Goal: Task Accomplishment & Management: Manage account settings

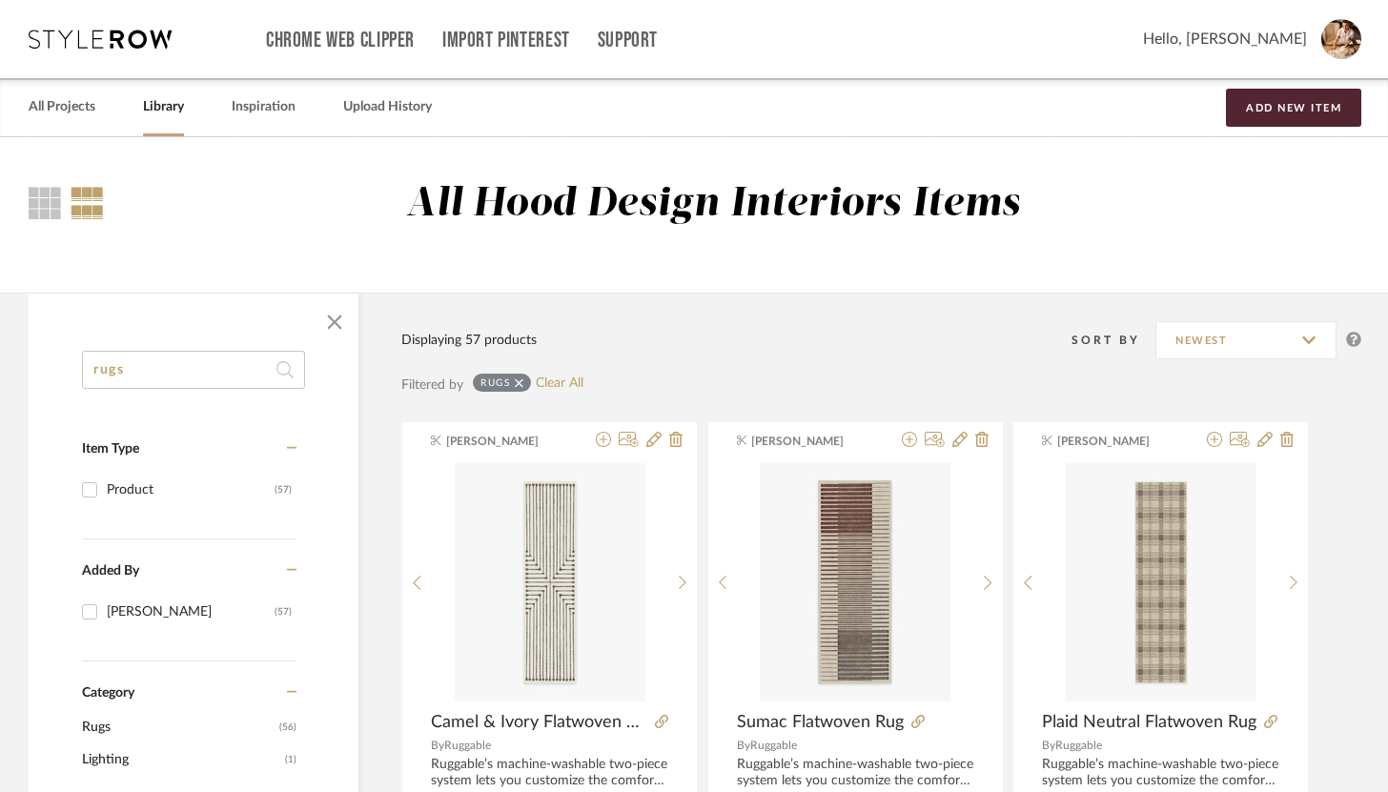
drag, startPoint x: 236, startPoint y: 380, endPoint x: 80, endPoint y: 360, distance: 156.7
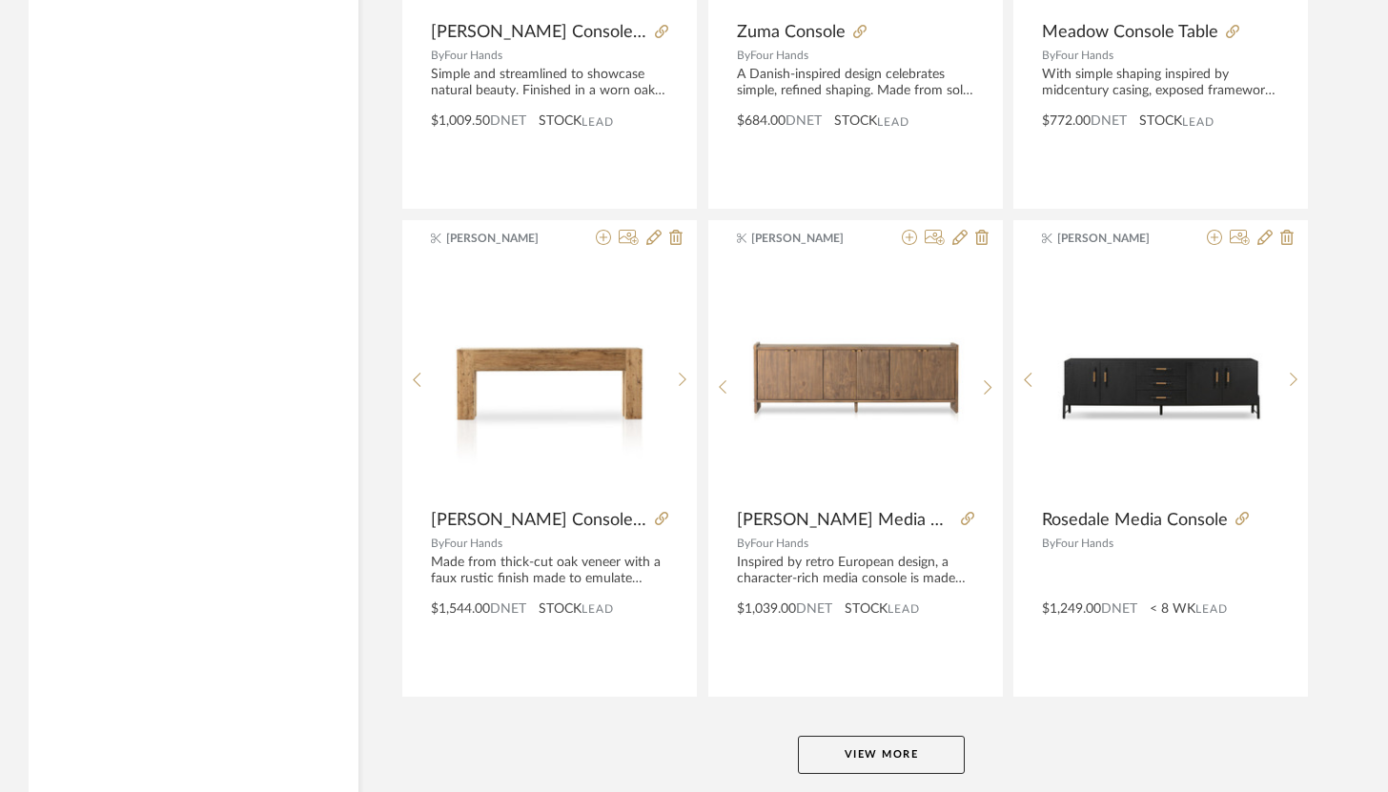
scroll to position [5596, 0]
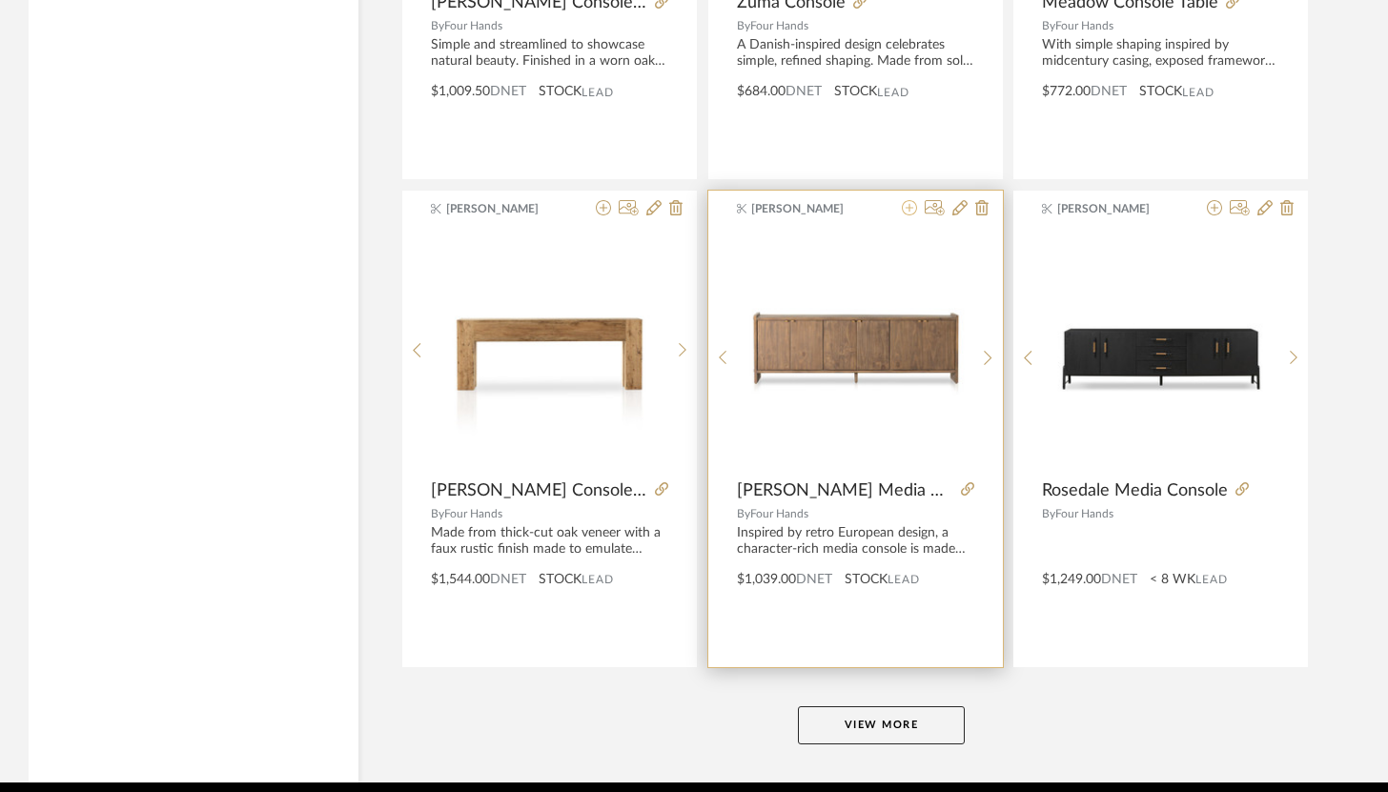
click at [907, 210] on icon at bounding box center [909, 207] width 15 height 15
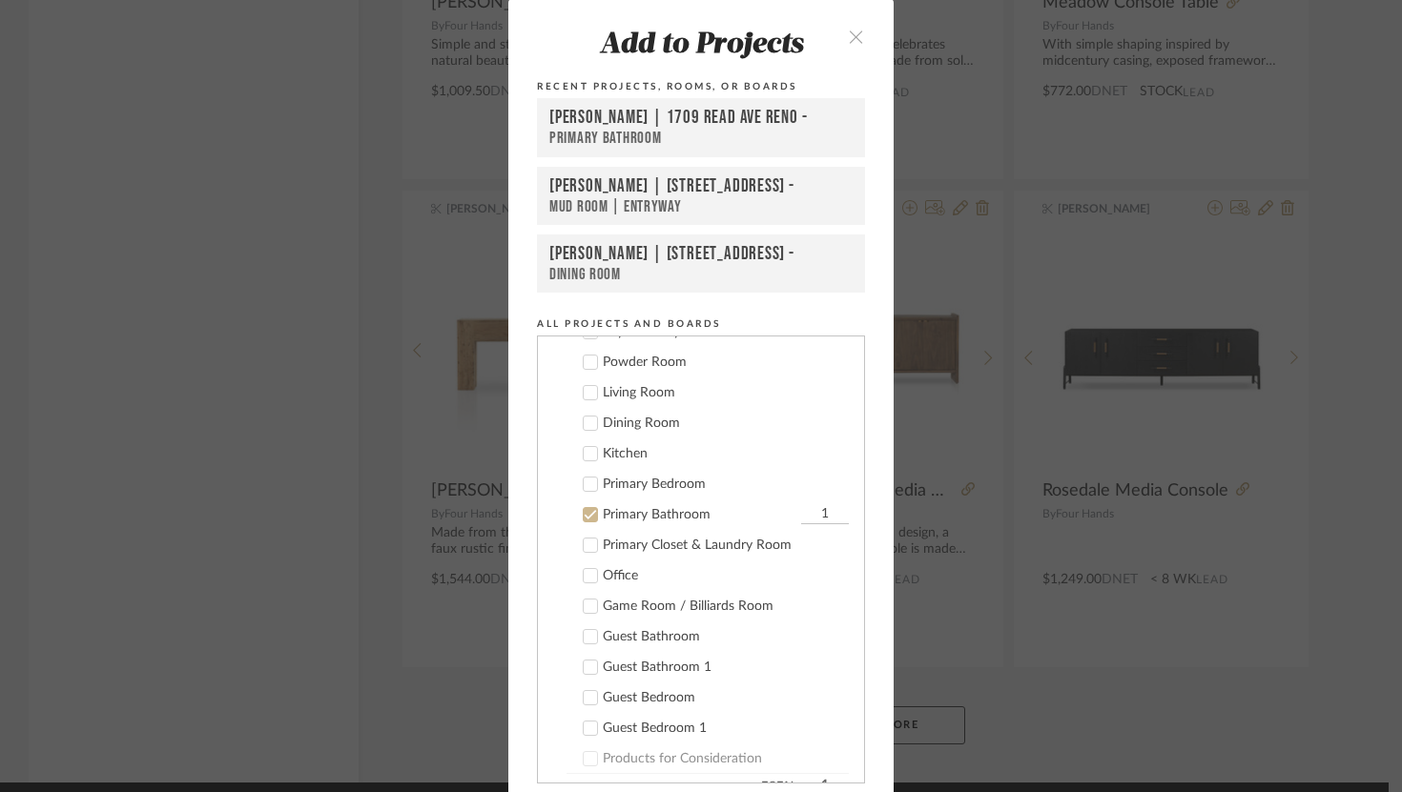
scroll to position [377, 0]
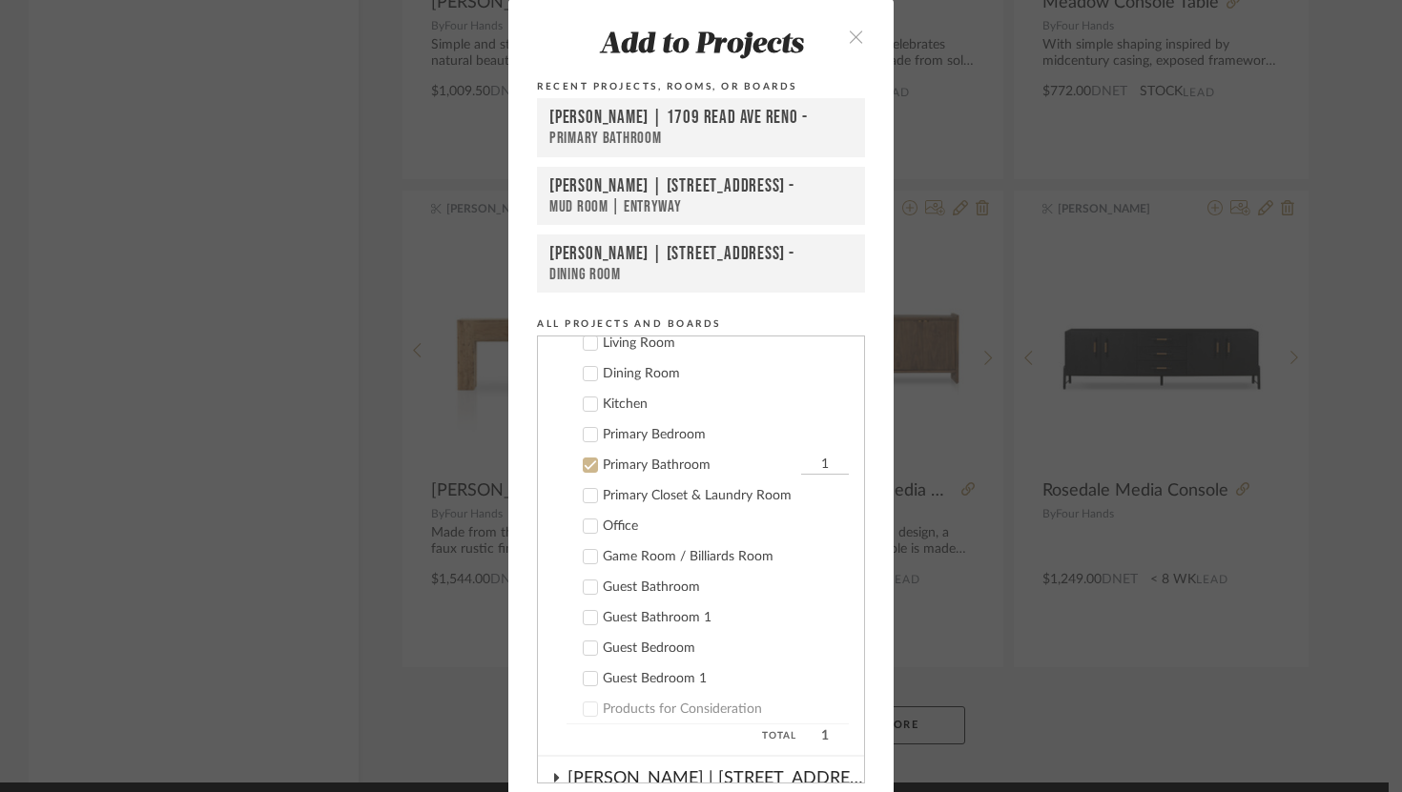
click at [587, 471] on icon at bounding box center [590, 465] width 13 height 13
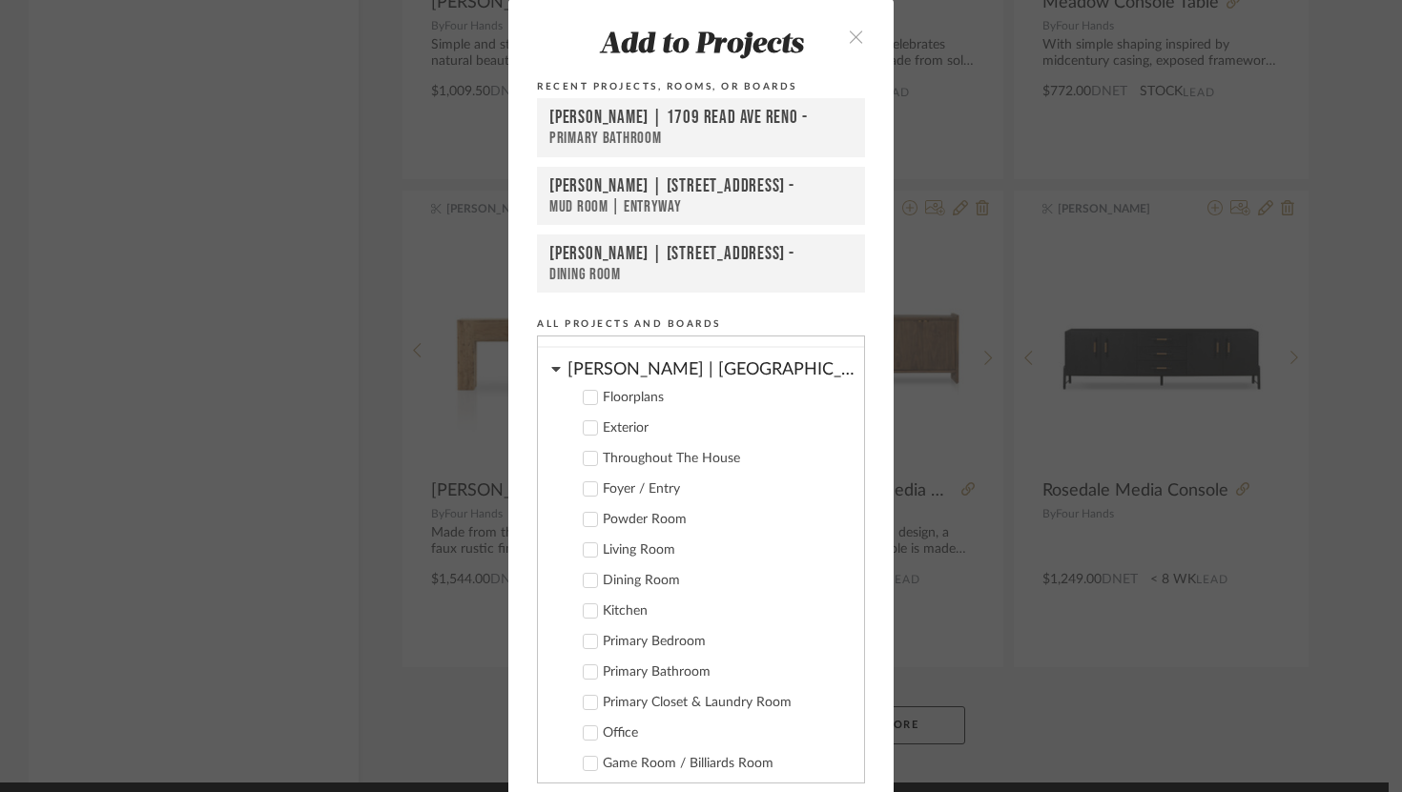
click at [552, 365] on icon at bounding box center [556, 368] width 10 height 15
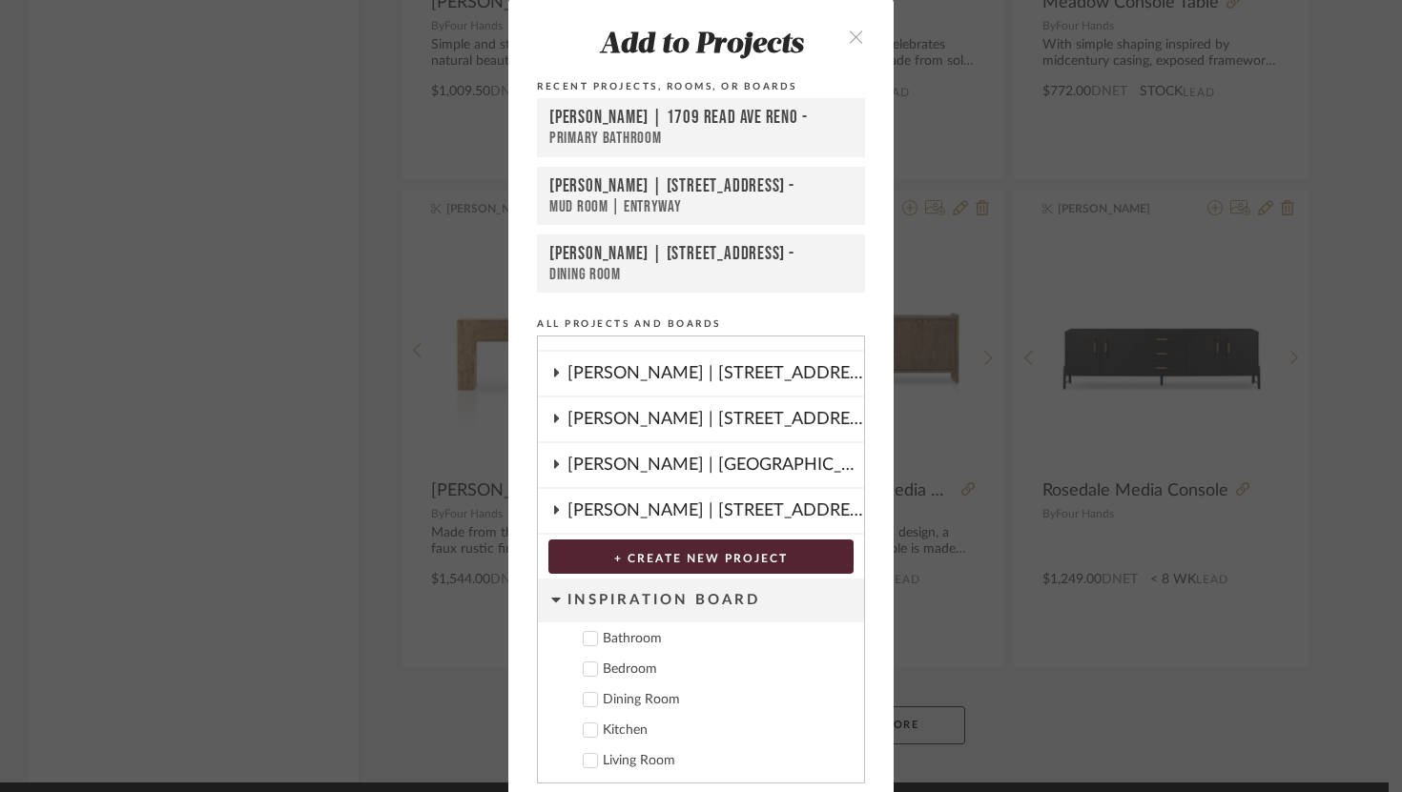
scroll to position [9, 0]
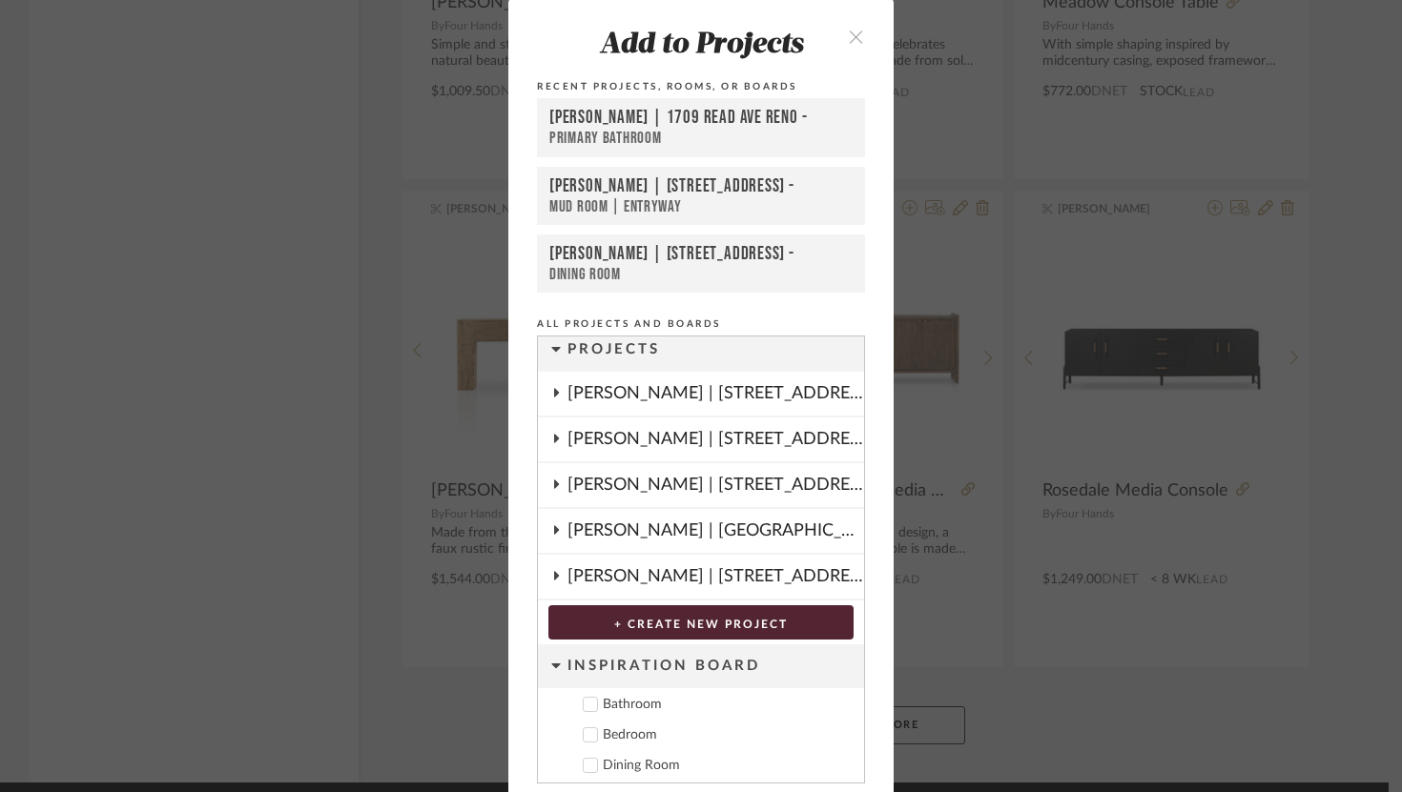
click at [554, 579] on icon at bounding box center [555, 576] width 15 height 10
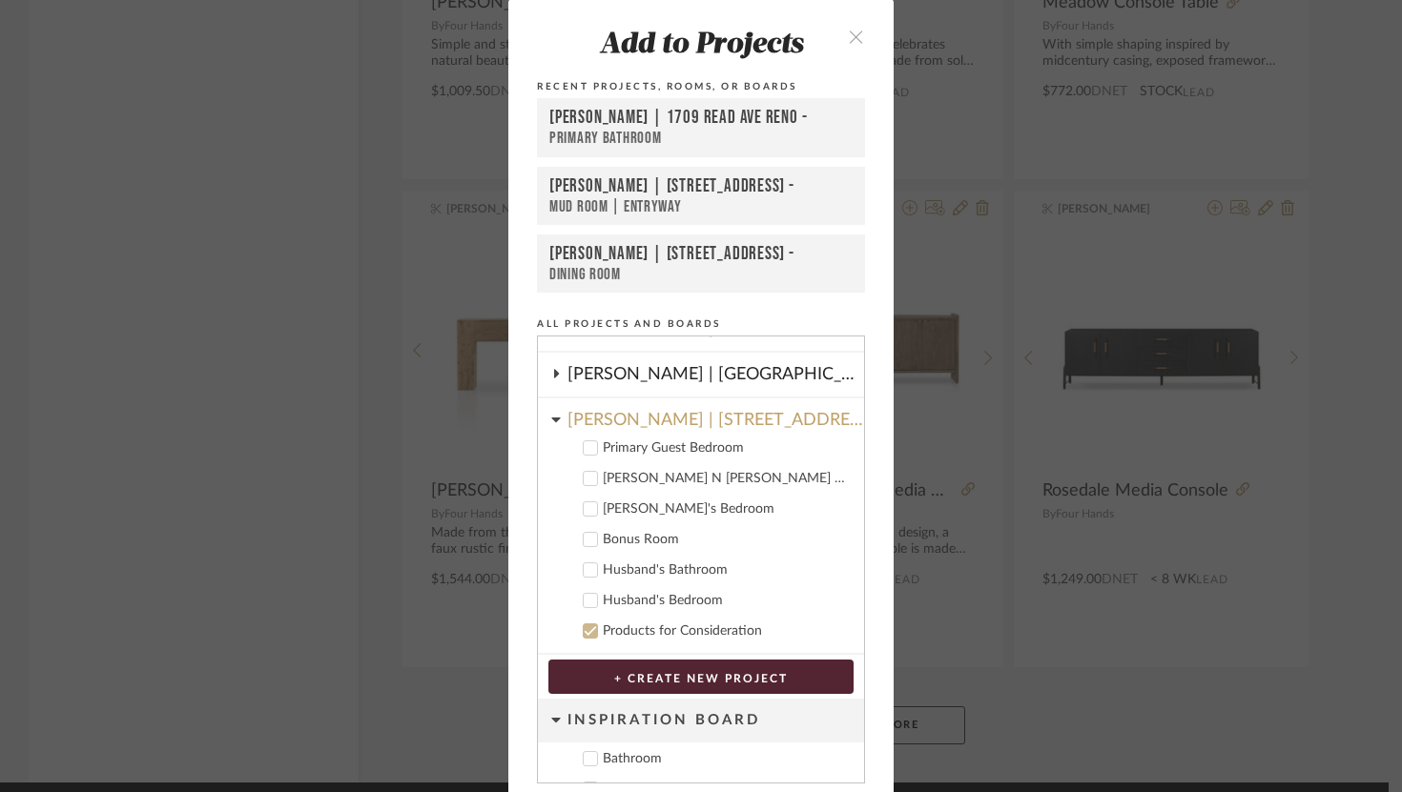
scroll to position [195, 0]
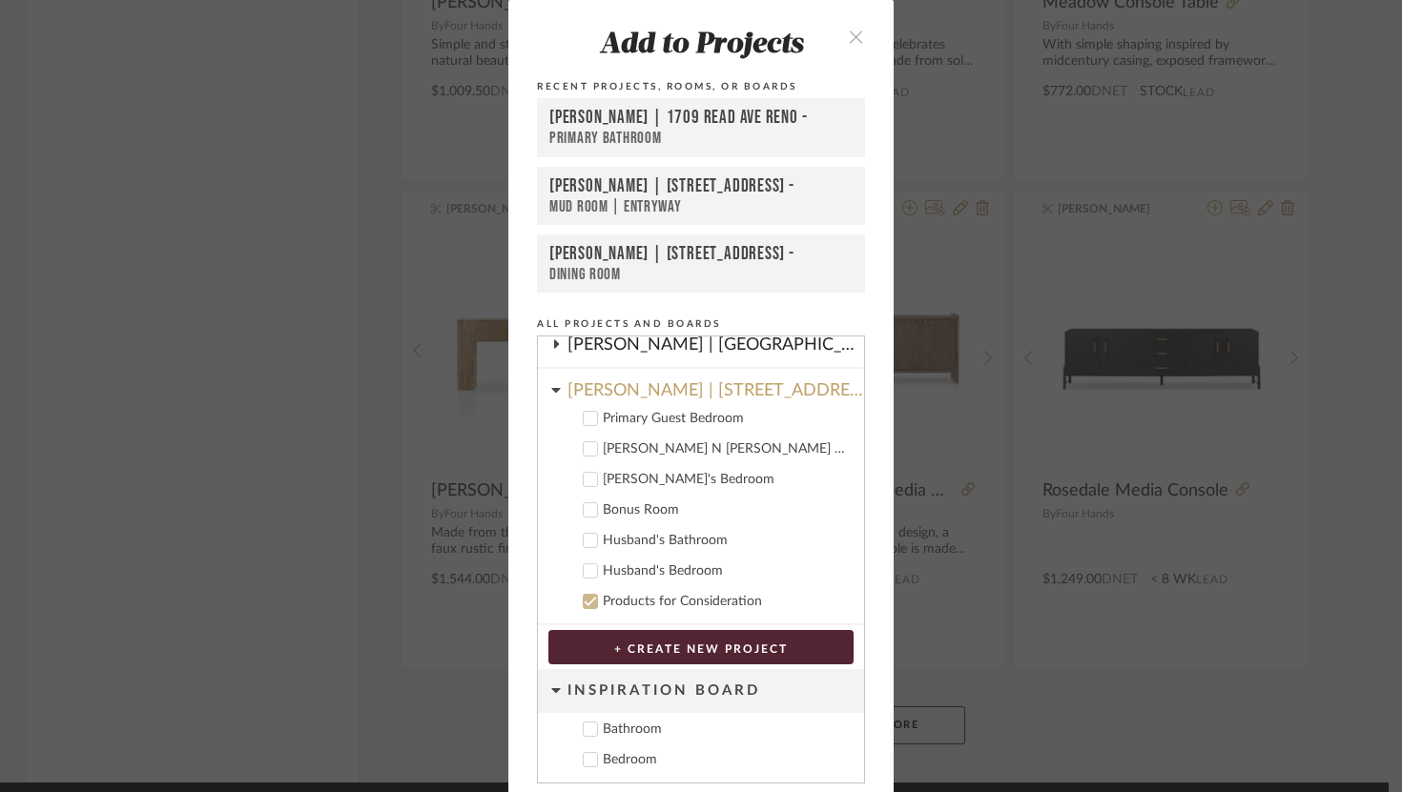
click at [586, 512] on icon at bounding box center [590, 510] width 13 height 13
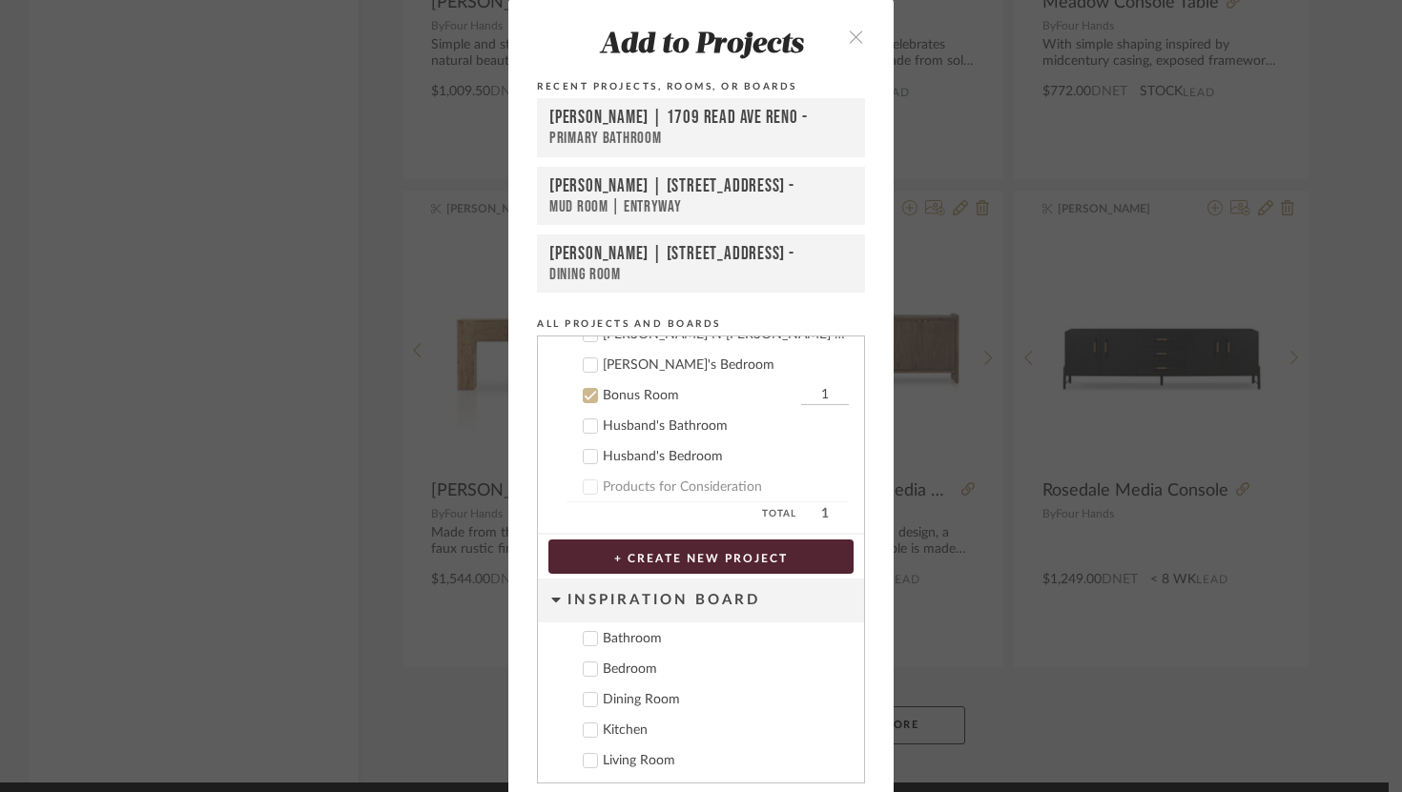
scroll to position [69, 0]
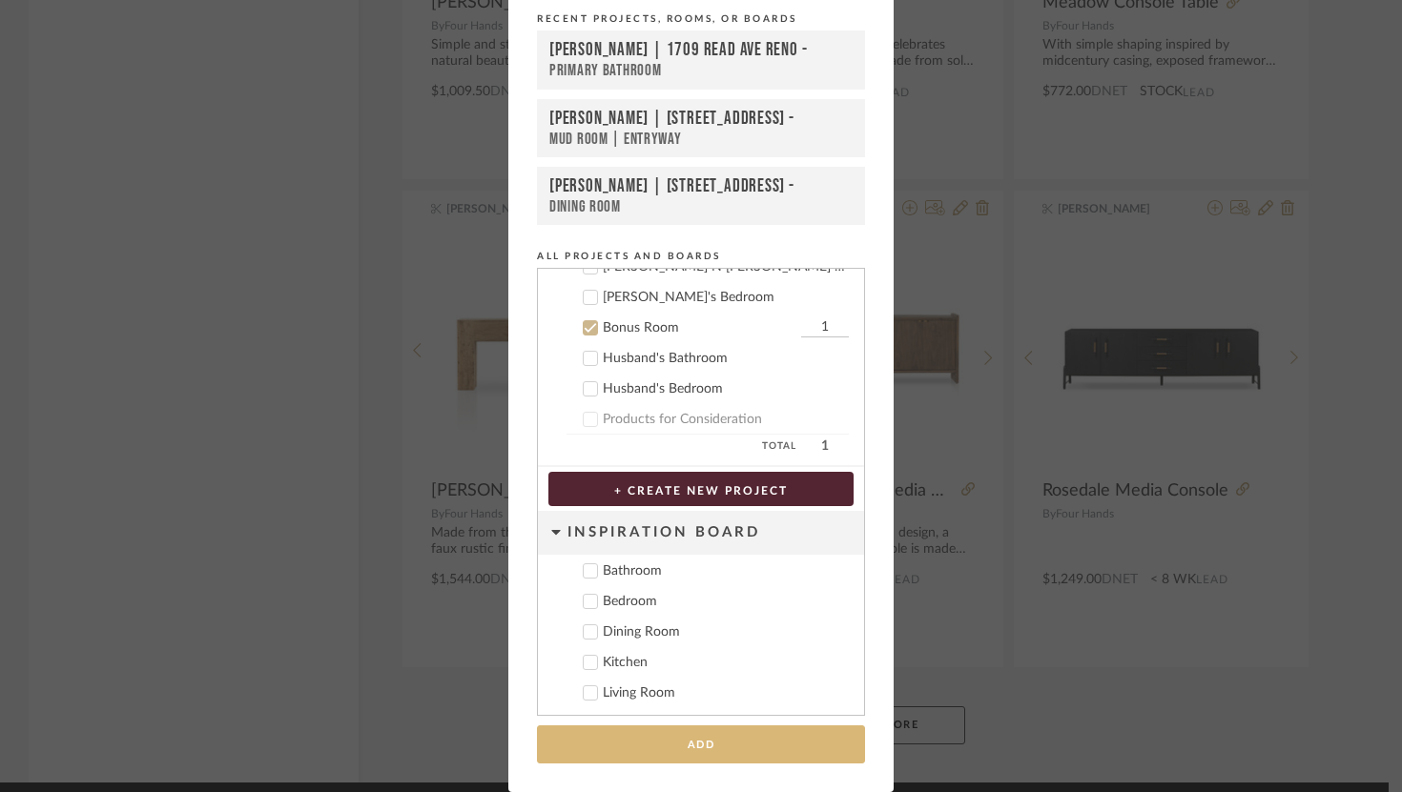
click at [723, 730] on button "Add" at bounding box center [701, 745] width 328 height 39
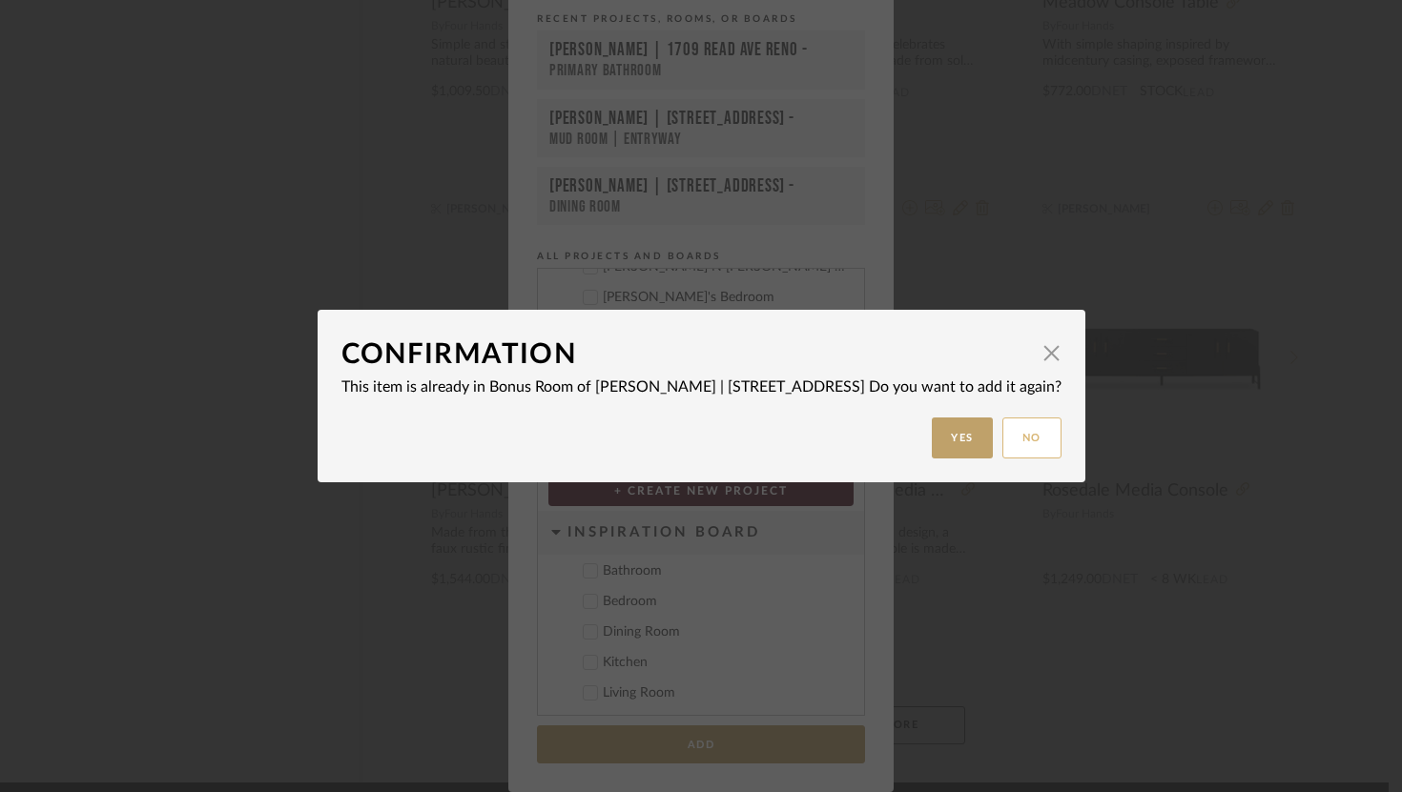
click at [1036, 432] on button "No" at bounding box center [1031, 438] width 59 height 41
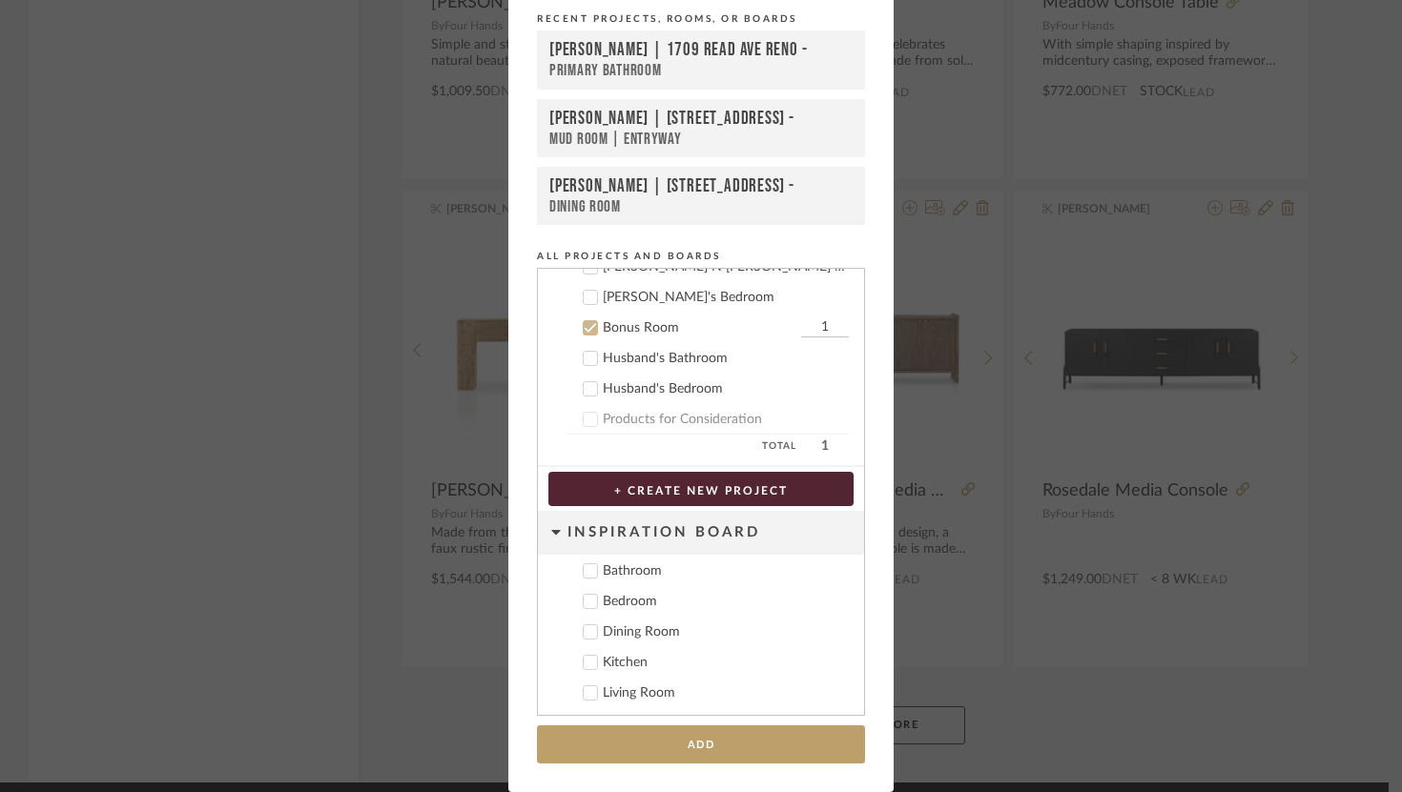
click at [1007, 305] on div "Add to Projects Recent Projects, Rooms, or Boards [PERSON_NAME] | [STREET_ADDRE…" at bounding box center [701, 396] width 1402 height 792
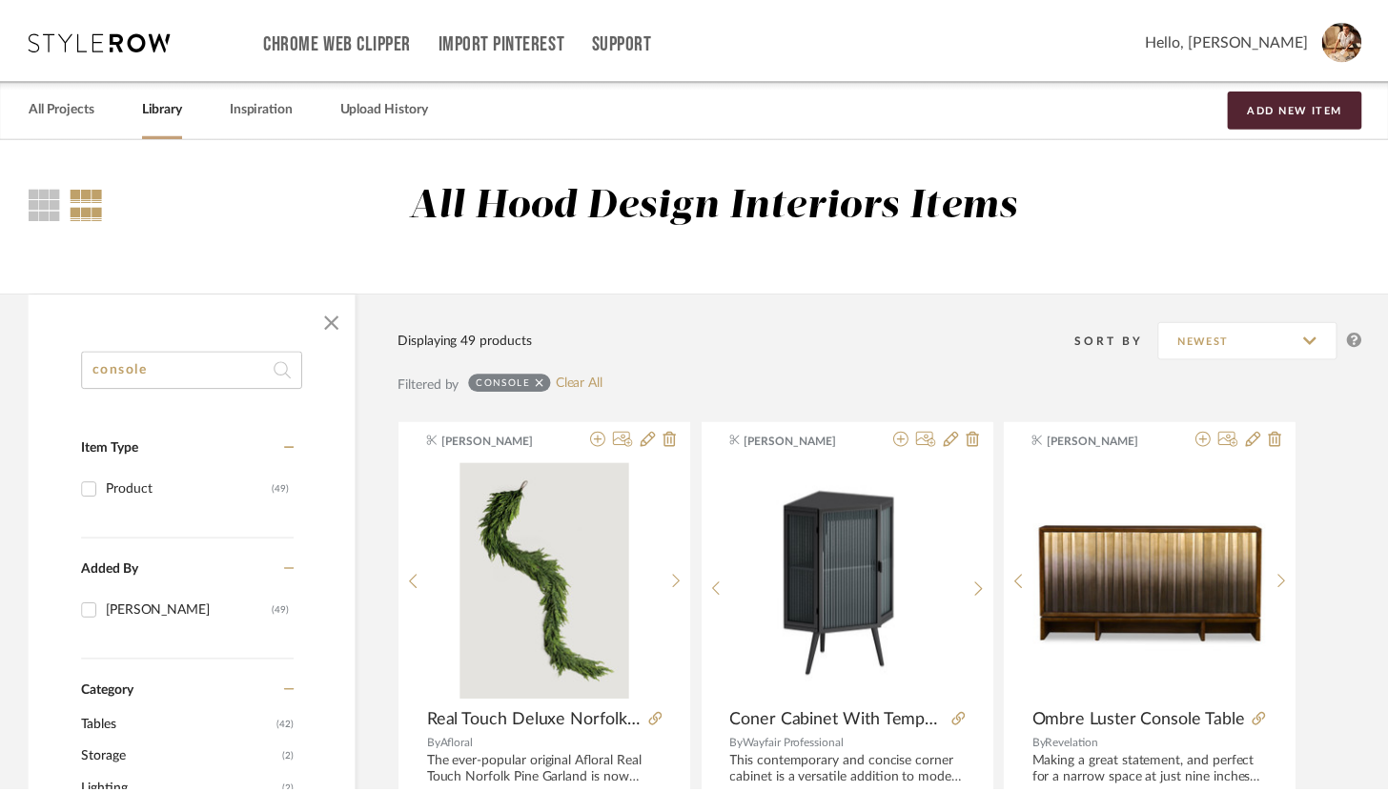
scroll to position [5596, 0]
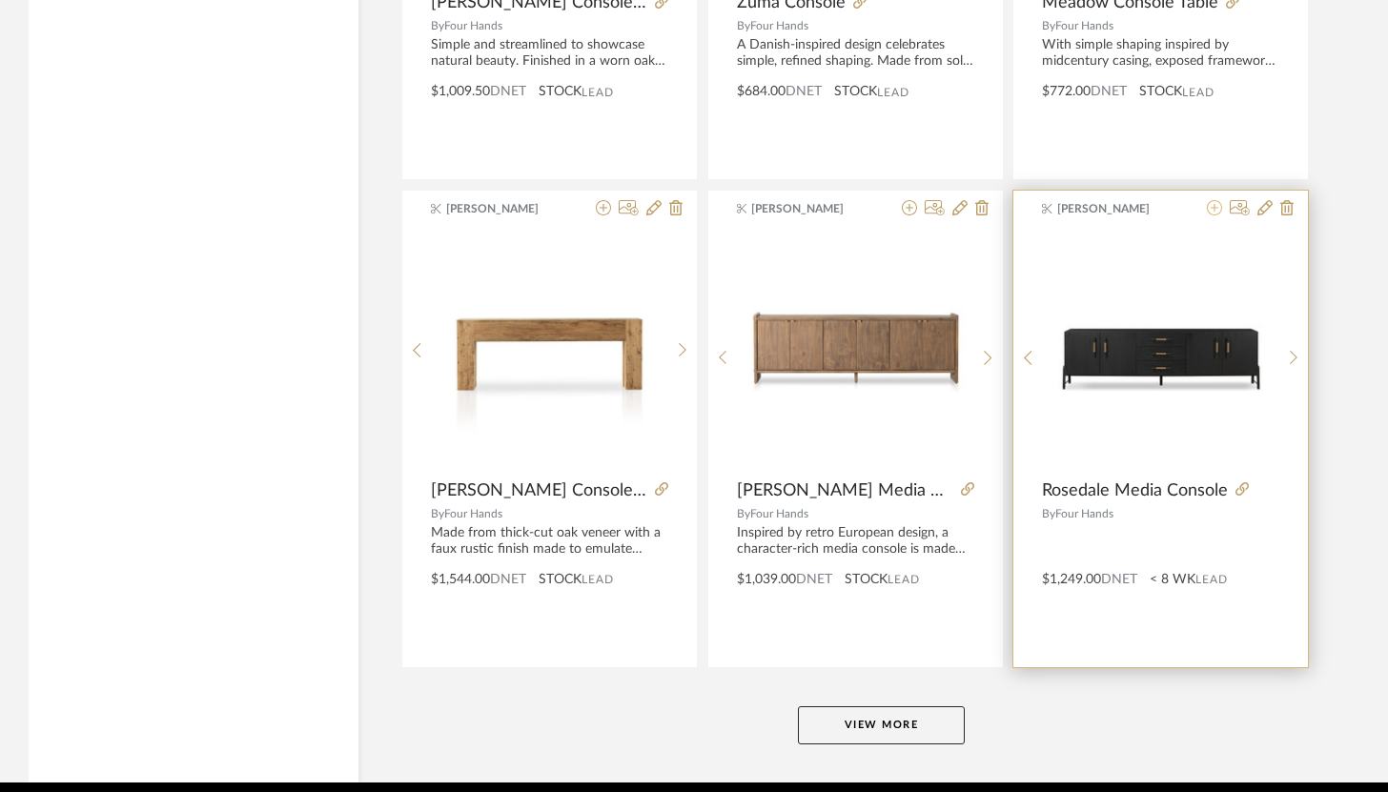
click at [1216, 204] on icon at bounding box center [1214, 207] width 15 height 15
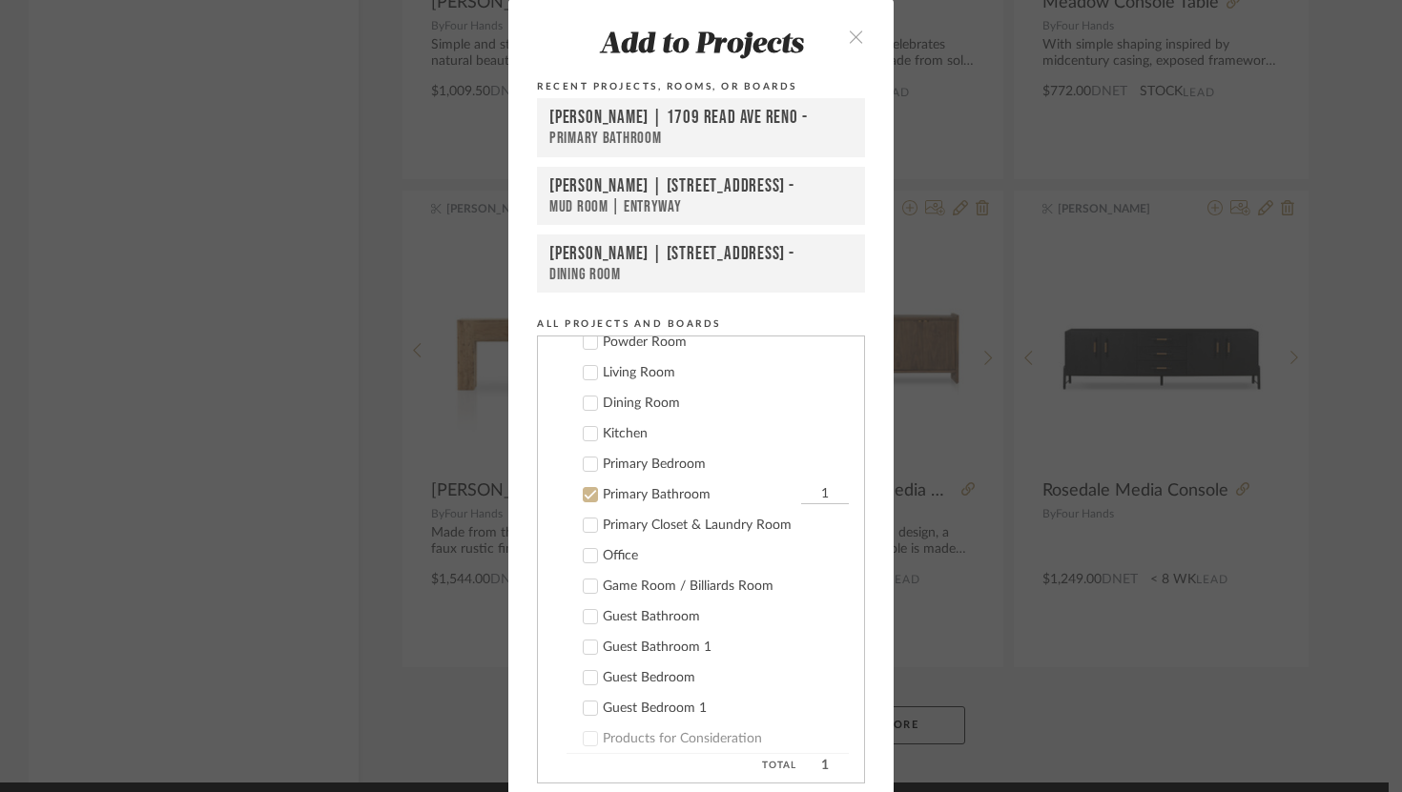
scroll to position [90, 0]
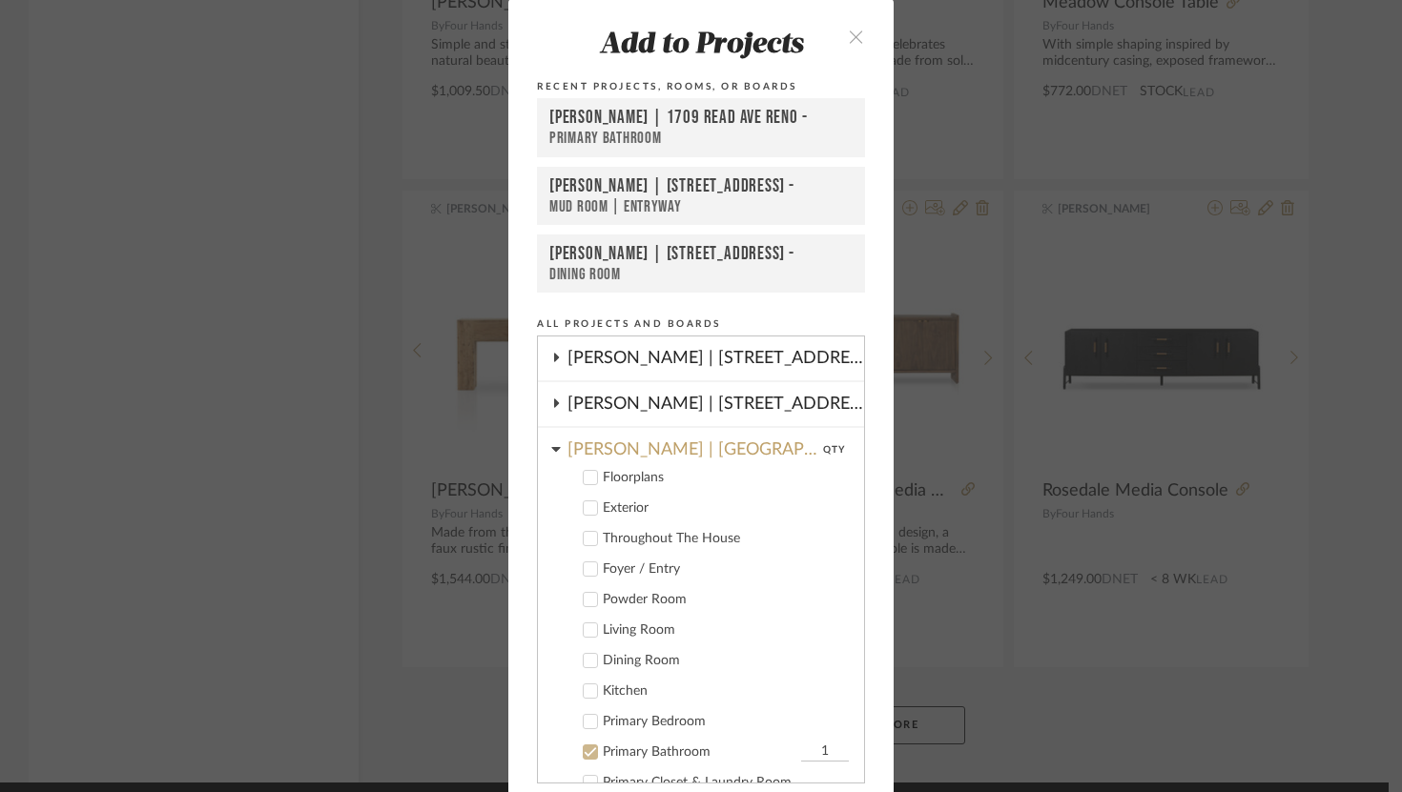
click at [586, 757] on icon at bounding box center [590, 752] width 13 height 13
click at [553, 448] on icon at bounding box center [556, 449] width 10 height 15
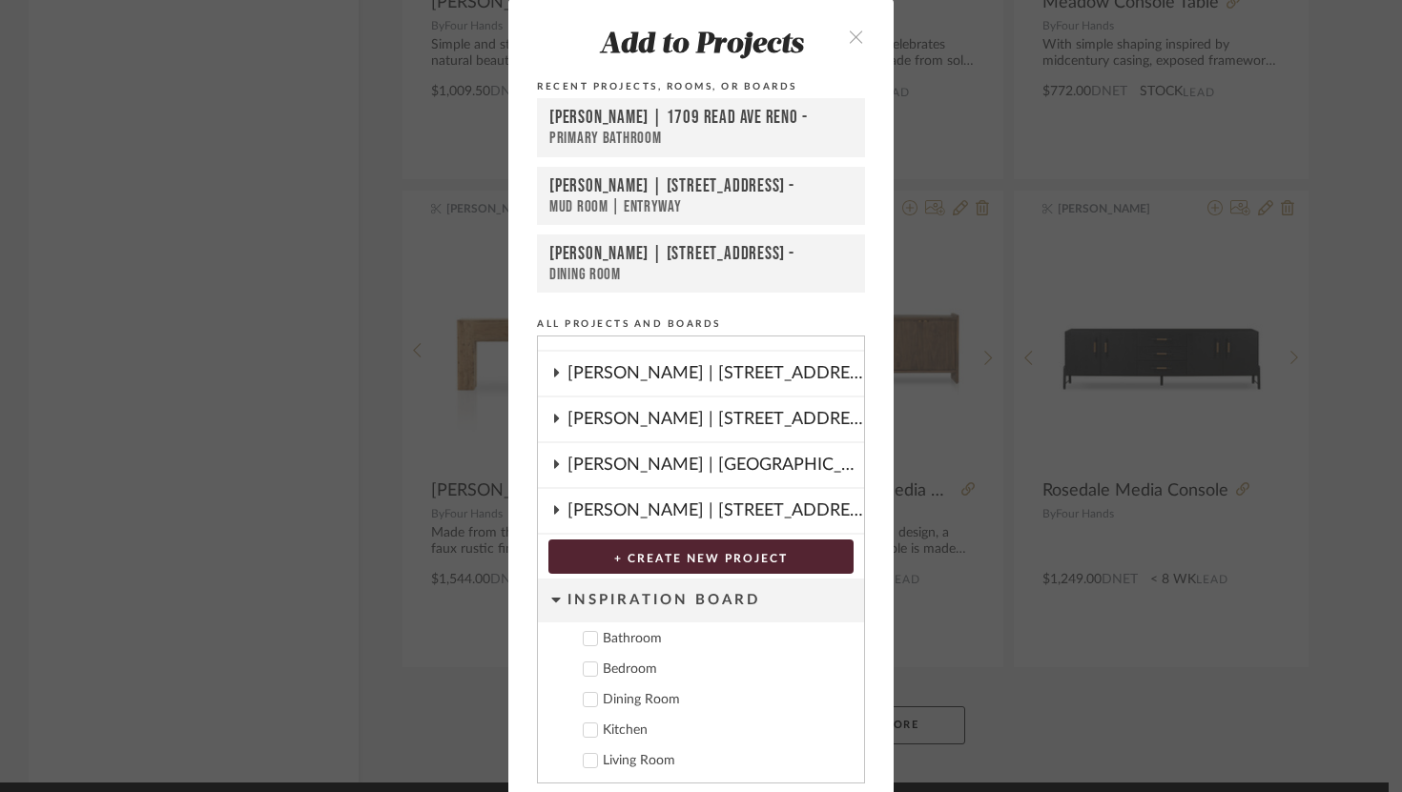
scroll to position [74, 0]
click at [570, 519] on div "[PERSON_NAME] | [STREET_ADDRESS]" at bounding box center [715, 511] width 297 height 44
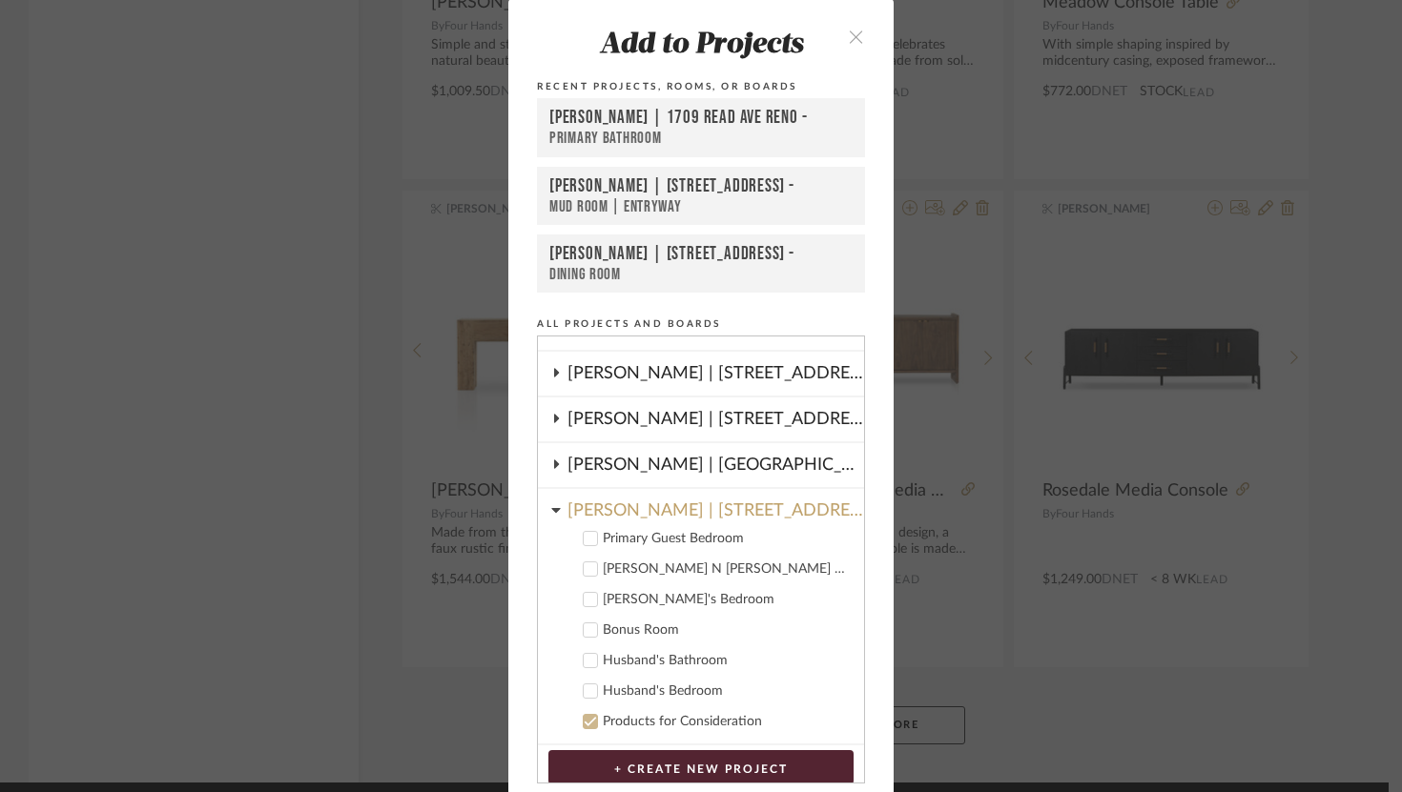
click at [584, 635] on icon at bounding box center [590, 630] width 13 height 13
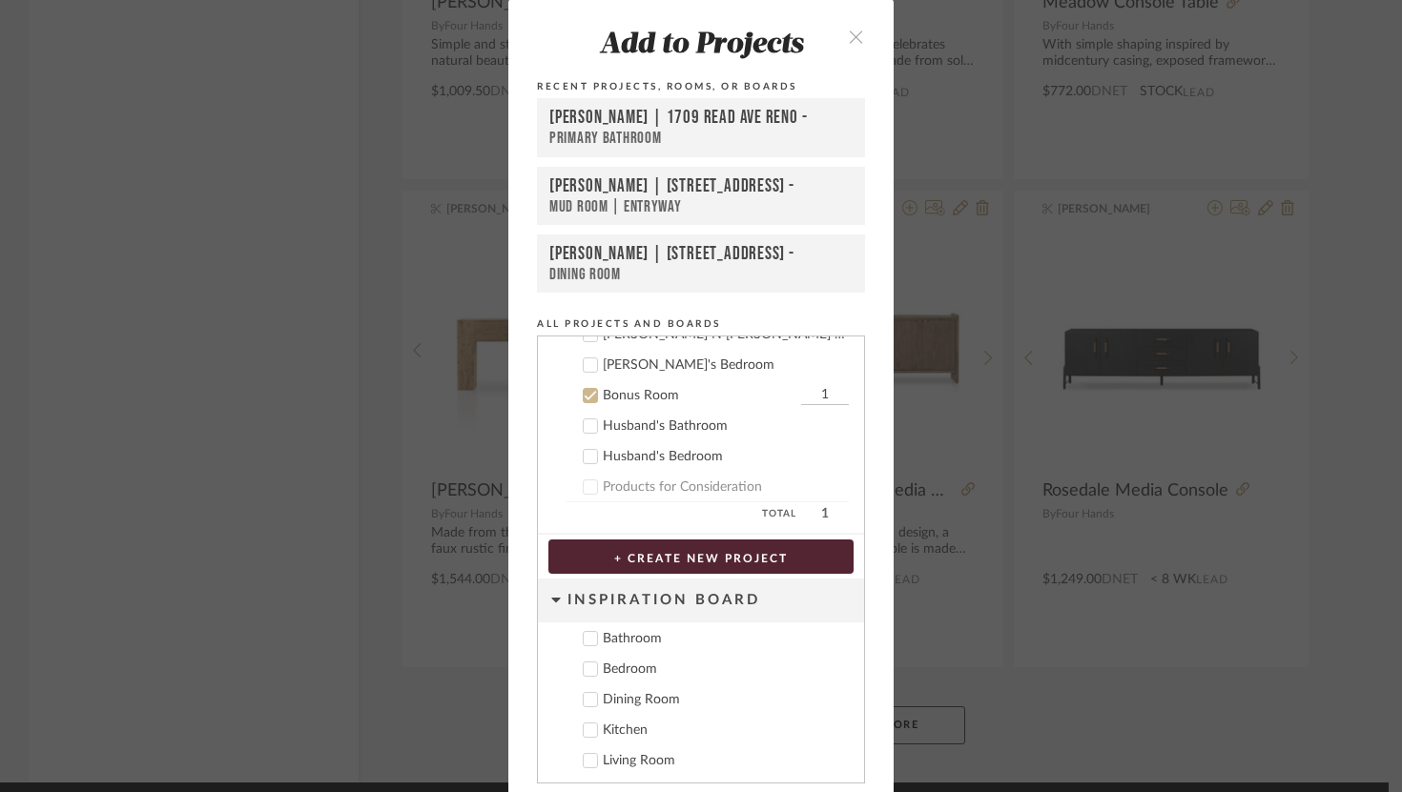
scroll to position [69, 0]
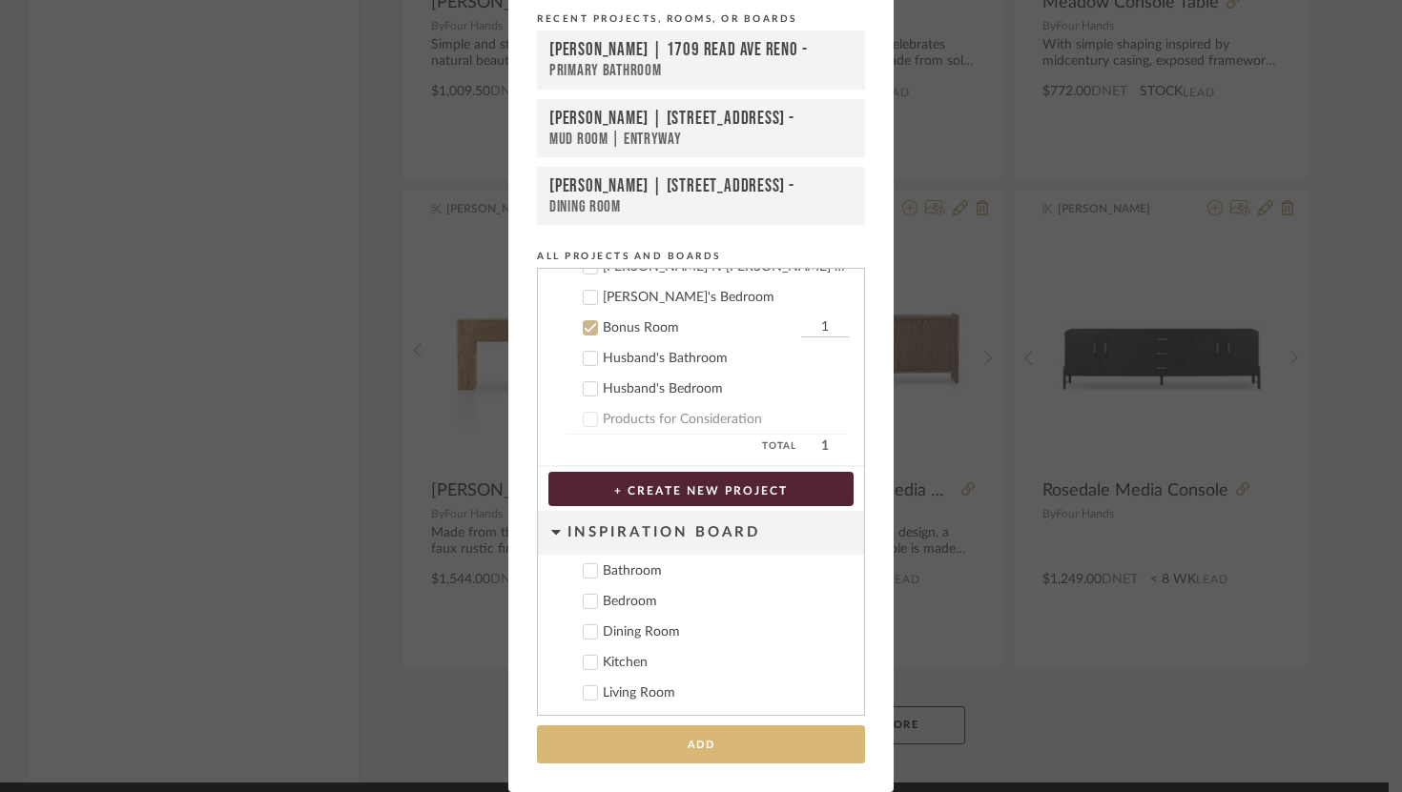
click at [797, 749] on button "Add" at bounding box center [701, 745] width 328 height 39
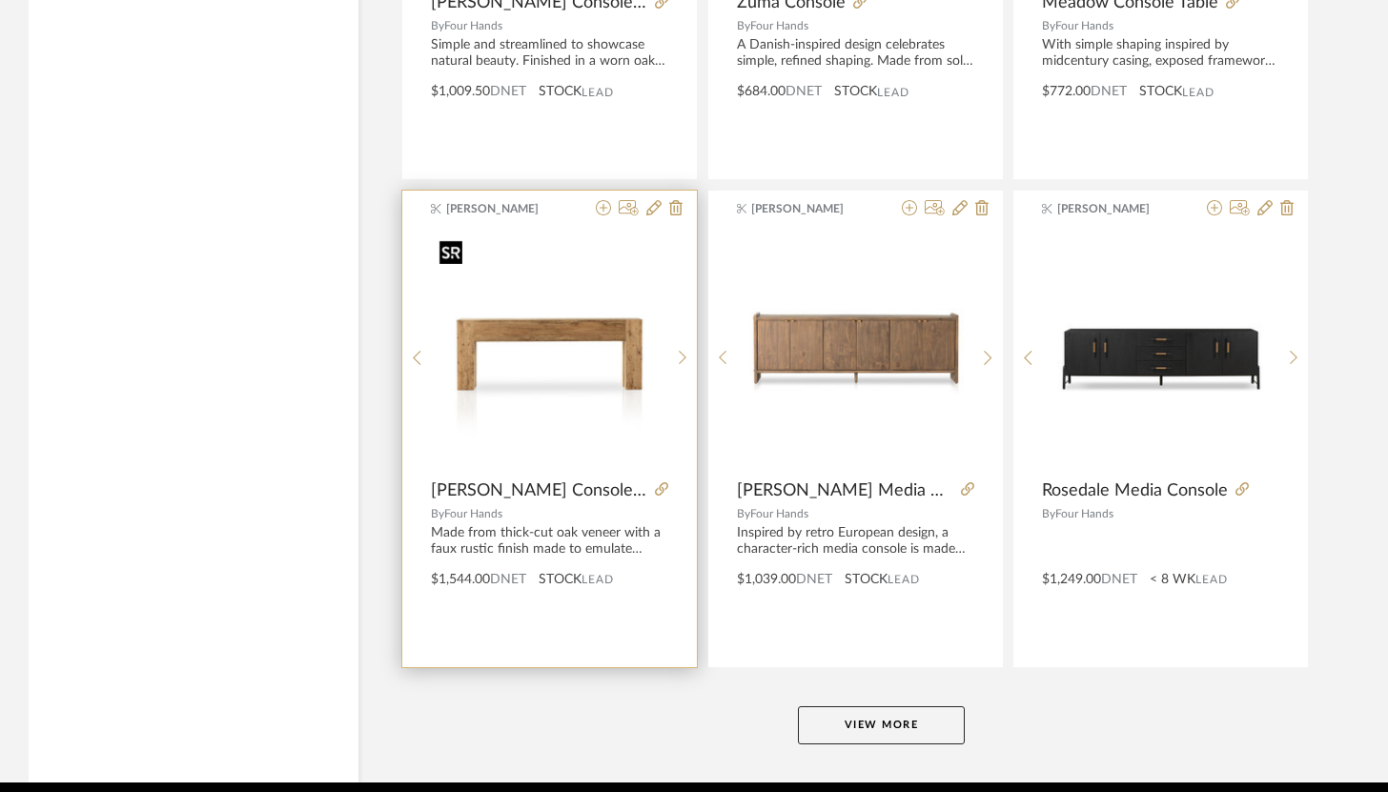
scroll to position [5673, 0]
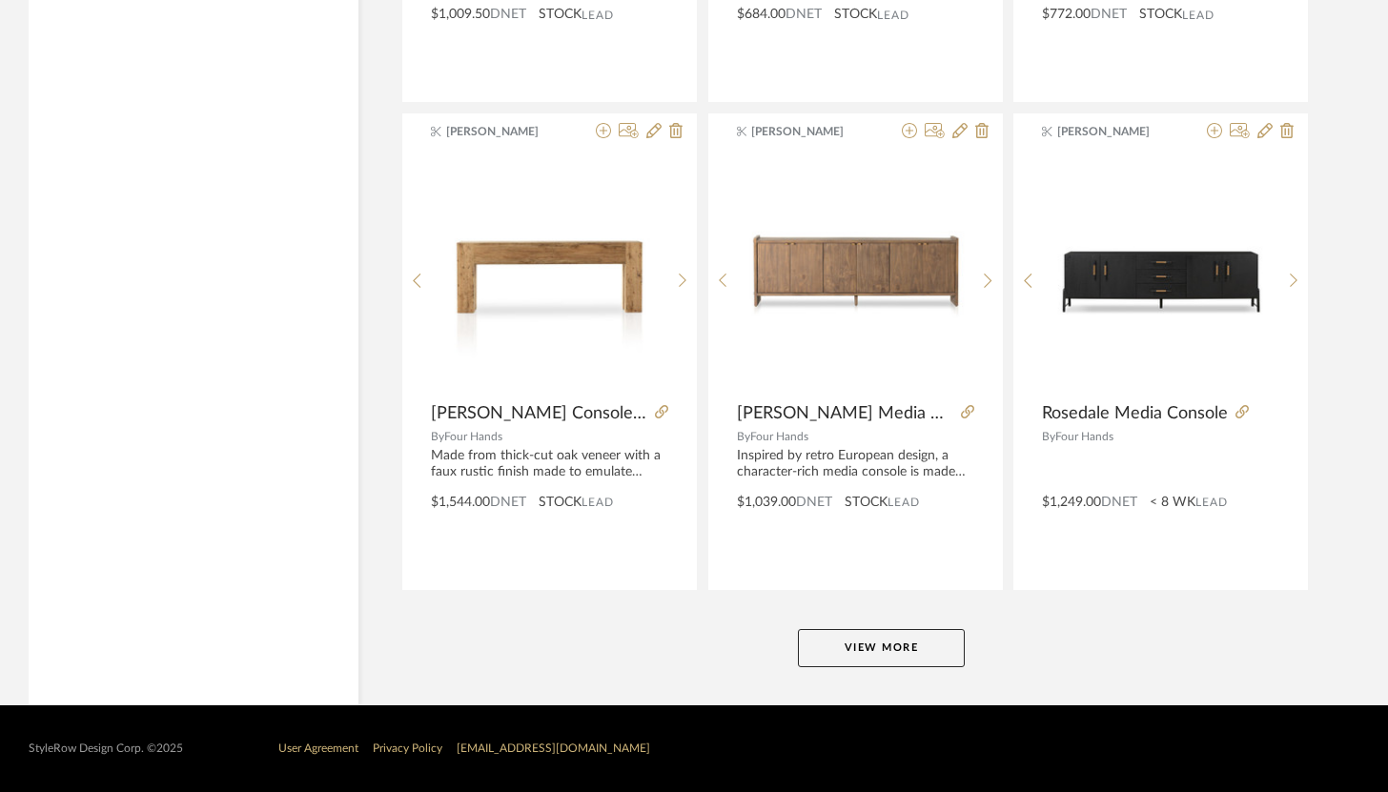
click at [915, 631] on button "View More" at bounding box center [881, 648] width 167 height 38
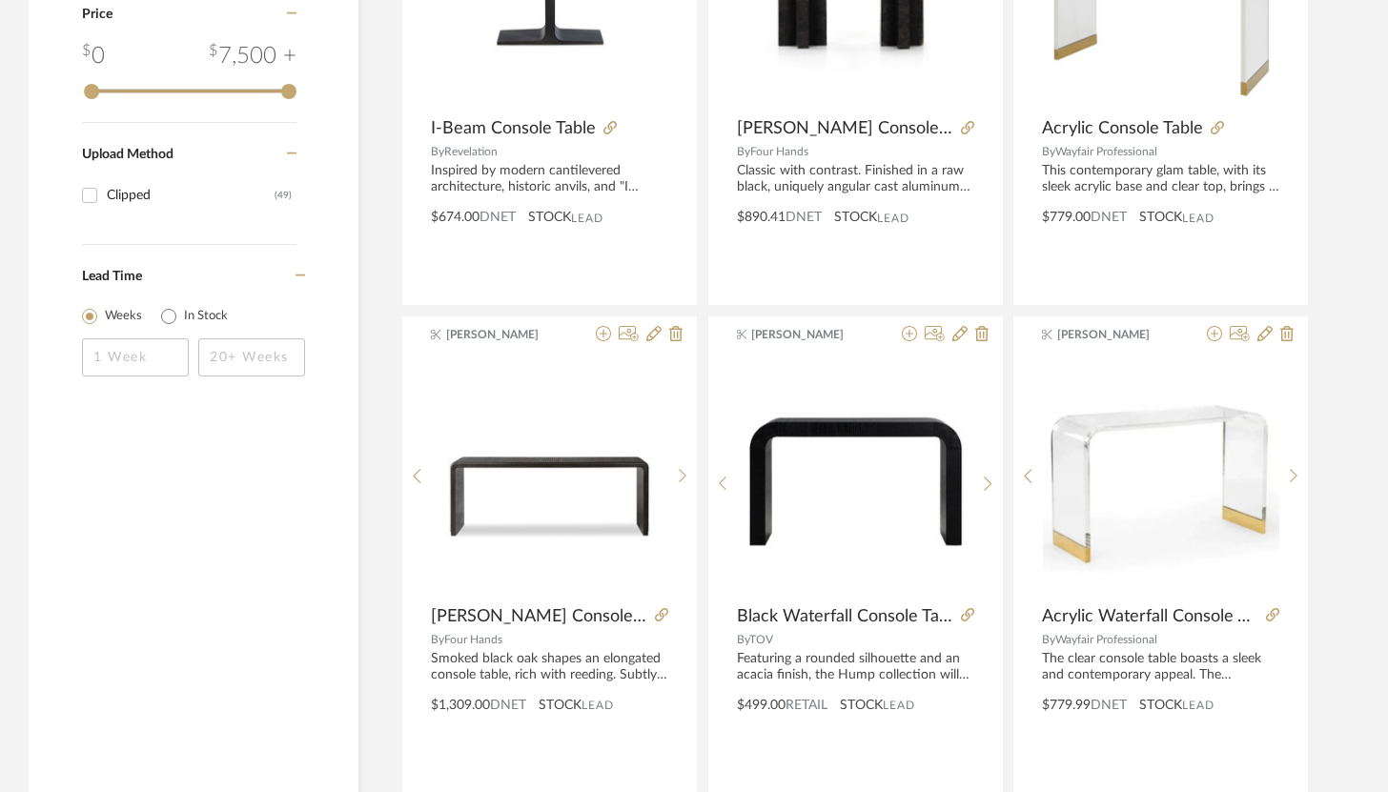
scroll to position [0, 0]
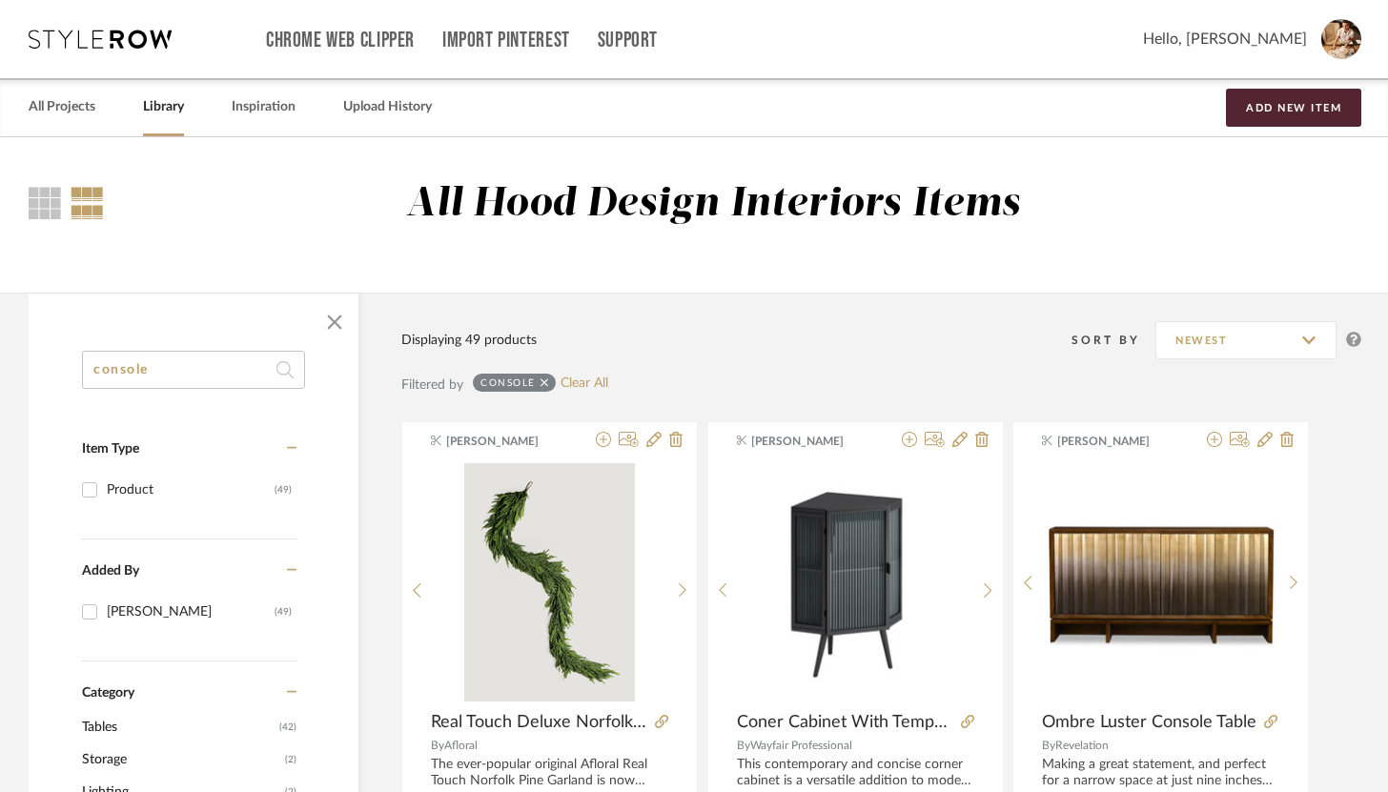
drag, startPoint x: 167, startPoint y: 366, endPoint x: 69, endPoint y: 364, distance: 98.2
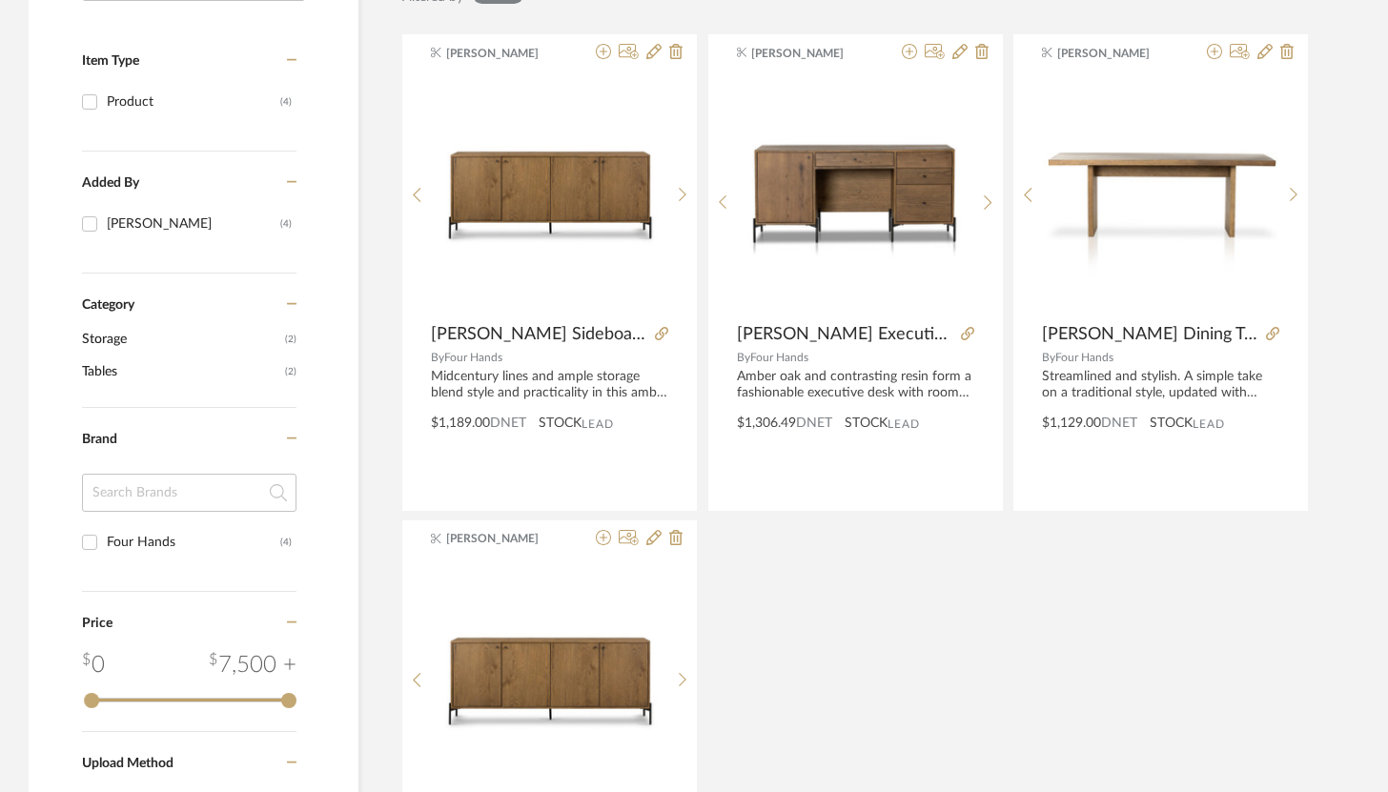
scroll to position [459, 0]
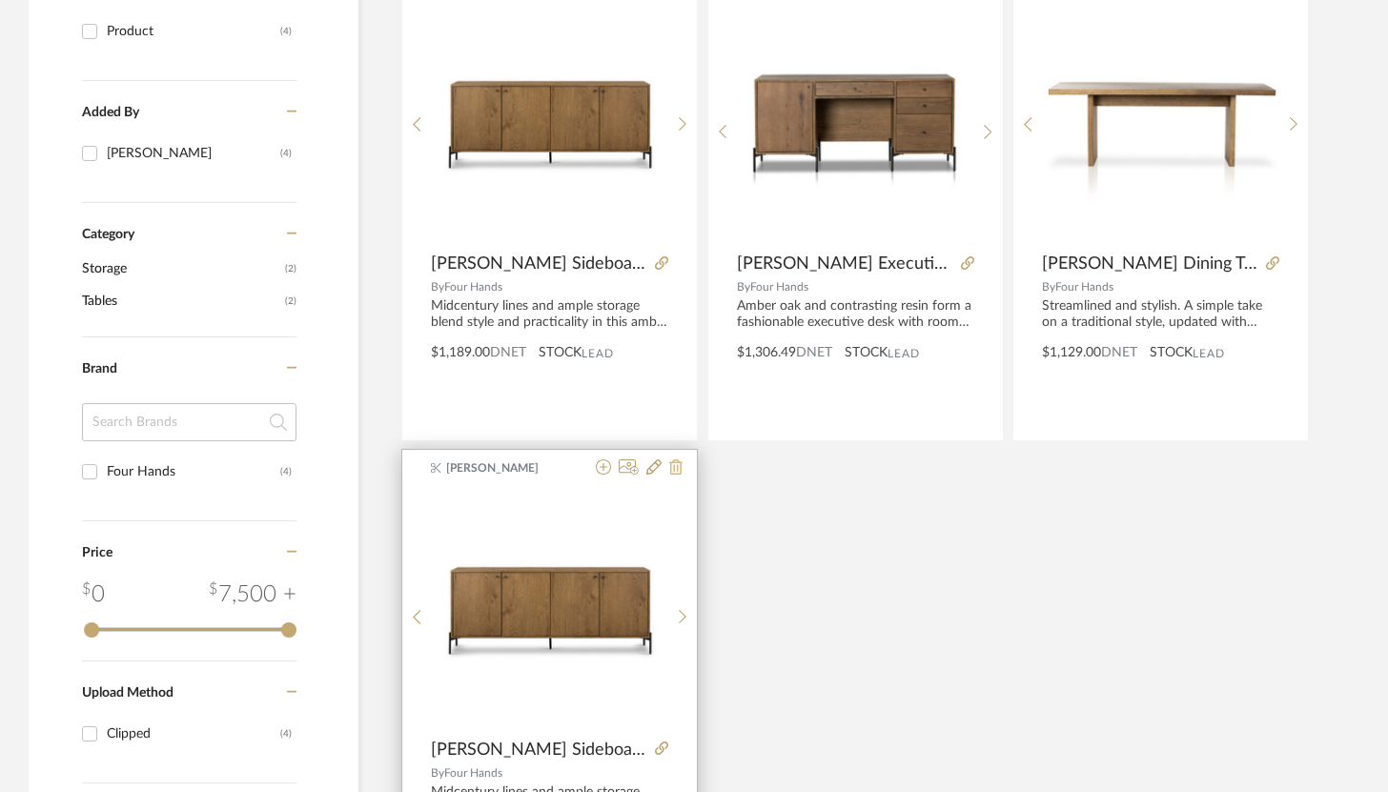
click at [677, 470] on icon at bounding box center [675, 467] width 13 height 15
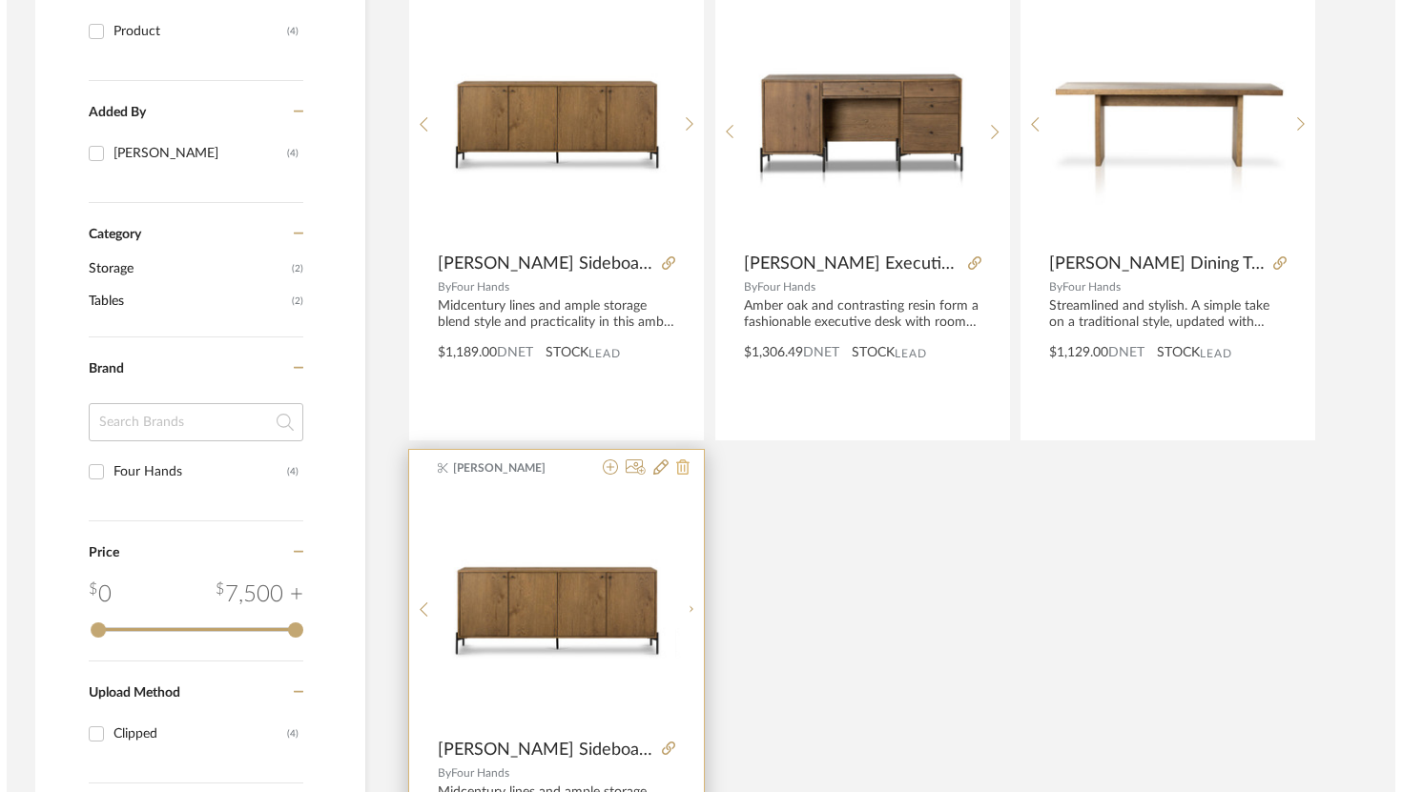
scroll to position [0, 0]
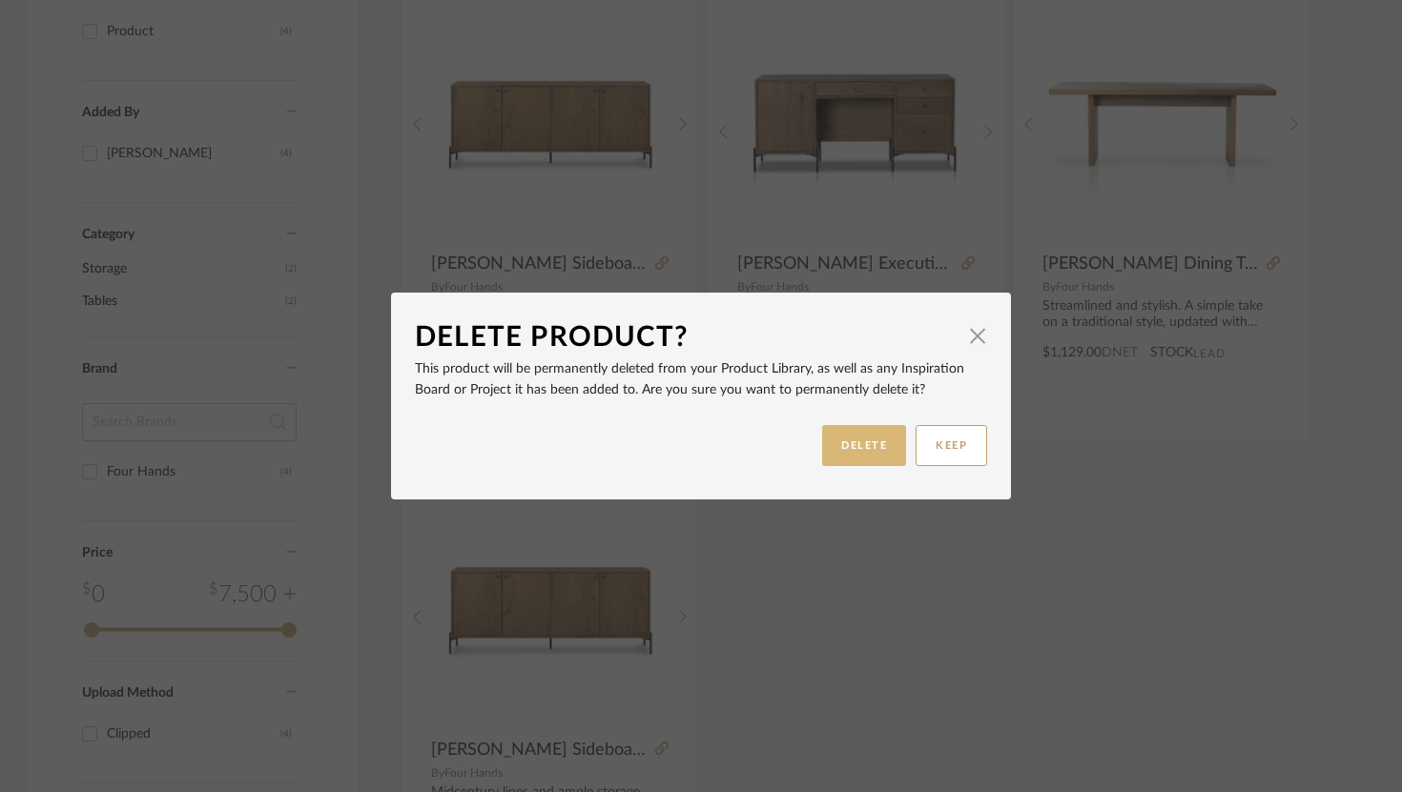
click at [844, 441] on button "DELETE" at bounding box center [864, 445] width 84 height 41
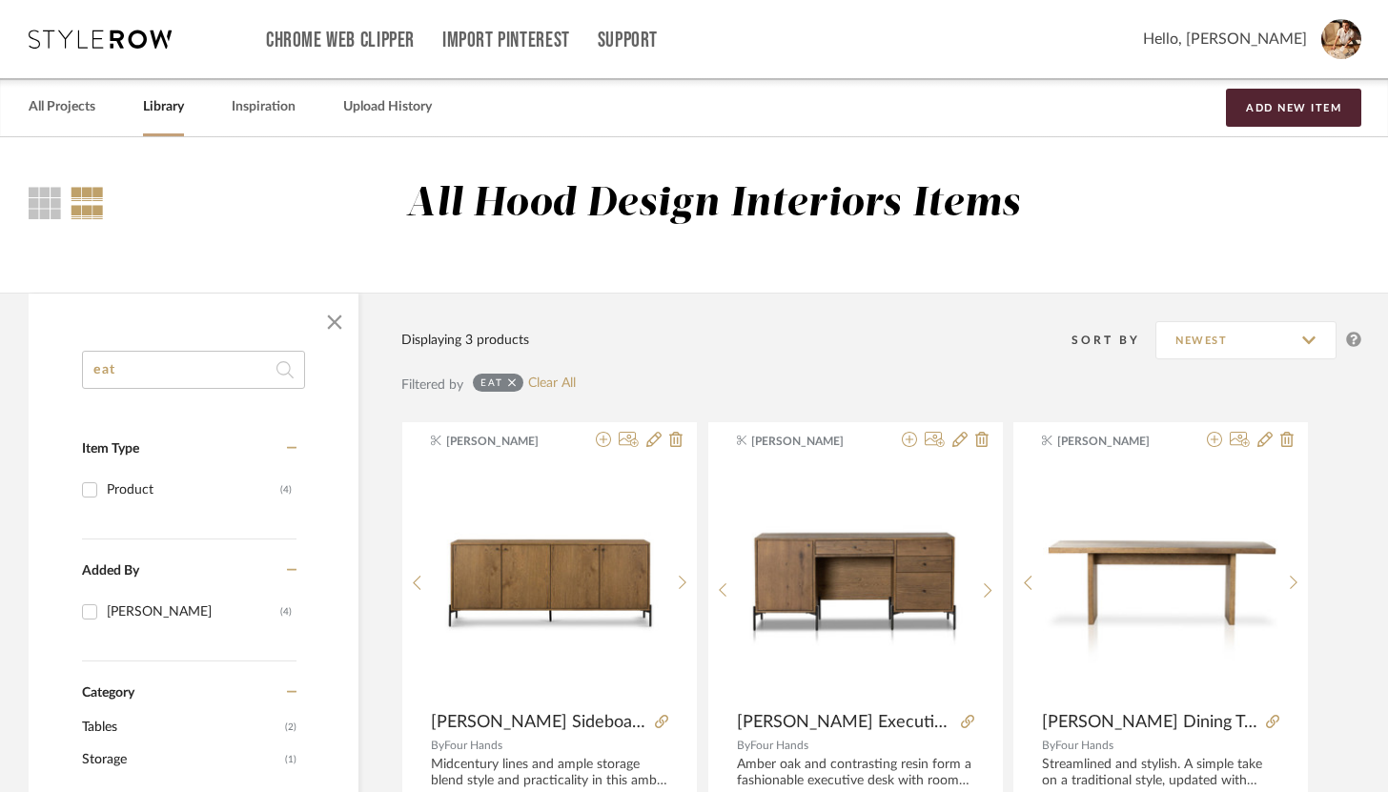
click at [195, 383] on input "eat" at bounding box center [193, 370] width 223 height 38
type input "e"
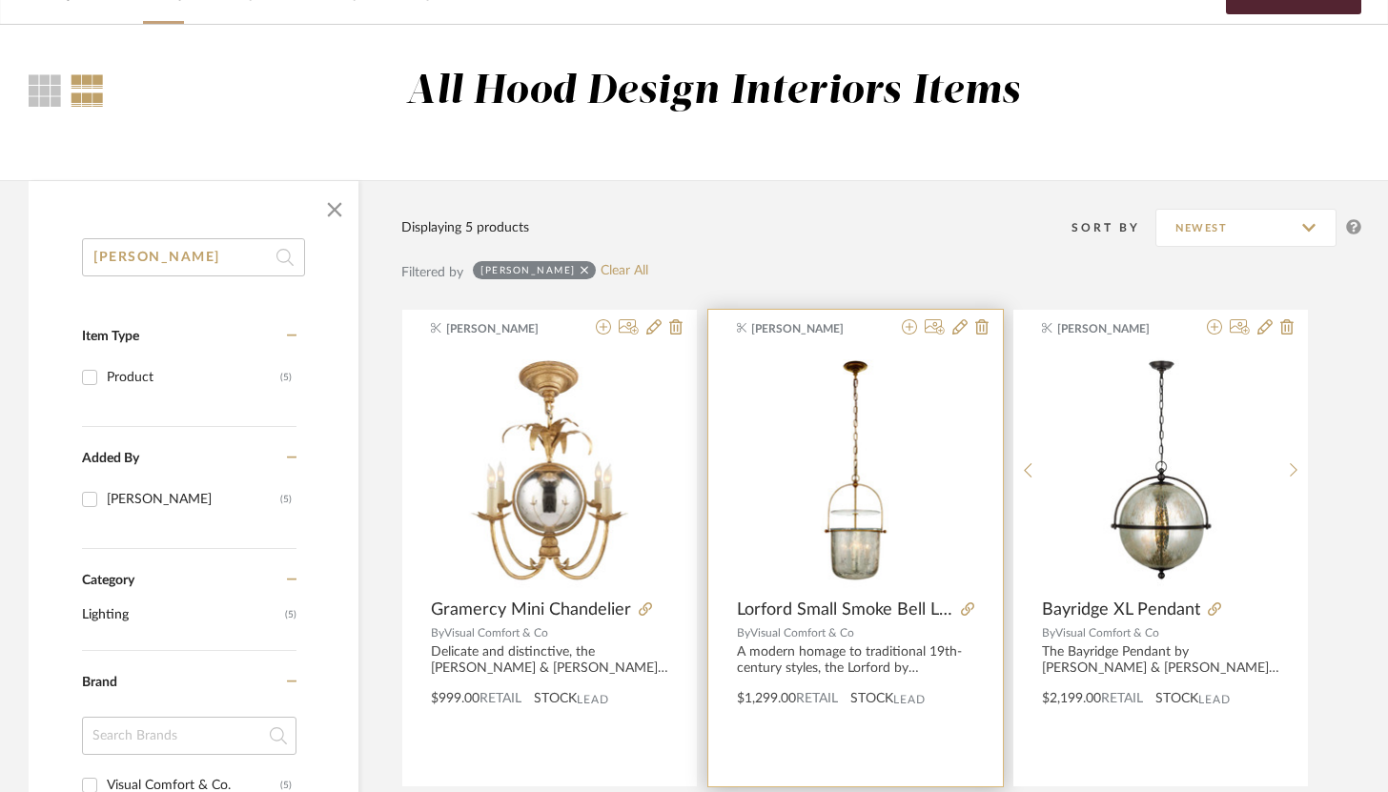
scroll to position [41, 0]
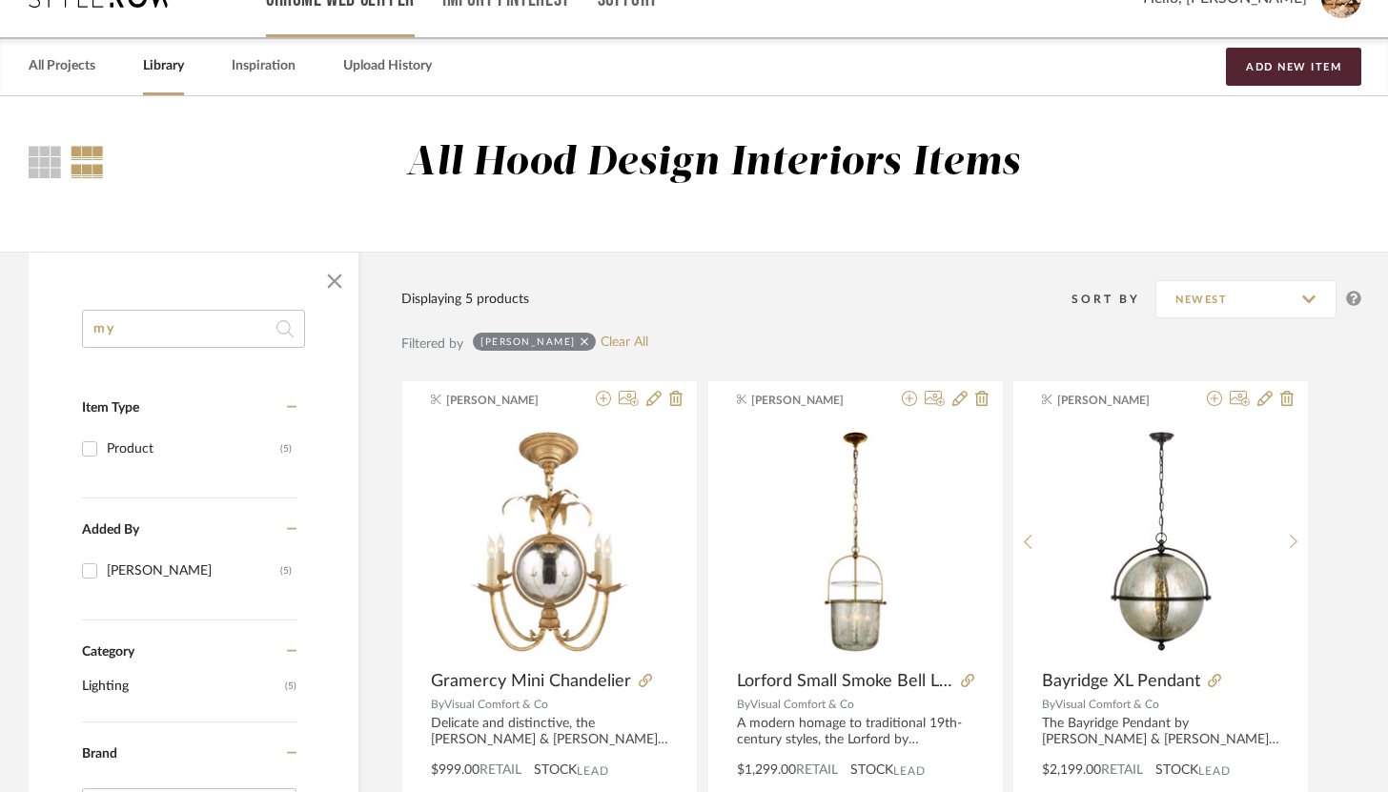
type input "m"
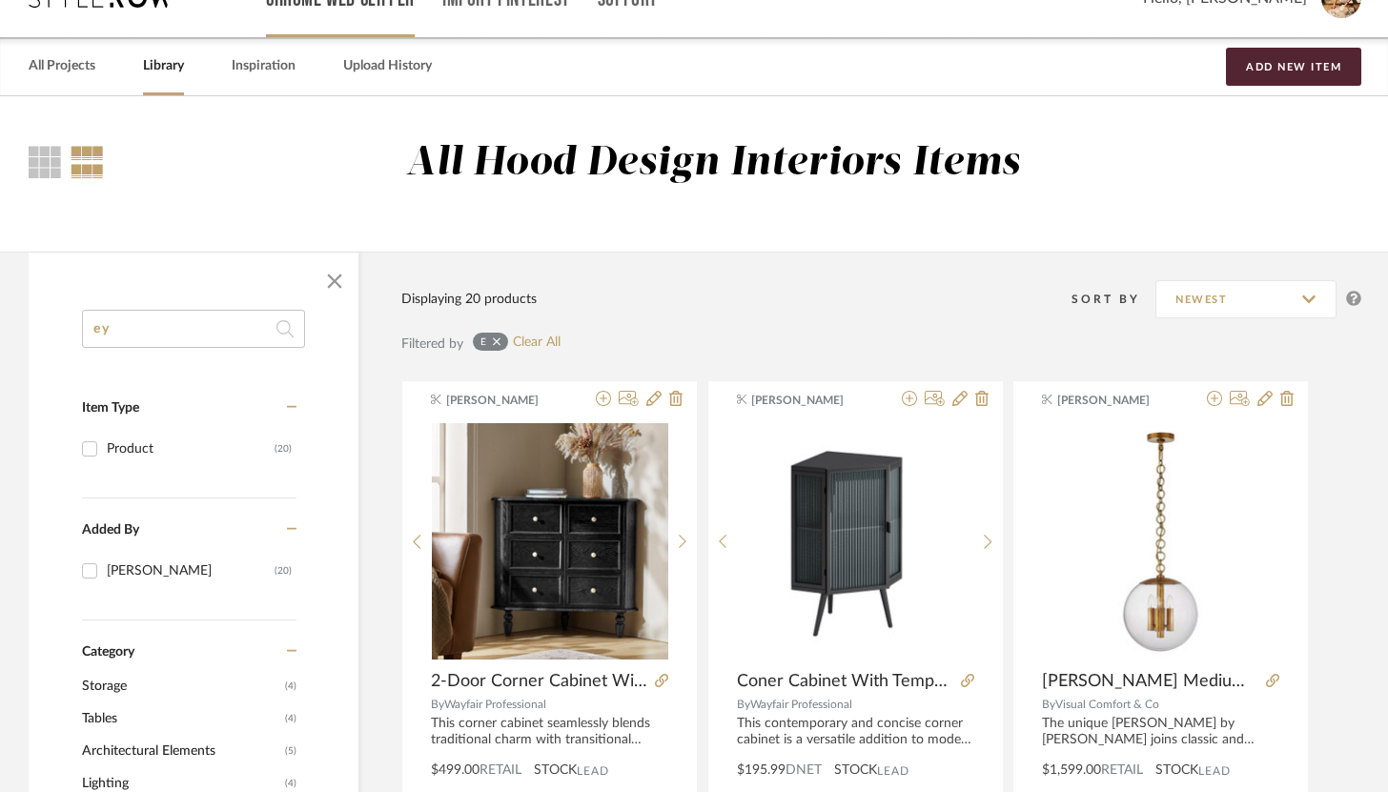
type input "e"
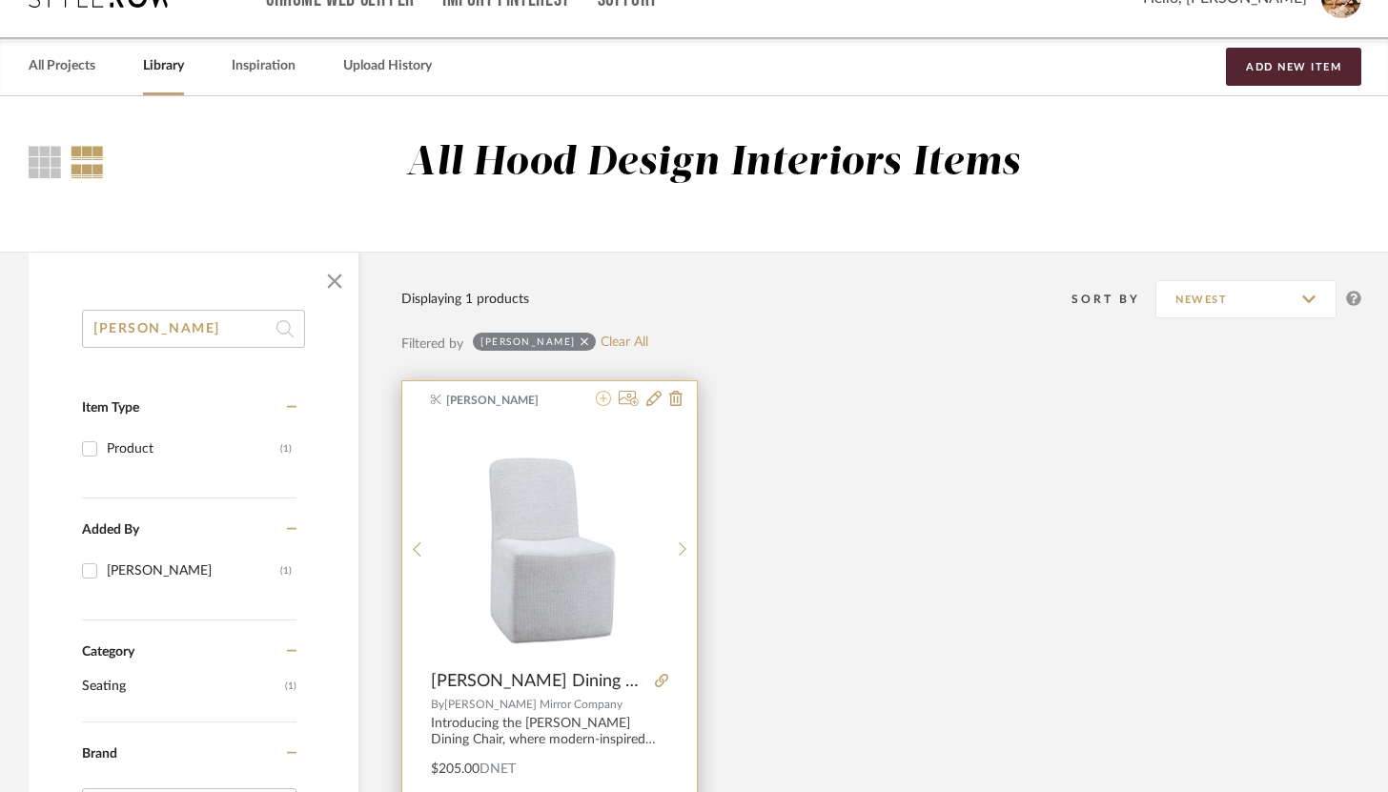
type input "[PERSON_NAME]"
click at [596, 399] on icon at bounding box center [603, 398] width 15 height 15
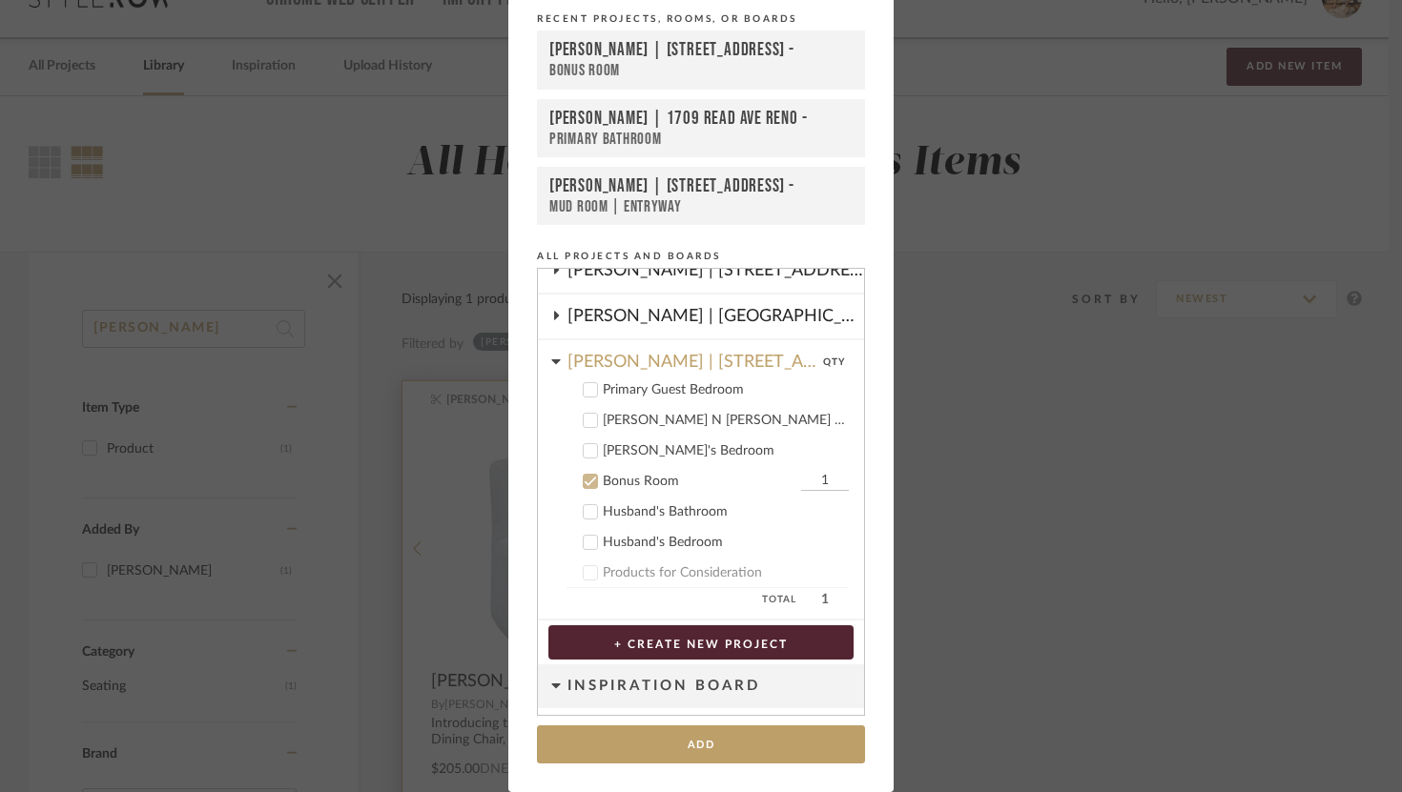
scroll to position [194, 0]
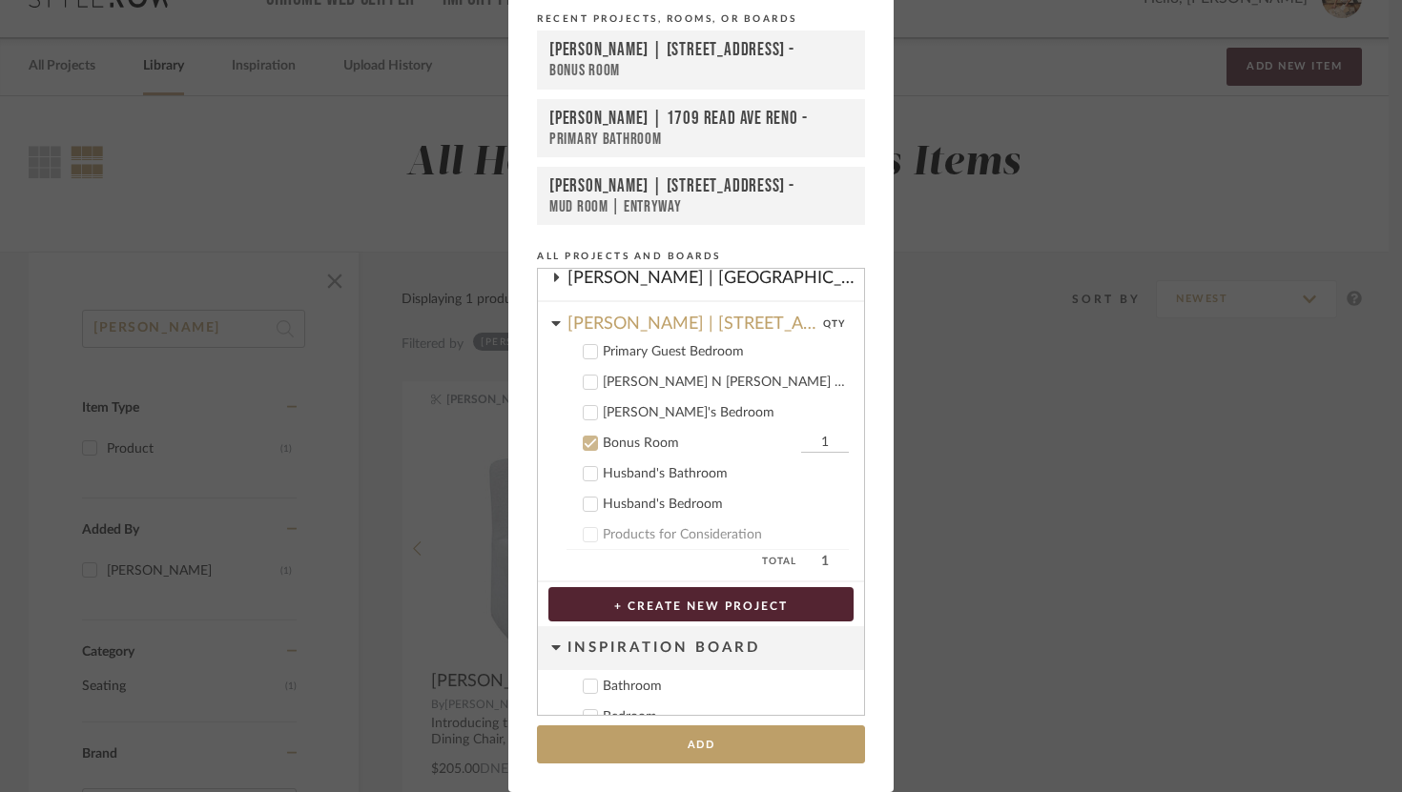
click at [801, 441] on input "1" at bounding box center [825, 443] width 48 height 19
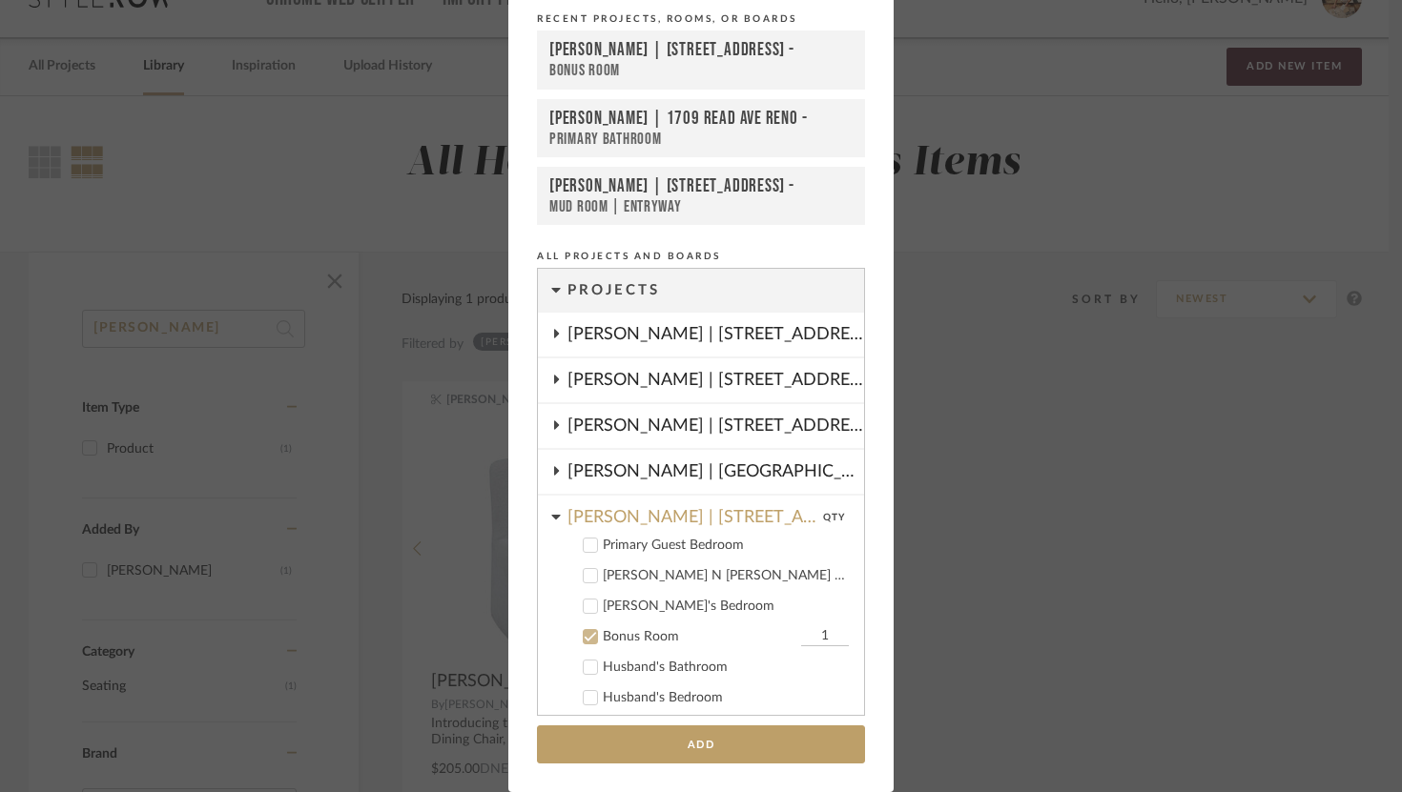
click at [809, 638] on input "1" at bounding box center [825, 636] width 48 height 19
type input "4"
click at [780, 736] on button "Add" at bounding box center [701, 745] width 328 height 39
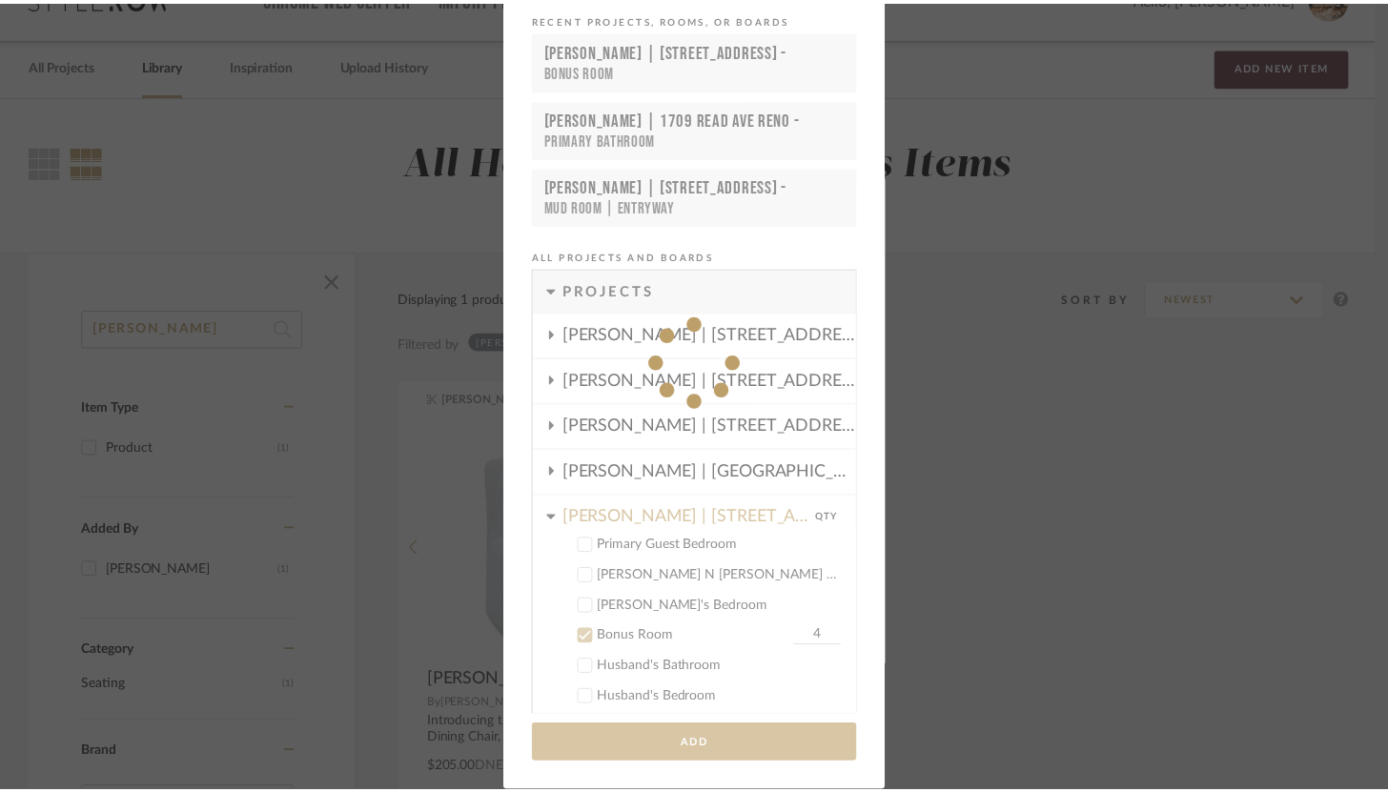
scroll to position [41, 0]
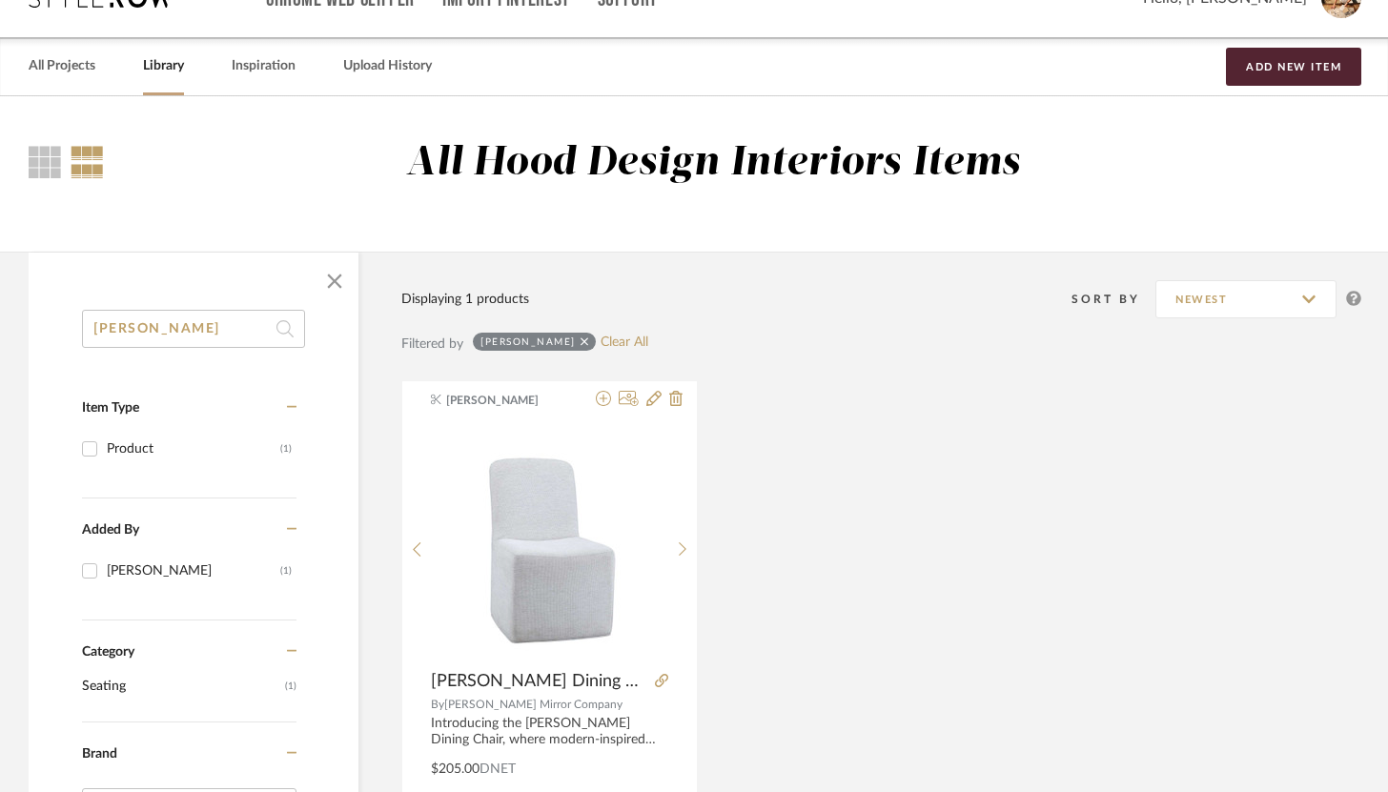
drag, startPoint x: 214, startPoint y: 339, endPoint x: 54, endPoint y: 319, distance: 160.5
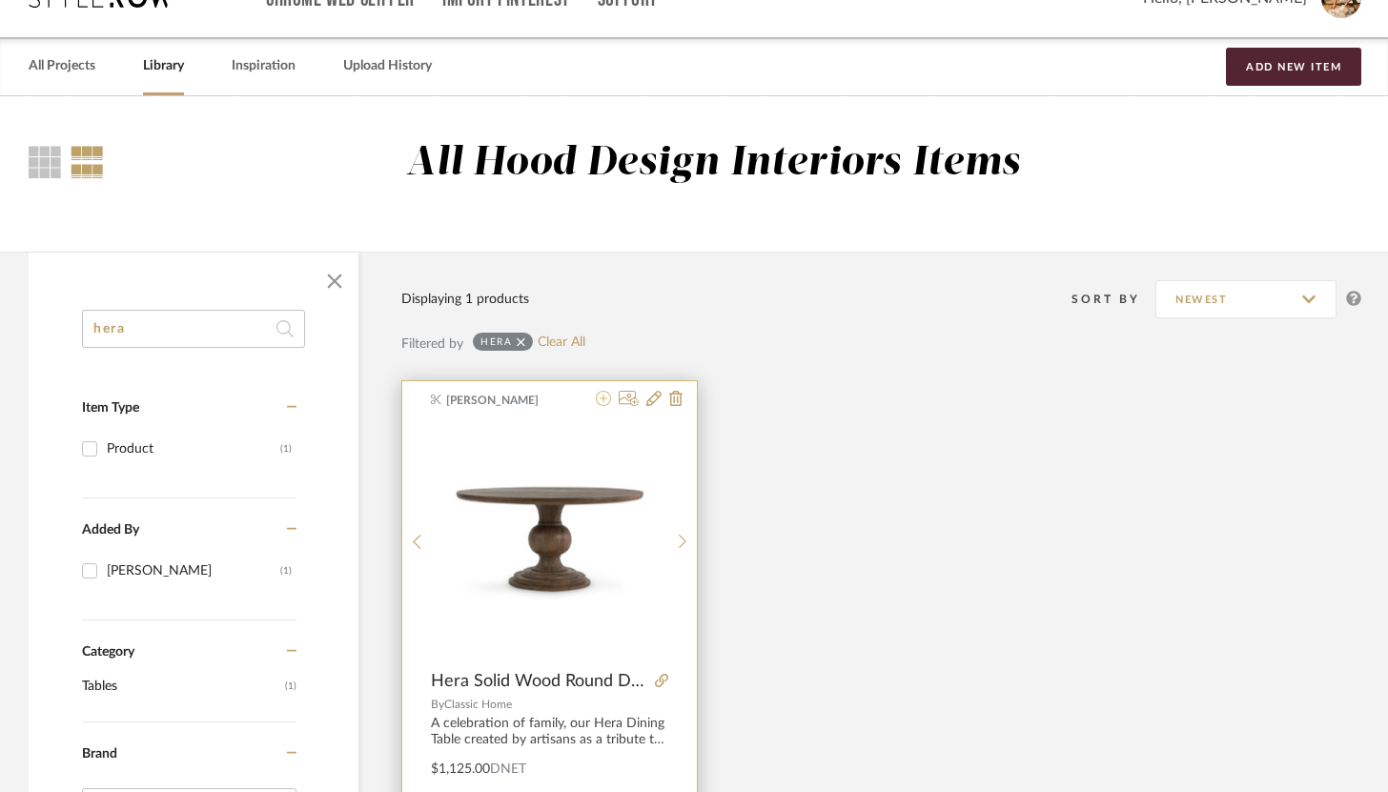
click at [604, 402] on icon at bounding box center [603, 398] width 15 height 15
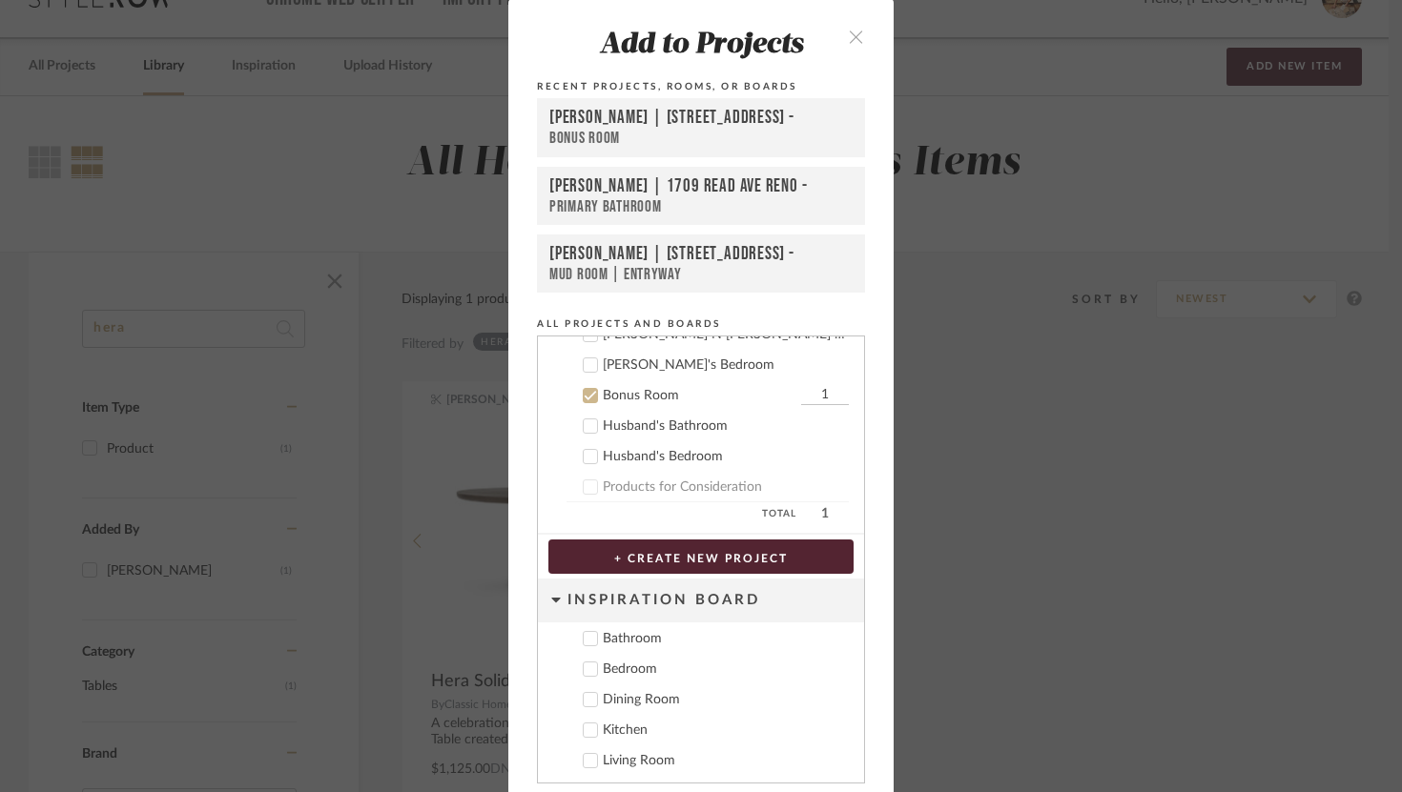
scroll to position [69, 0]
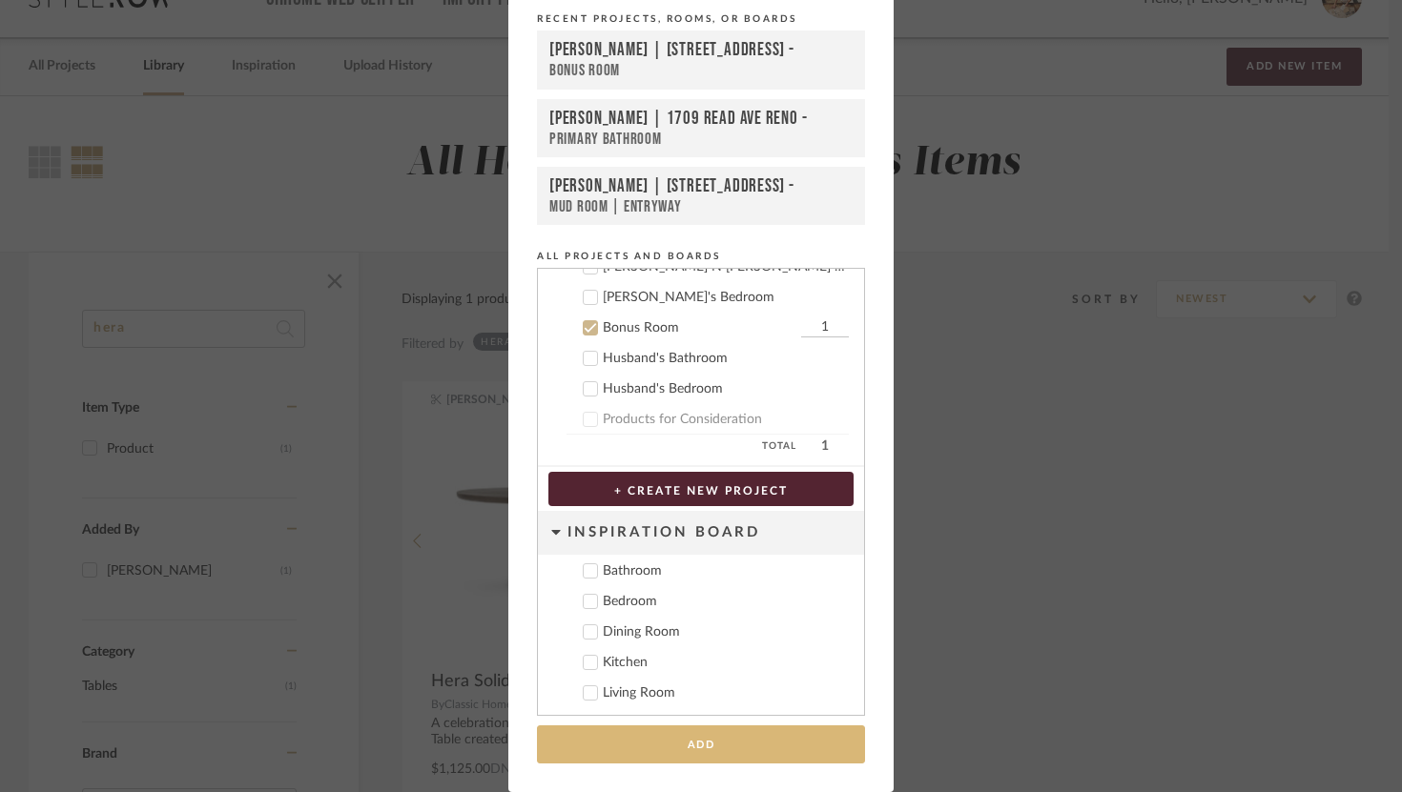
click at [792, 741] on button "Add" at bounding box center [701, 745] width 328 height 39
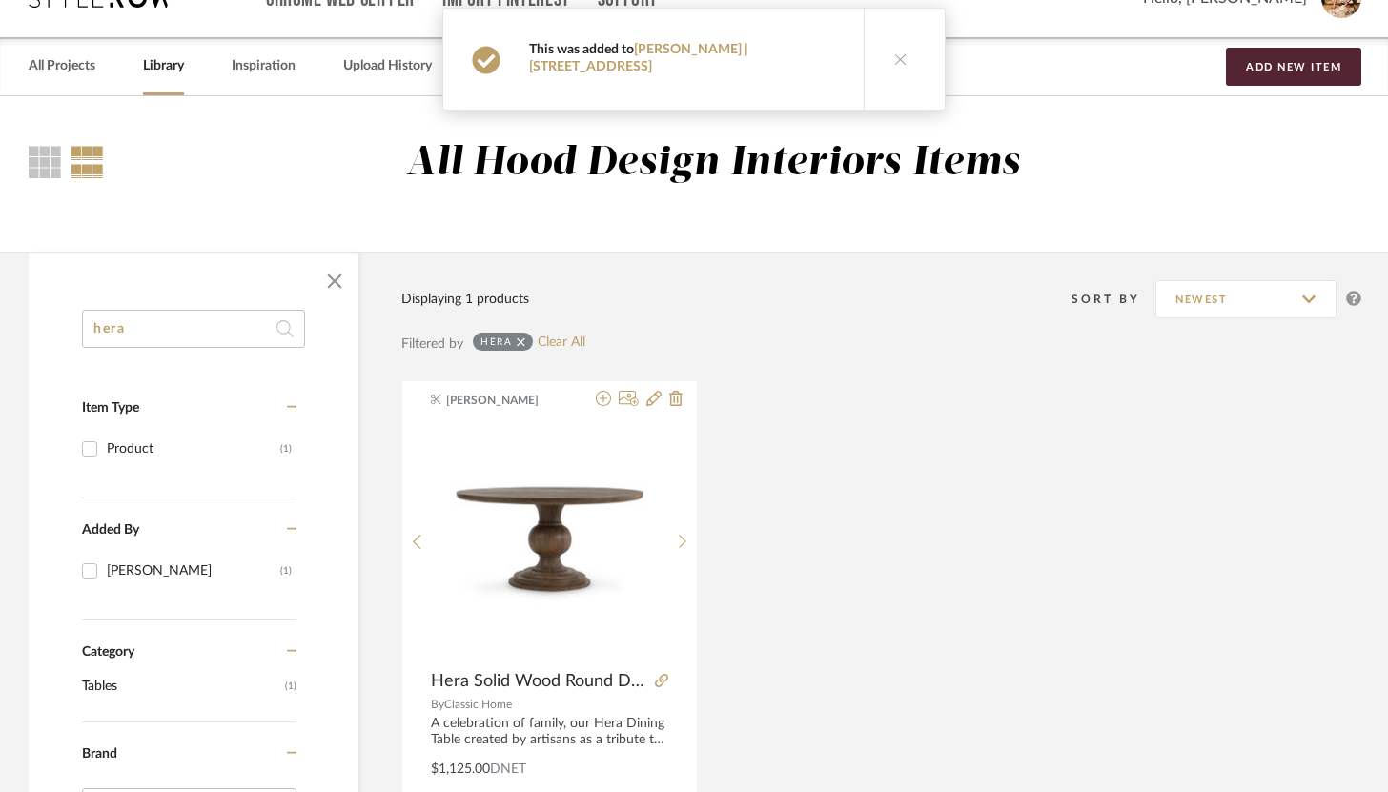
scroll to position [0, 0]
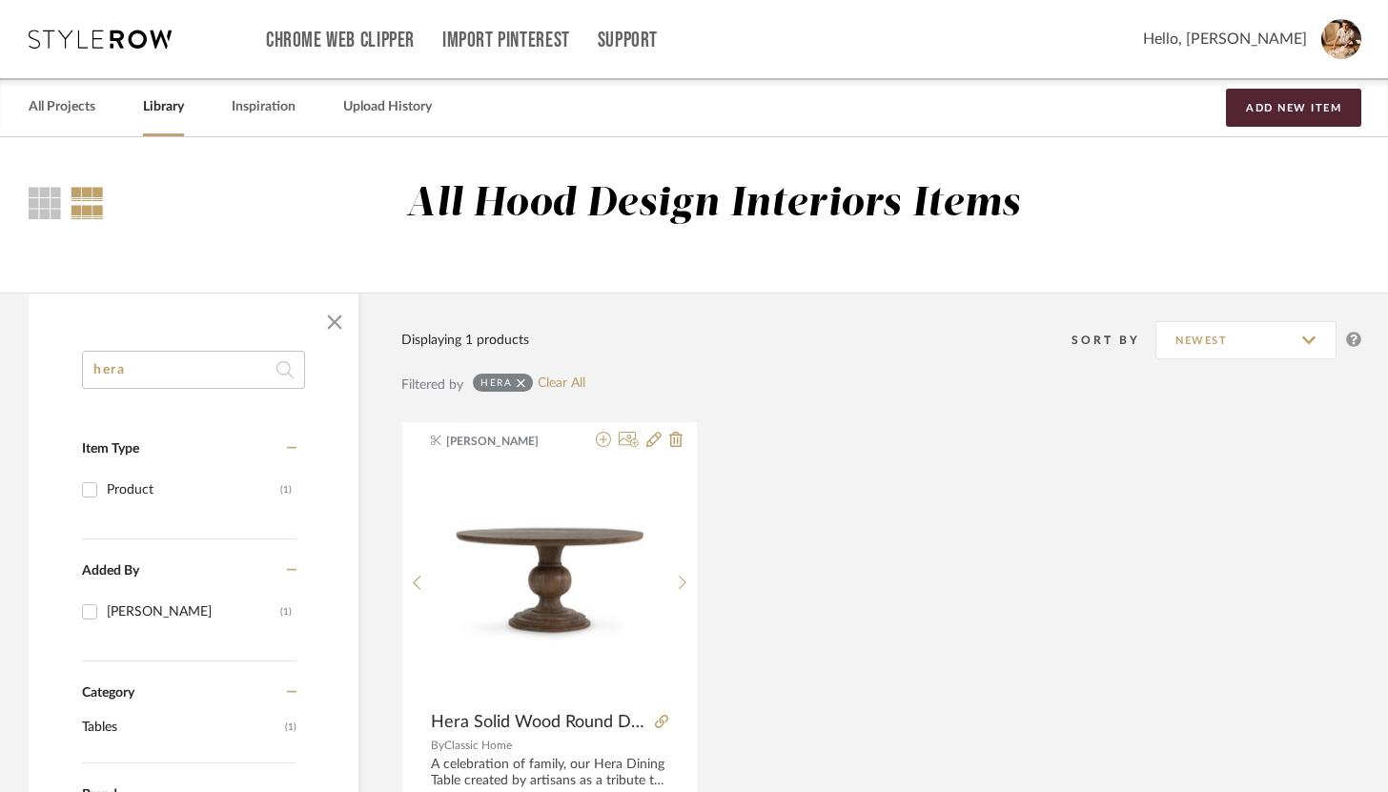
drag, startPoint x: 192, startPoint y: 365, endPoint x: 63, endPoint y: 359, distance: 128.9
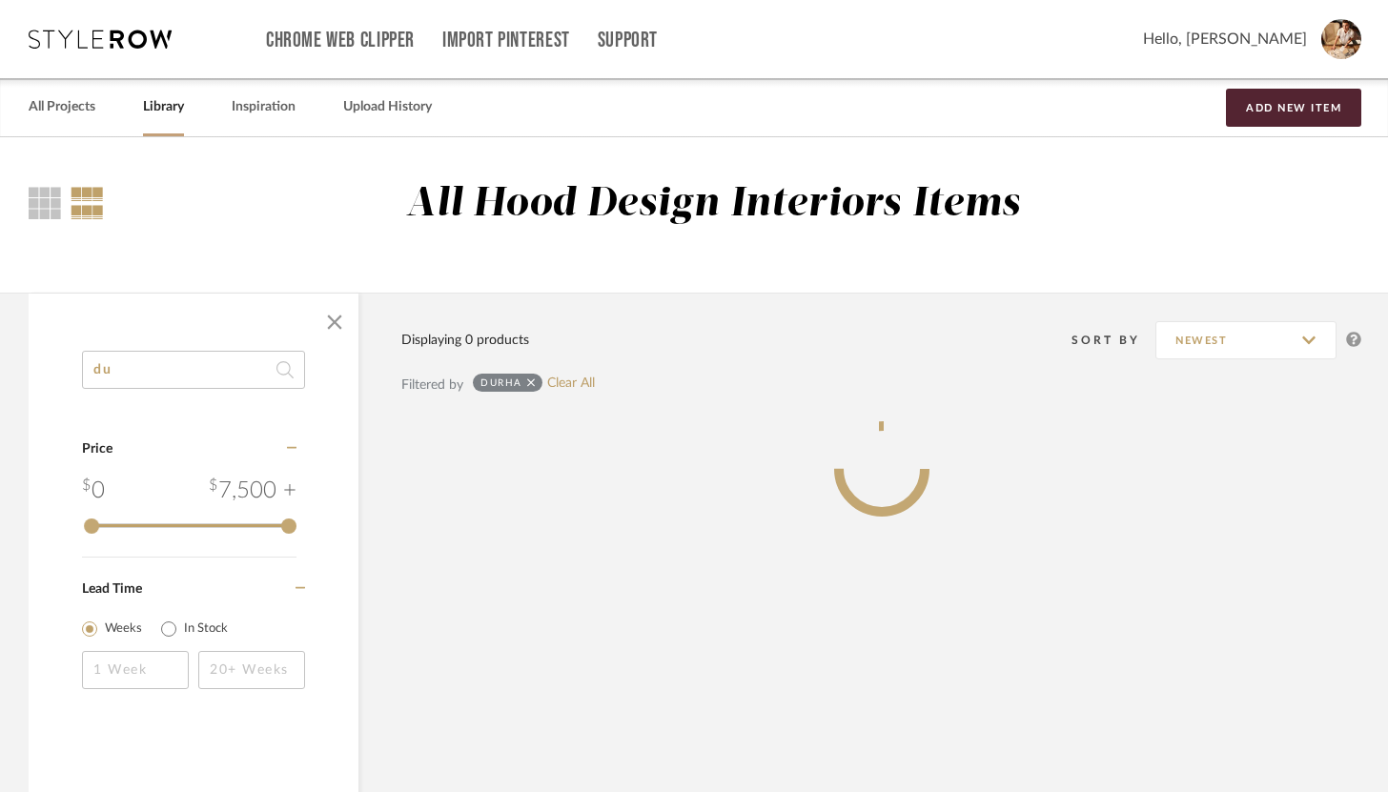
type input "d"
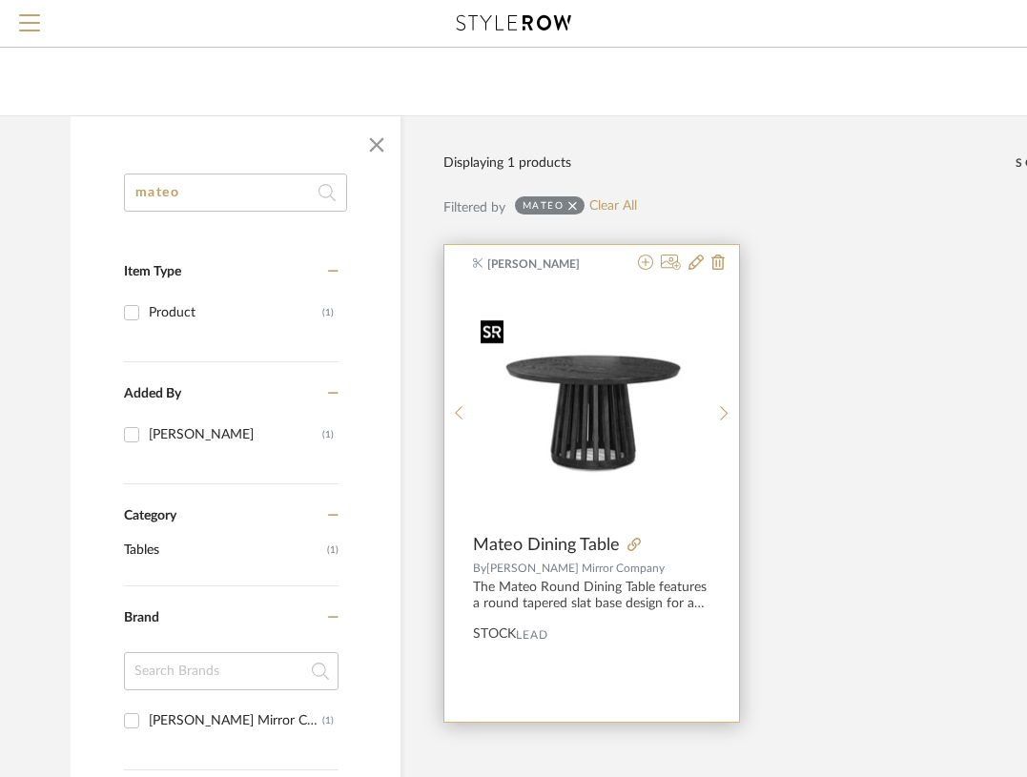
scroll to position [108, 0]
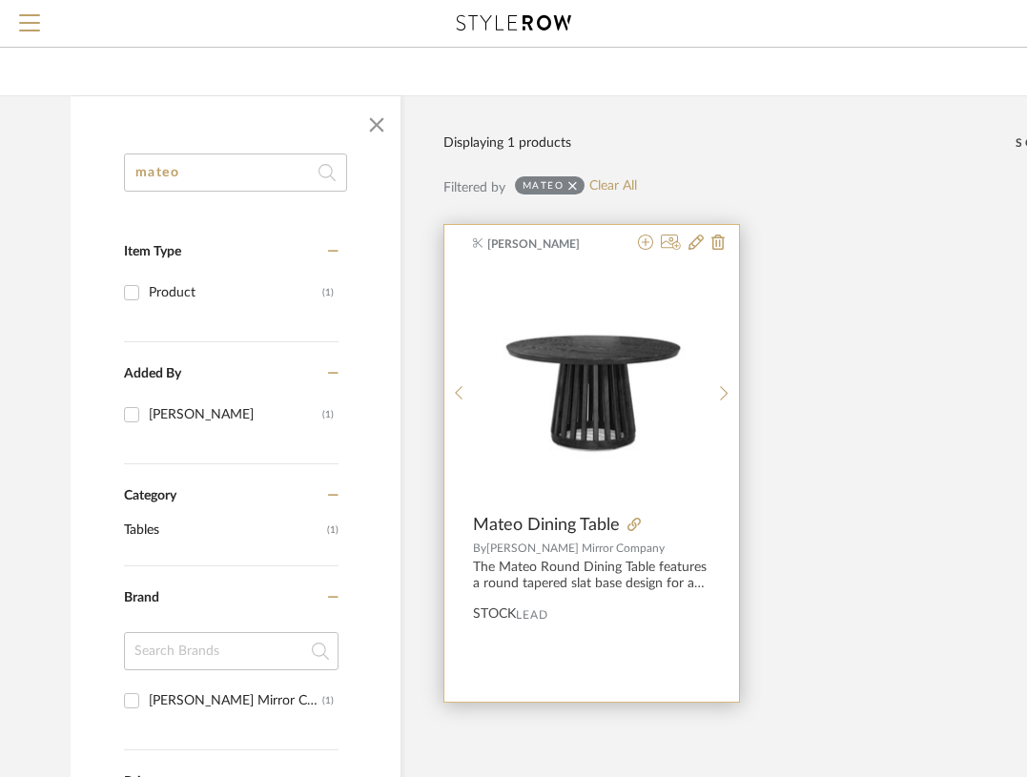
type input "mateo"
click at [627, 256] on div "[PERSON_NAME] Mateo Dining Table By [PERSON_NAME] Mirror Company The Mateo Roun…" at bounding box center [591, 463] width 295 height 477
click at [693, 240] on icon at bounding box center [696, 242] width 15 height 15
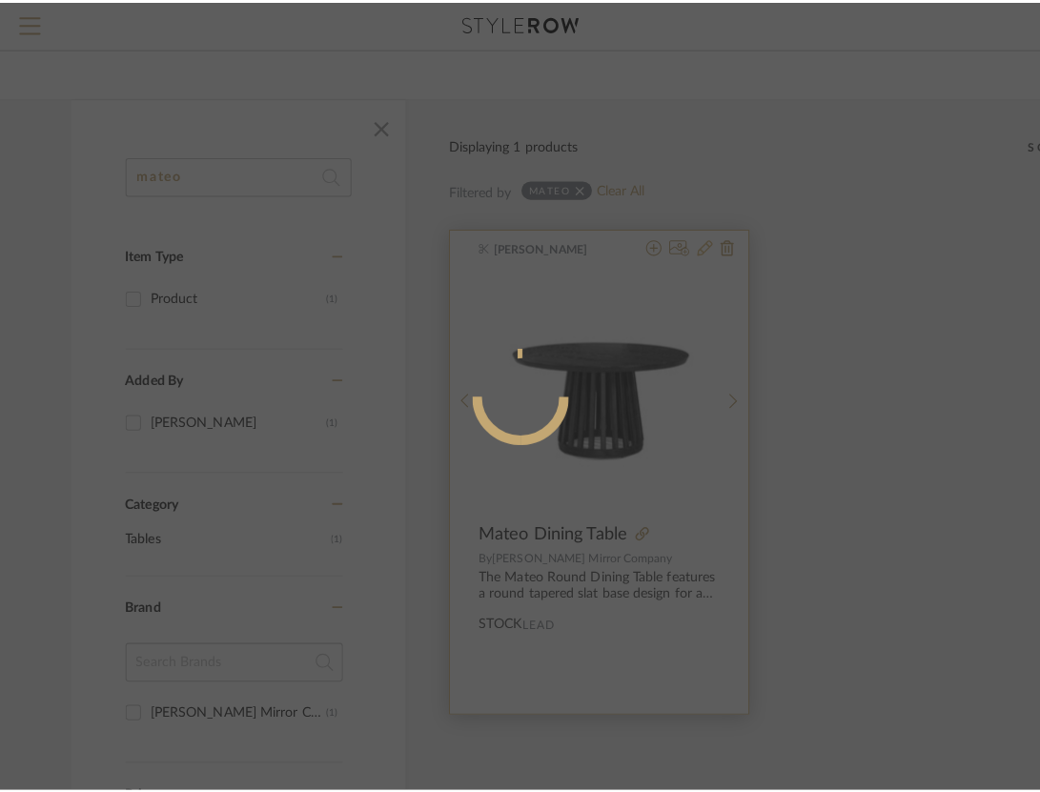
scroll to position [0, 0]
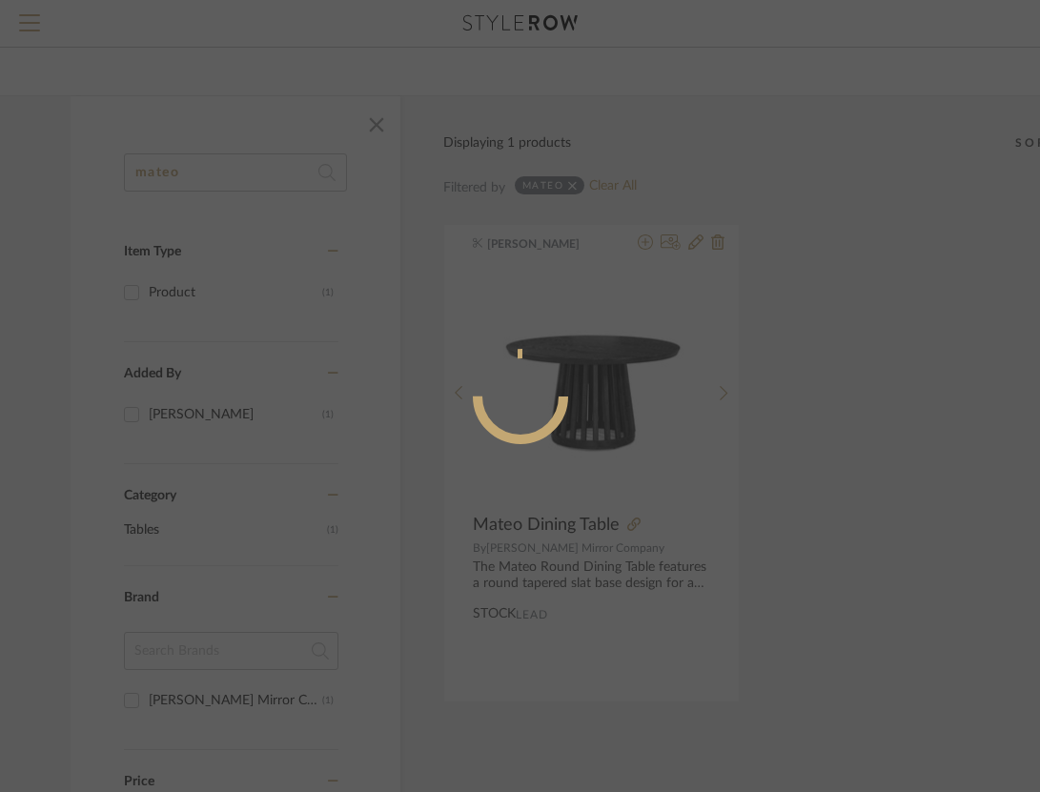
radio input "true"
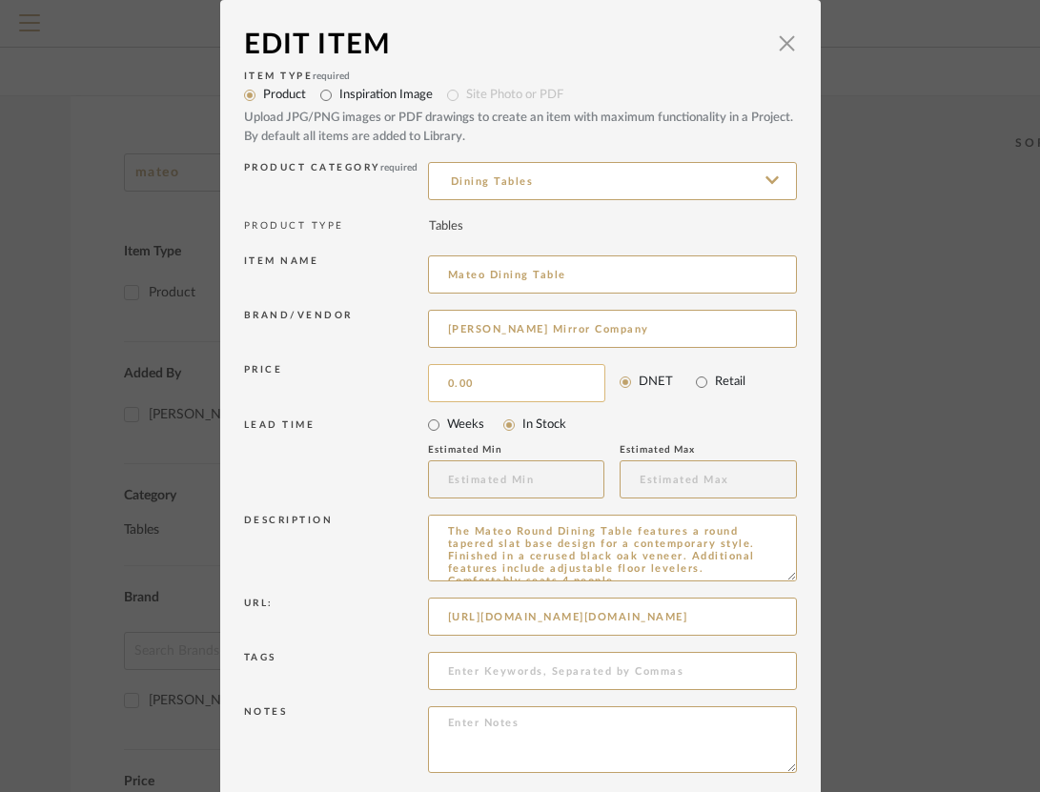
click at [532, 374] on input "0.00" at bounding box center [516, 383] width 177 height 38
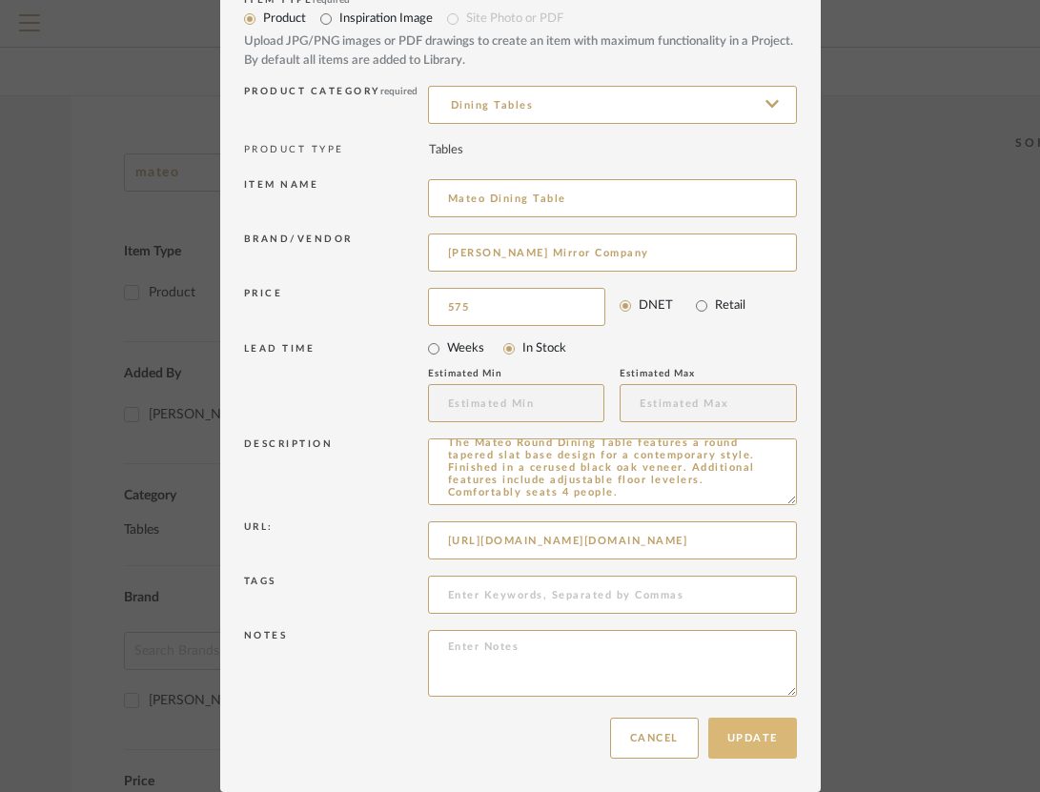
type input "$575.00"
click at [764, 728] on button "Update" at bounding box center [753, 738] width 89 height 41
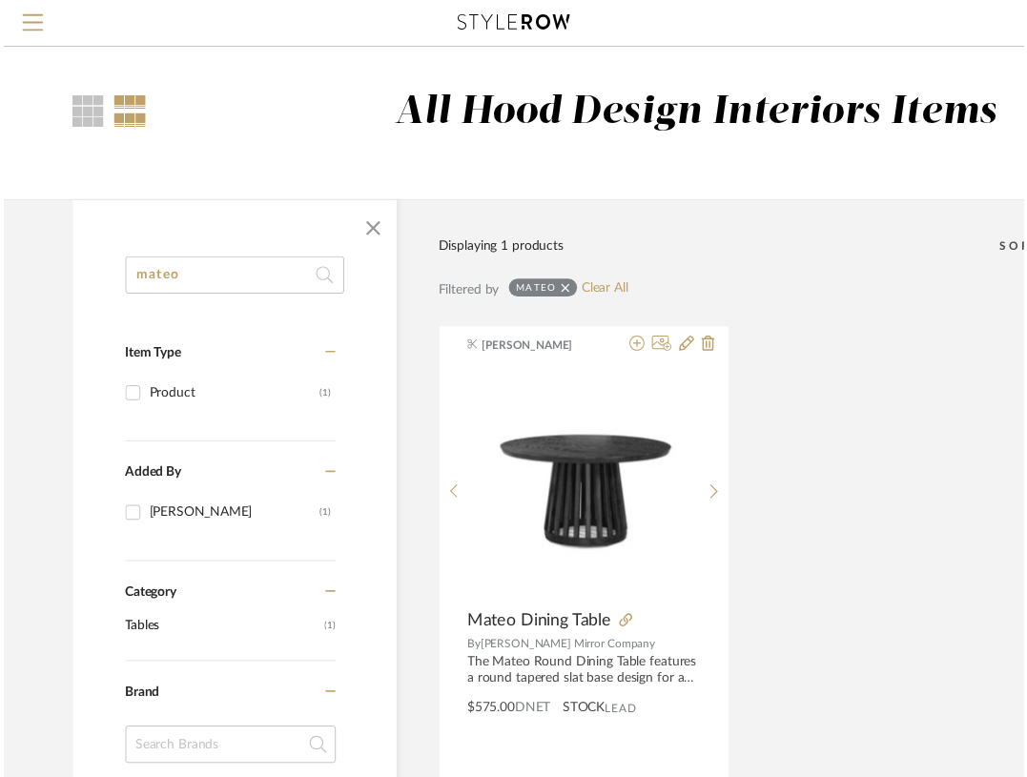
scroll to position [108, 0]
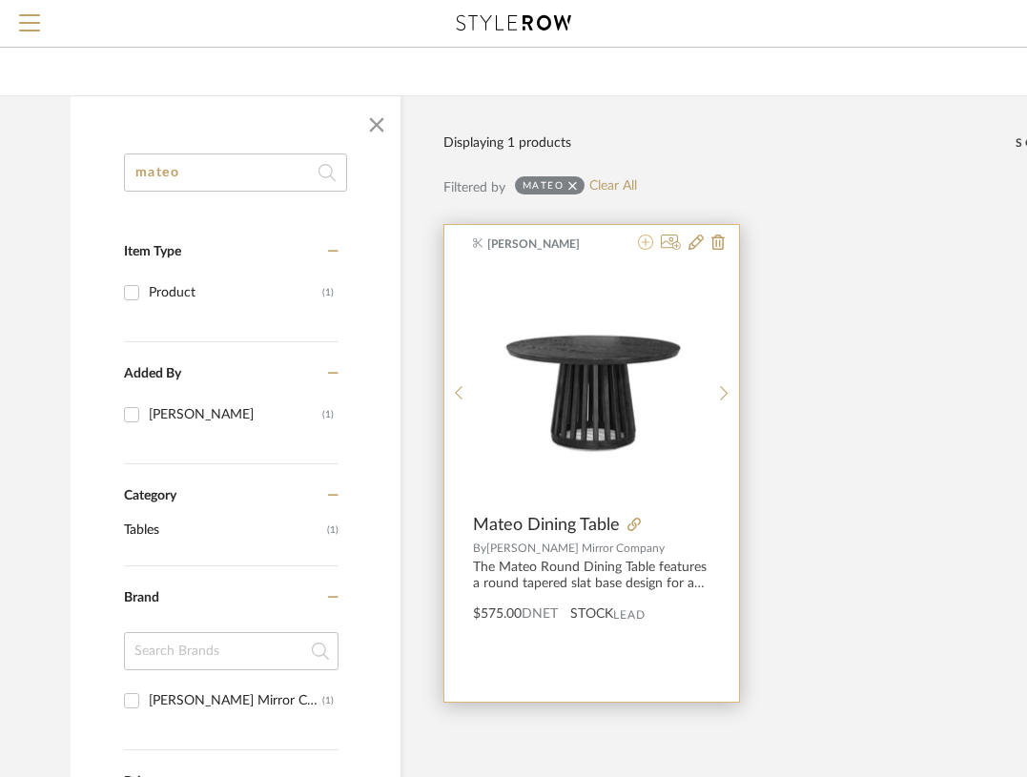
click at [644, 248] on icon at bounding box center [645, 242] width 15 height 15
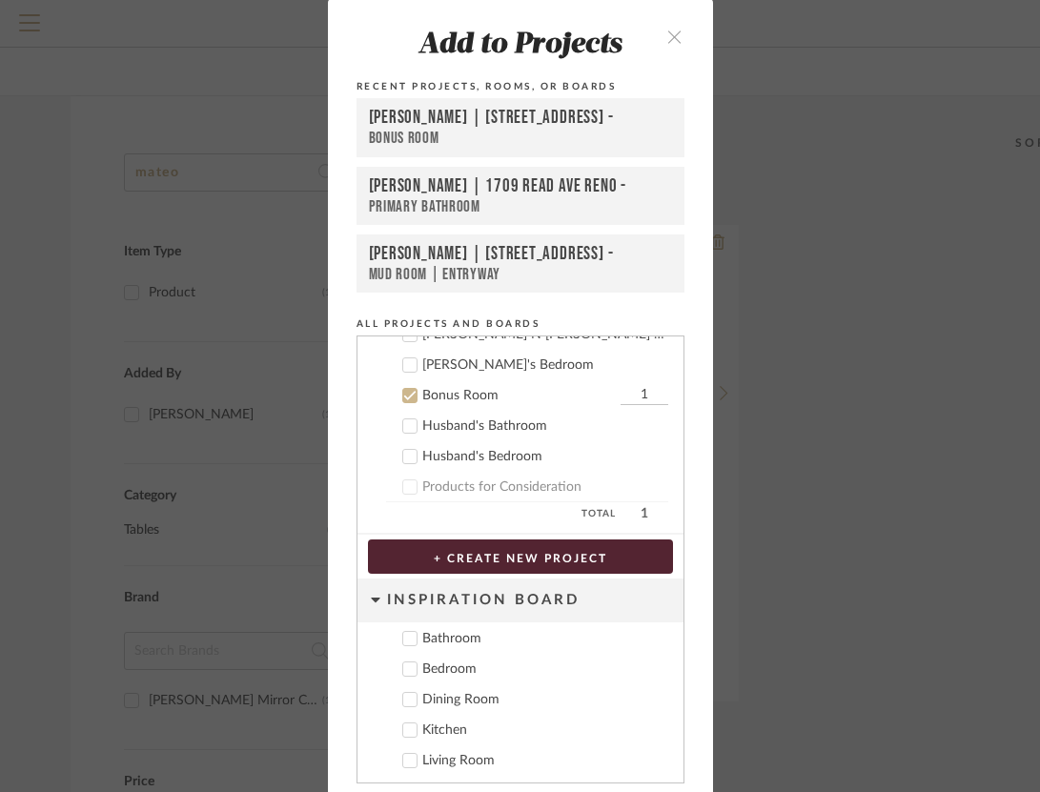
scroll to position [69, 0]
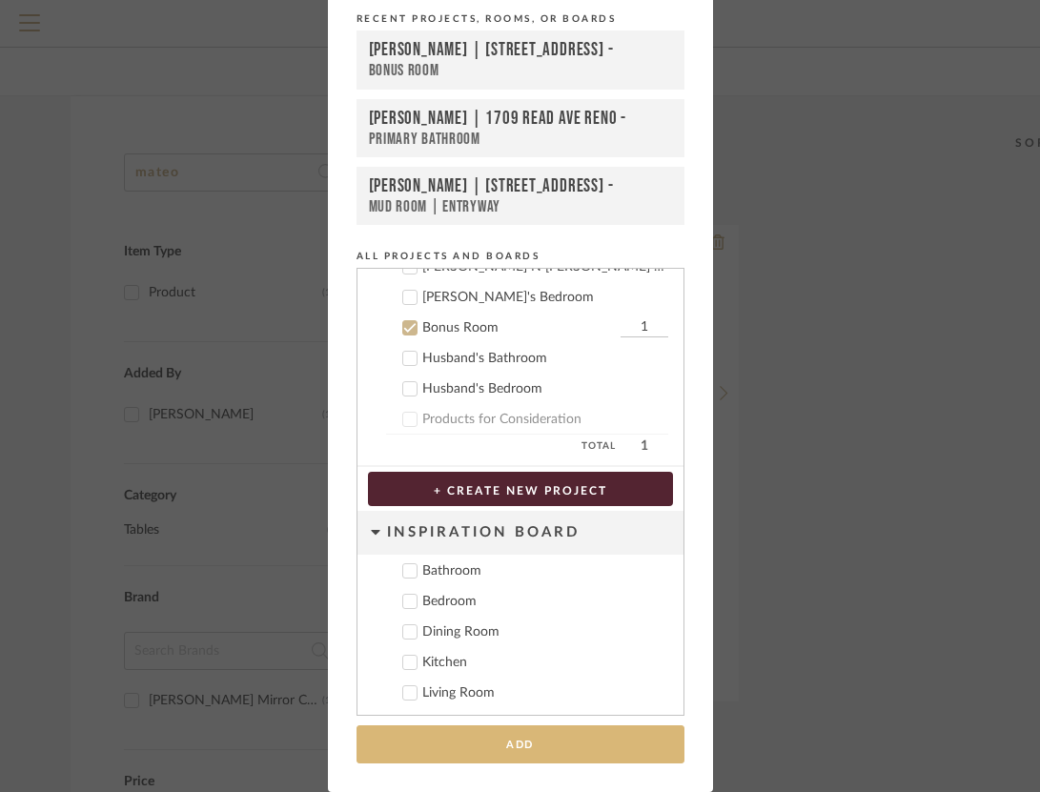
click at [591, 757] on button "Add" at bounding box center [521, 745] width 328 height 39
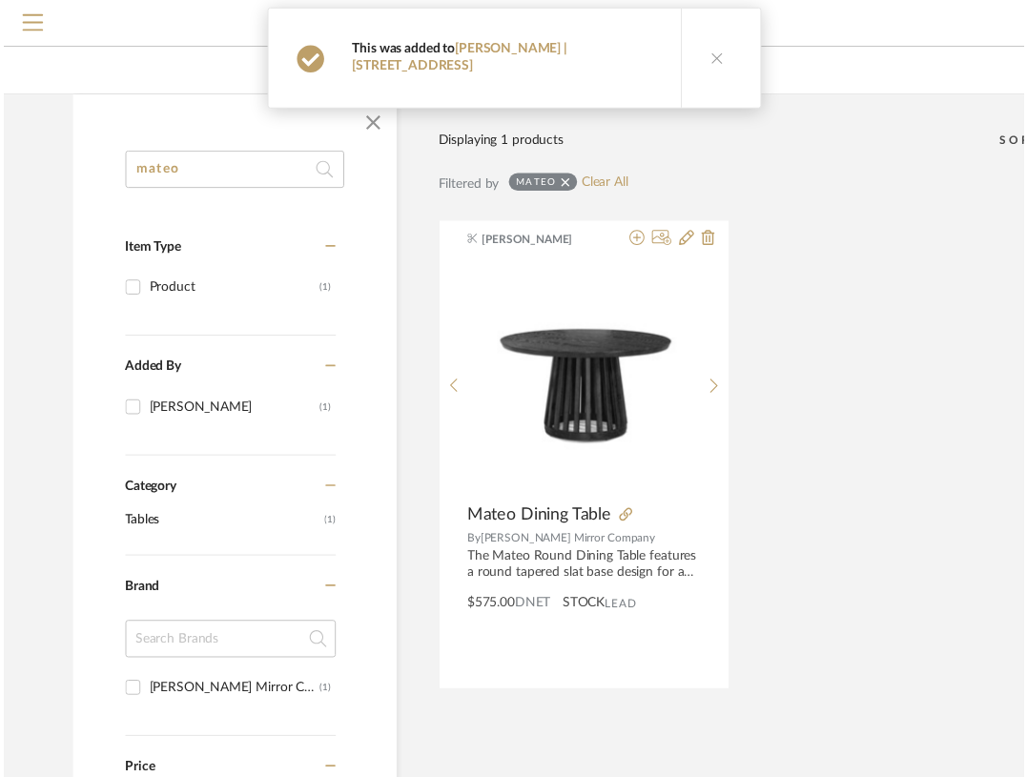
scroll to position [108, 0]
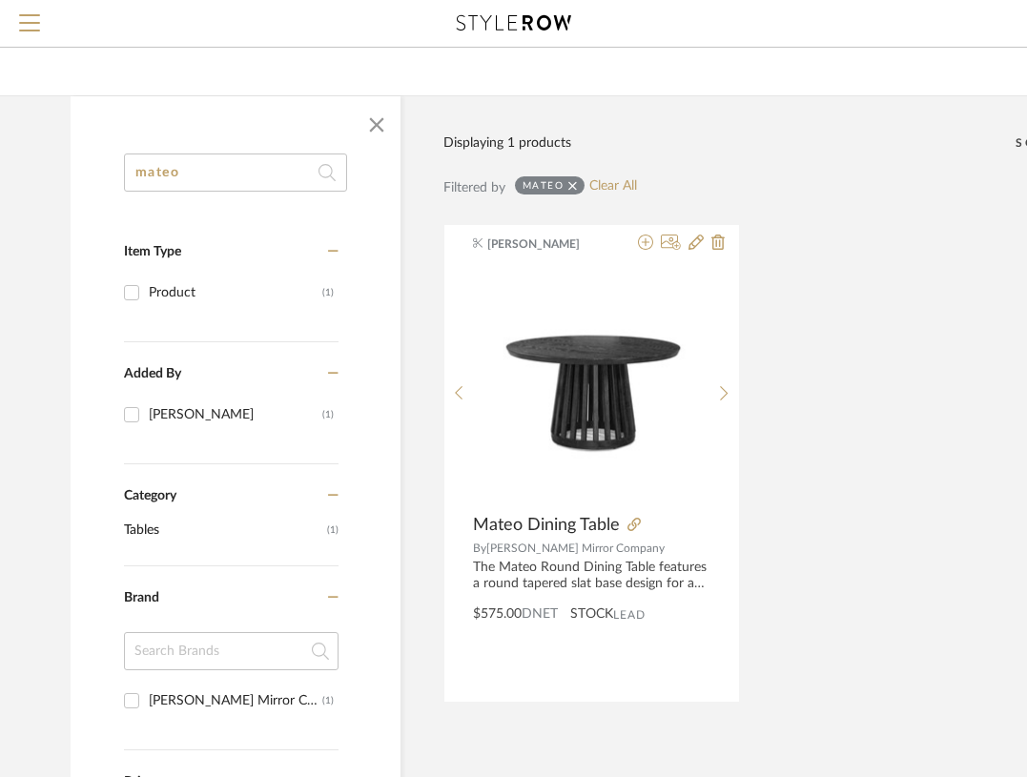
drag, startPoint x: 292, startPoint y: 172, endPoint x: 119, endPoint y: 168, distance: 172.6
click at [119, 168] on div "[PERSON_NAME] Type Product (1) Added By [PERSON_NAME] (1) Category Tables (1) B…" at bounding box center [236, 674] width 330 height 1040
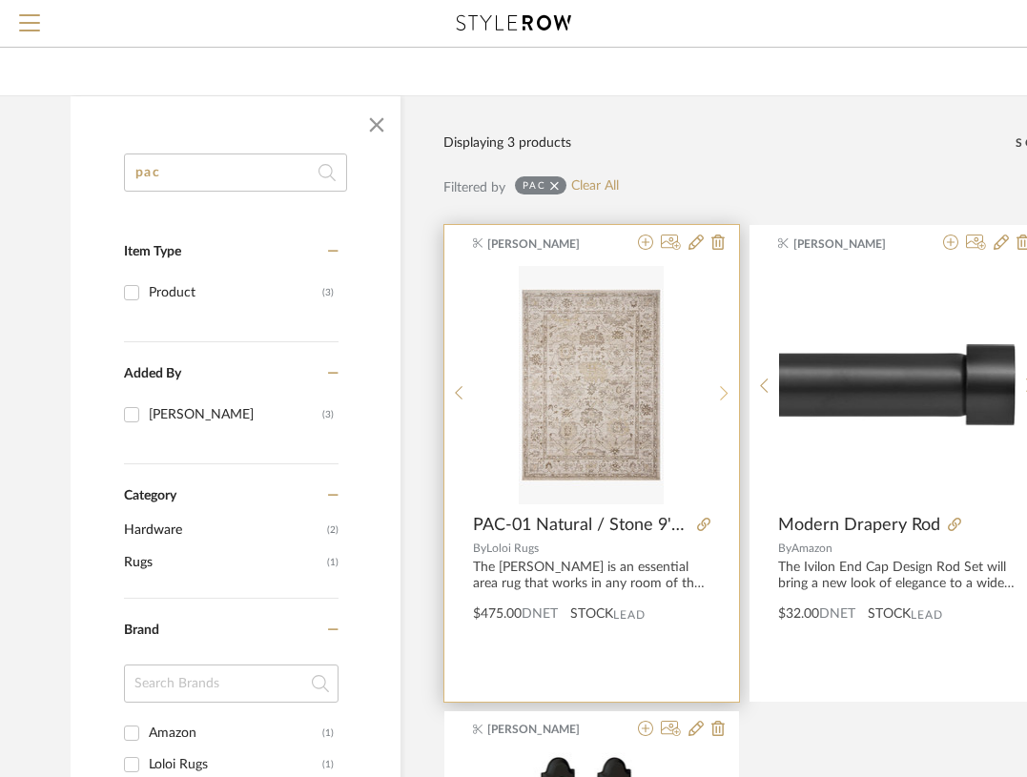
type input "pac"
click at [718, 395] on sr-next-btn at bounding box center [724, 393] width 30 height 16
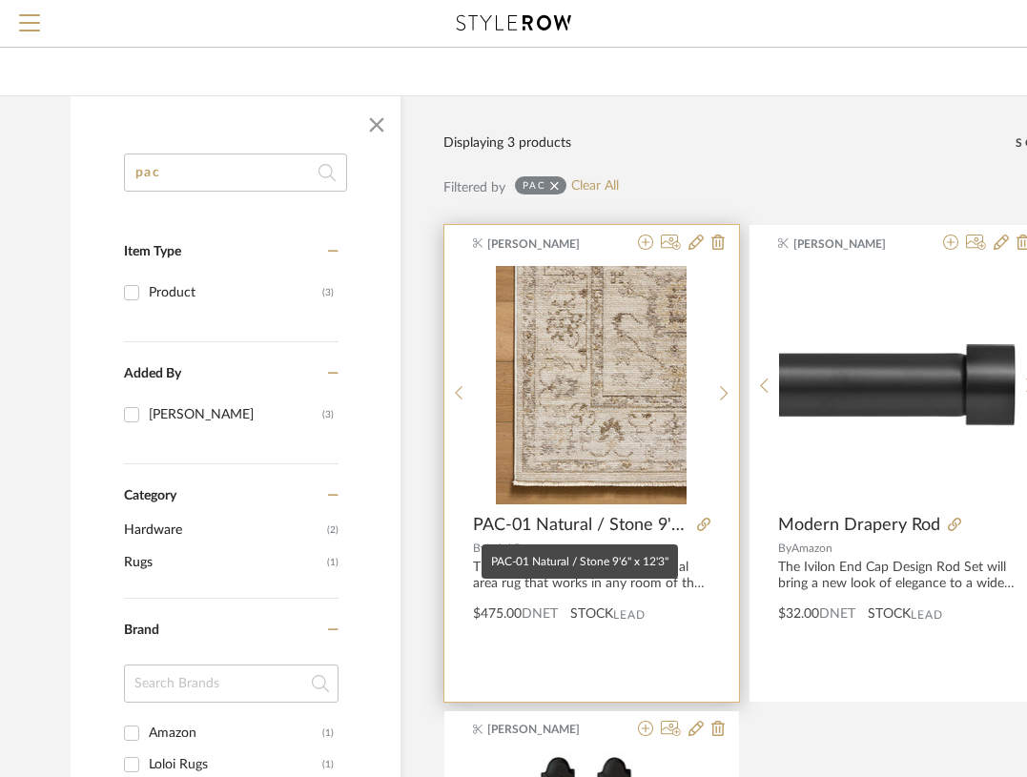
click at [633, 529] on span "PAC-01 Natural / Stone 9'6" x 12'3"" at bounding box center [581, 525] width 216 height 21
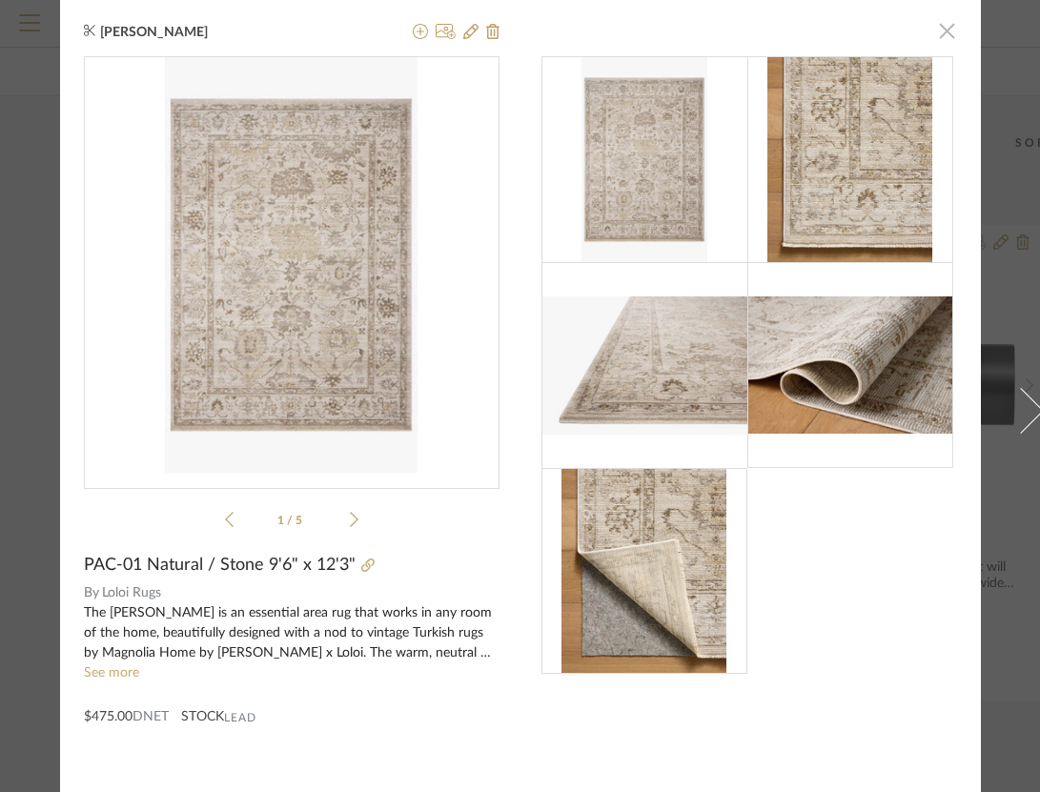
click at [941, 25] on span "button" at bounding box center [948, 30] width 38 height 38
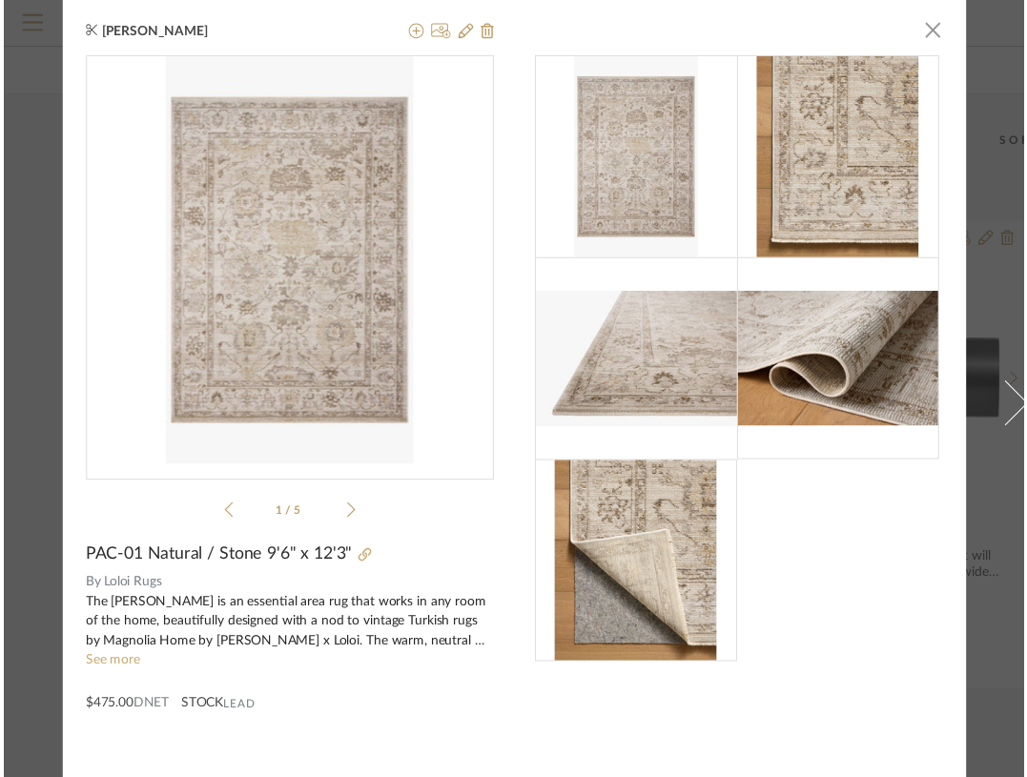
scroll to position [108, 0]
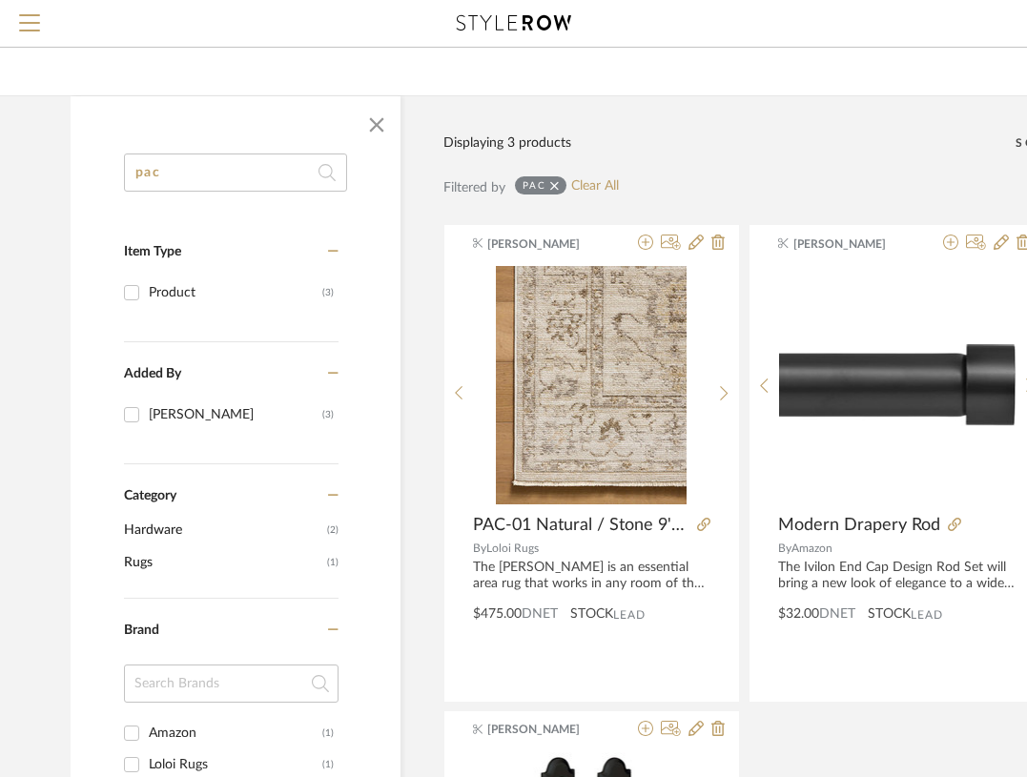
drag, startPoint x: 250, startPoint y: 171, endPoint x: 93, endPoint y: 140, distance: 160.3
click at [93, 140] on div "pac Item Type Product (3) Added By [PERSON_NAME] (3) Category Hardware (2) Rugs…" at bounding box center [236, 676] width 330 height 1161
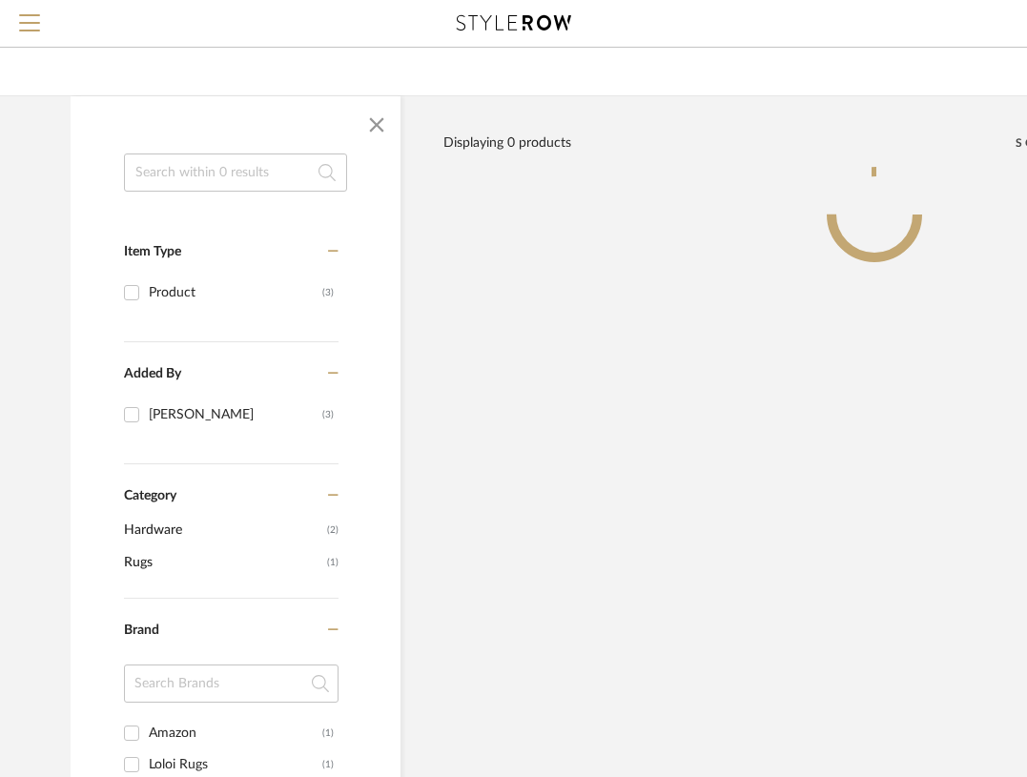
click at [162, 178] on input at bounding box center [235, 173] width 223 height 38
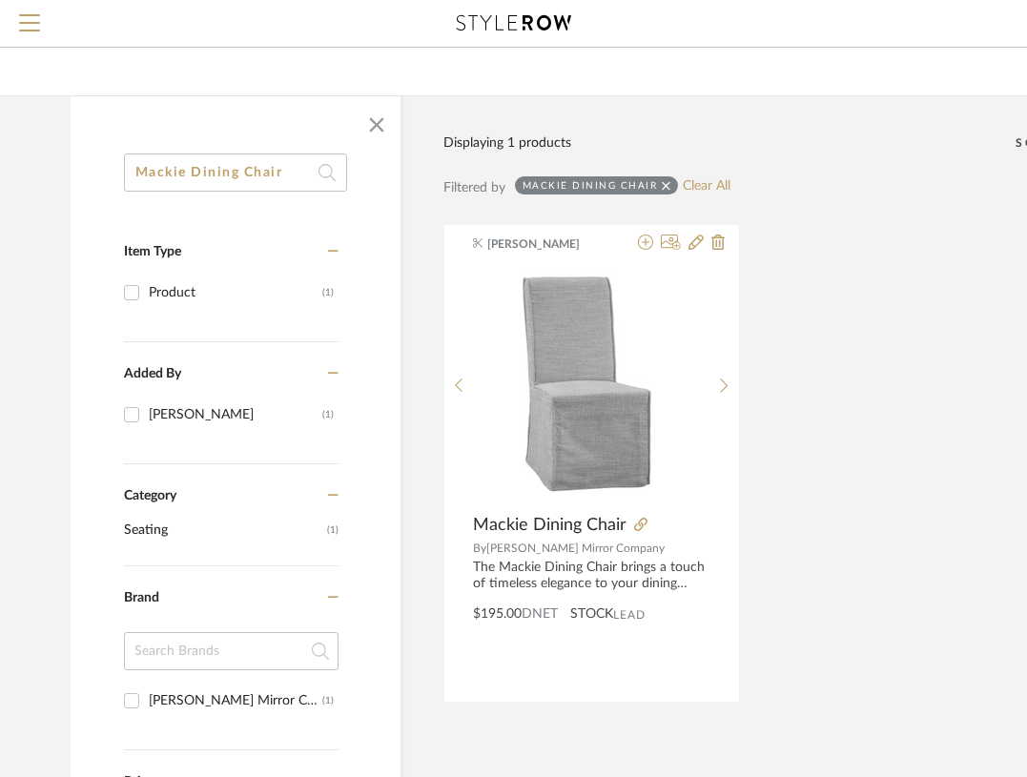
type input "Mackie Dining Chair"
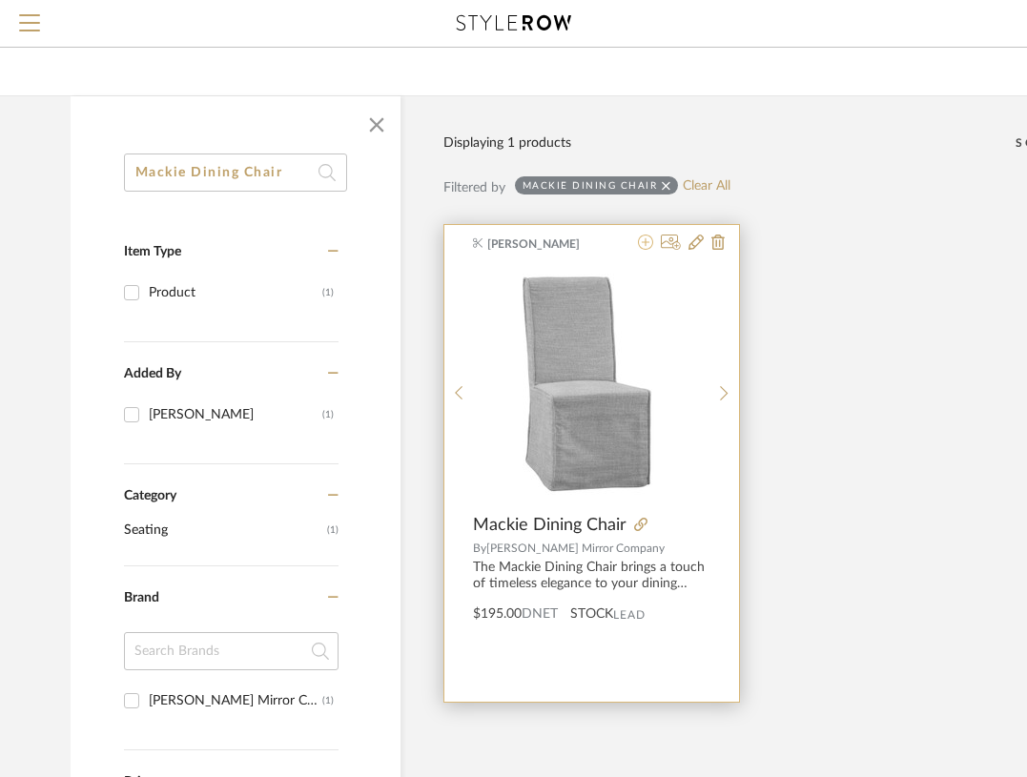
click at [646, 247] on icon at bounding box center [645, 242] width 15 height 15
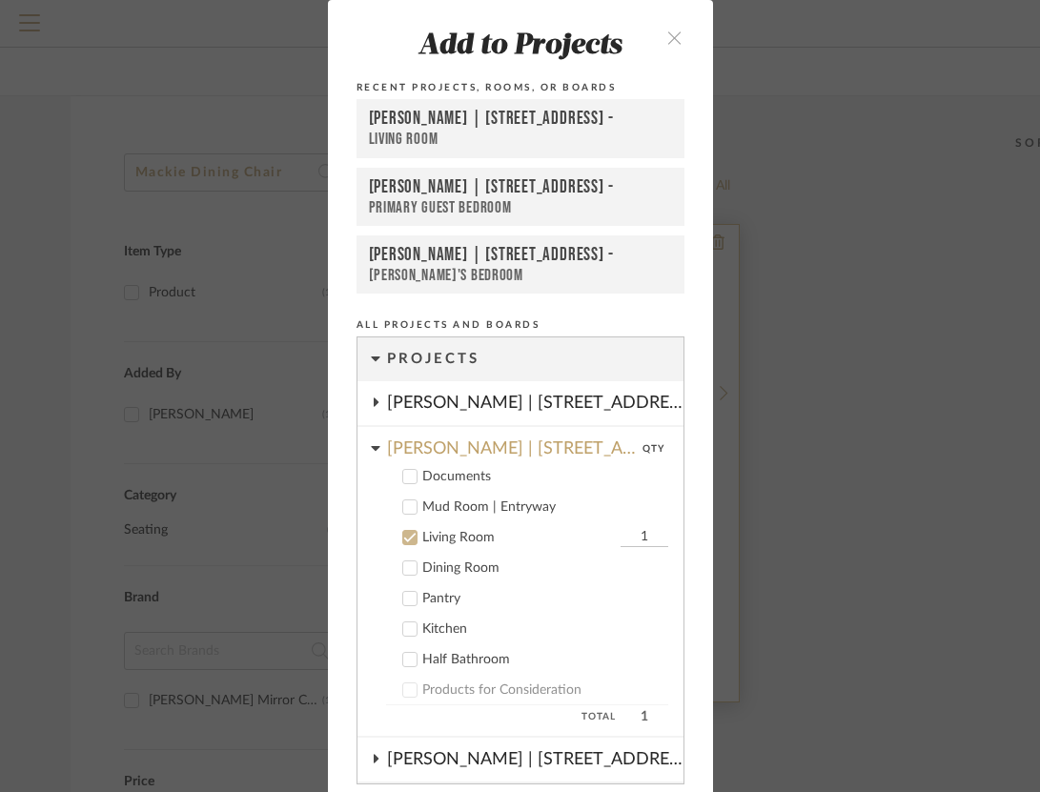
scroll to position [1, 0]
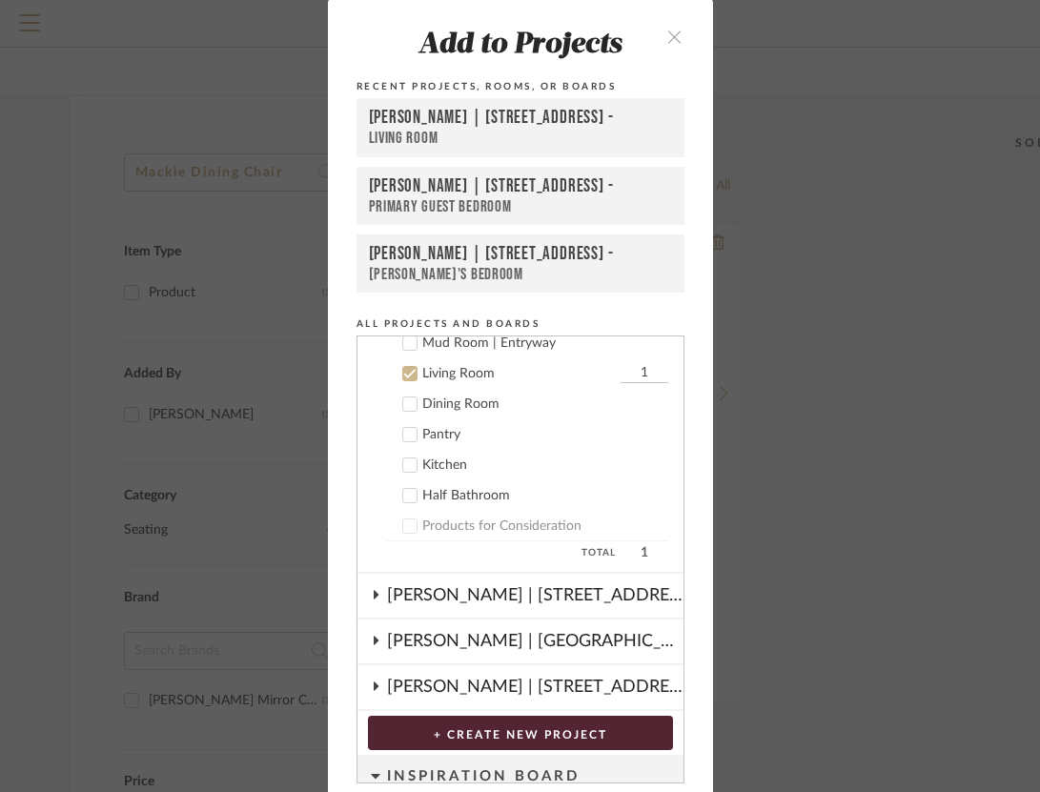
click at [405, 370] on icon at bounding box center [409, 373] width 13 height 13
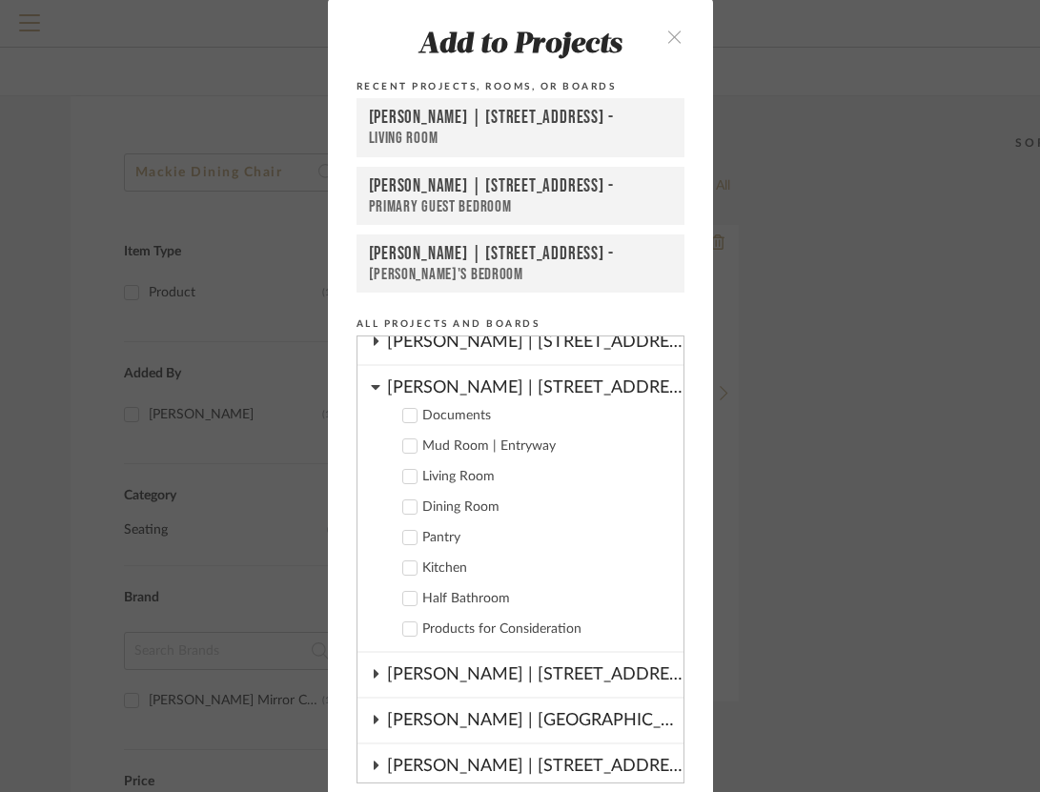
scroll to position [56, 0]
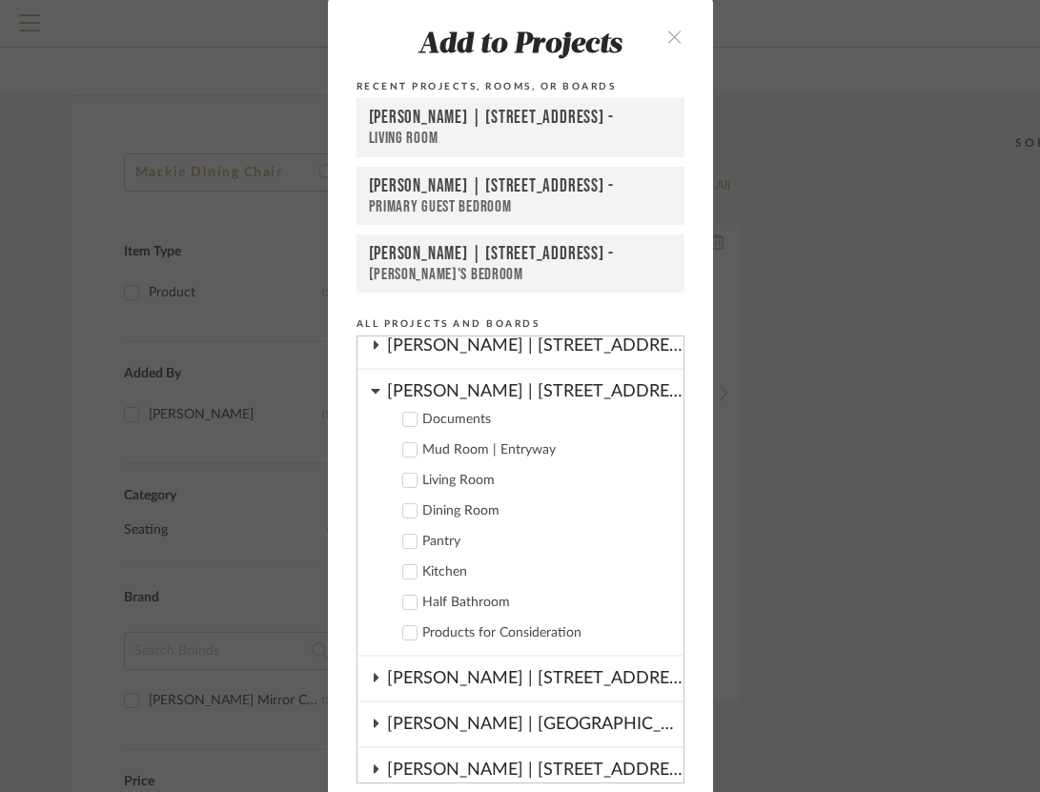
click at [376, 348] on cdk-nested-tree-node "[PERSON_NAME] | [STREET_ADDRESS]" at bounding box center [521, 347] width 326 height 46
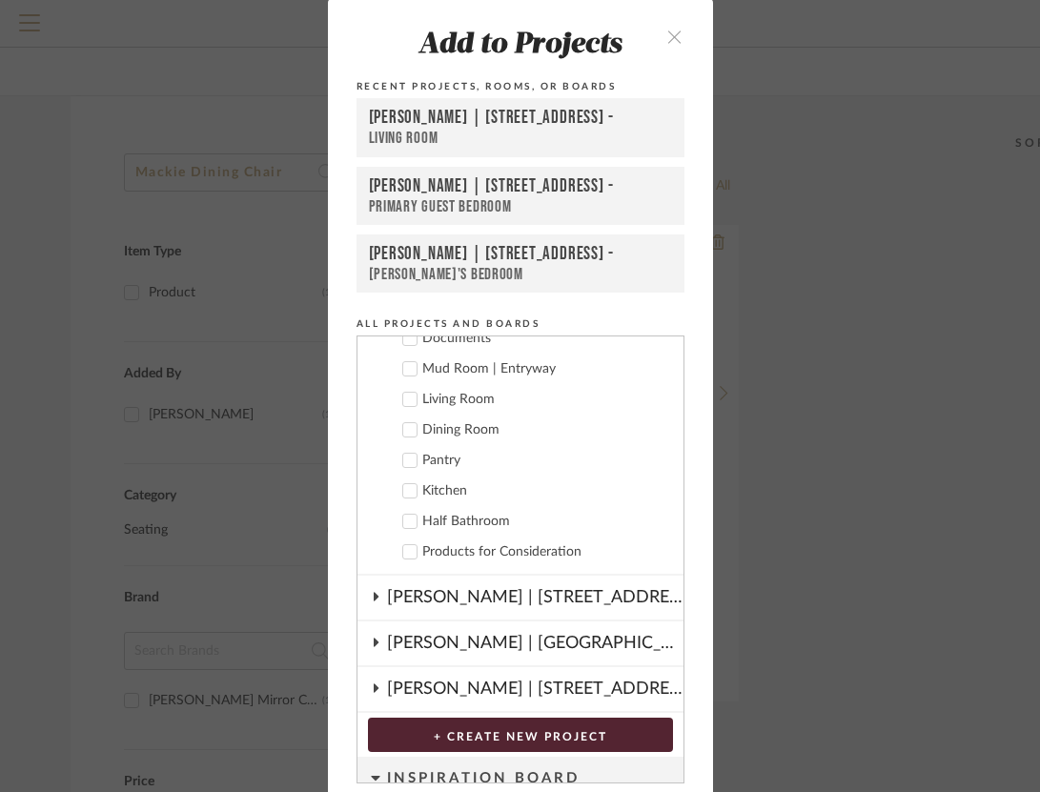
scroll to position [168, 0]
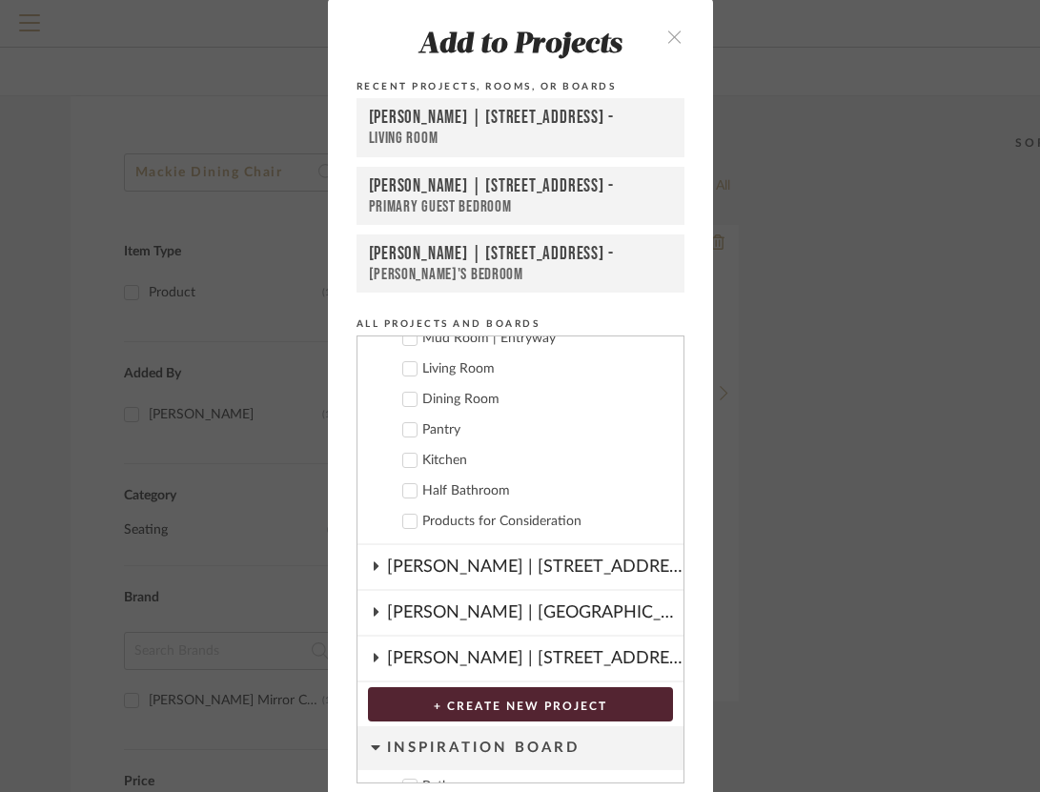
click at [387, 659] on div "[PERSON_NAME] | [STREET_ADDRESS]" at bounding box center [535, 659] width 297 height 44
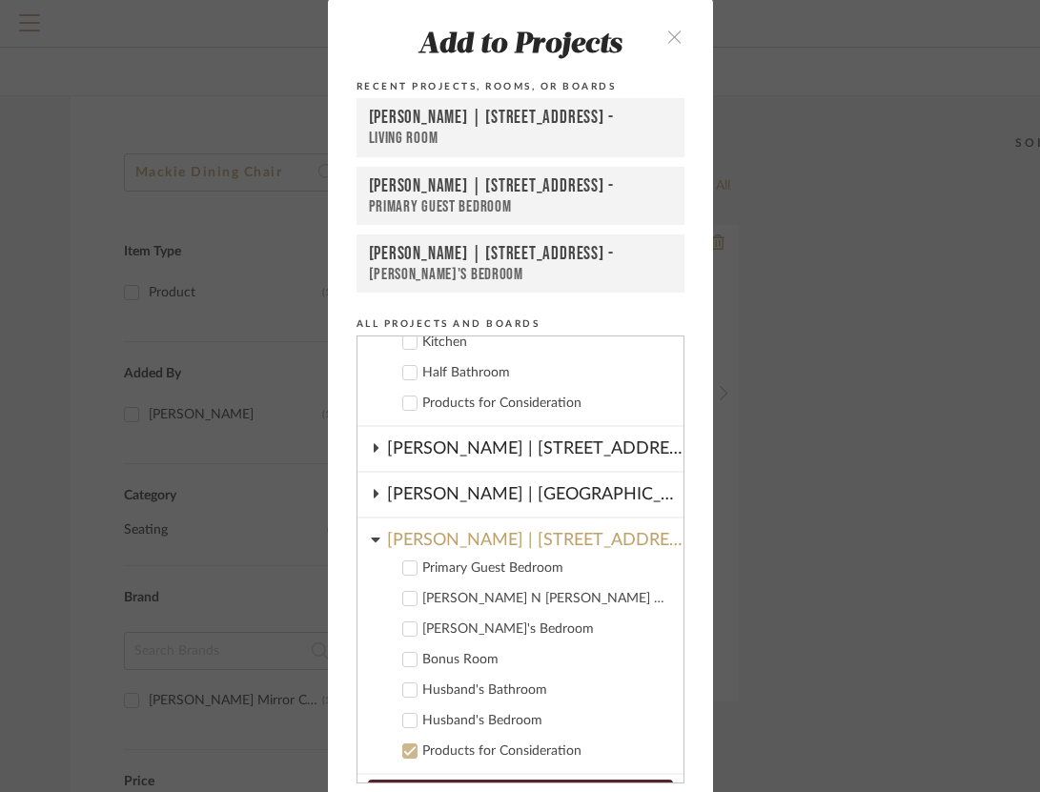
scroll to position [291, 0]
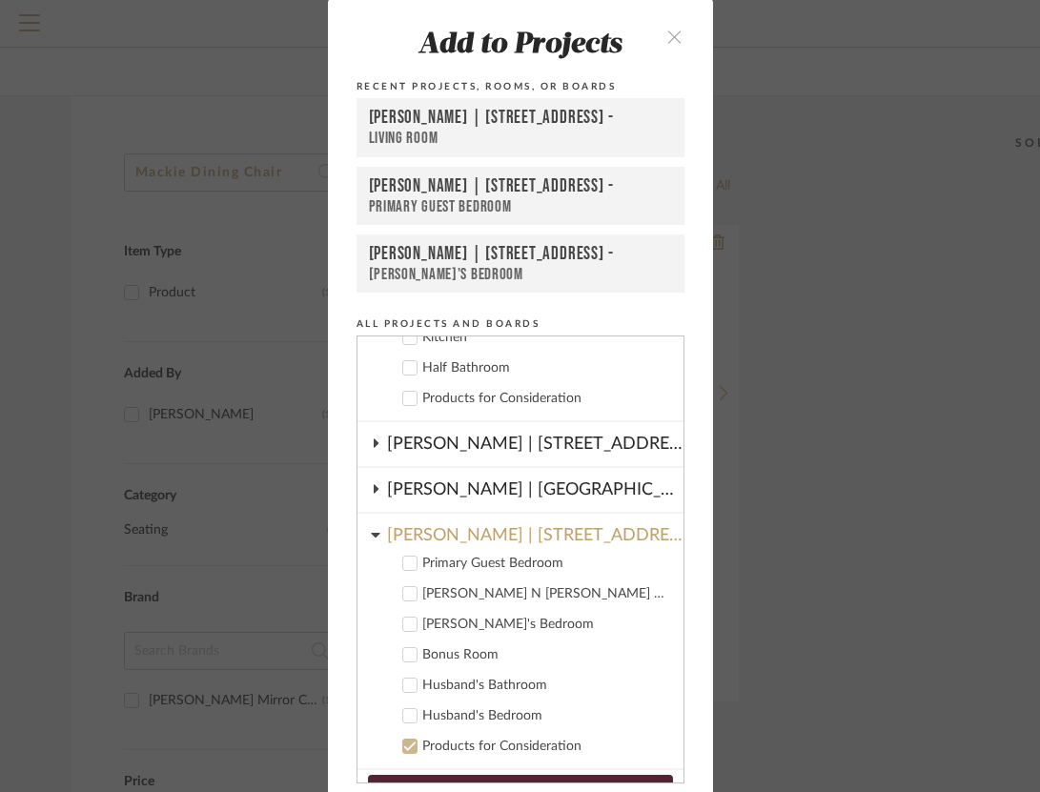
click at [402, 665] on cdk-nested-tree-node "Bonus Room" at bounding box center [513, 654] width 311 height 31
click at [403, 657] on icon at bounding box center [409, 654] width 13 height 13
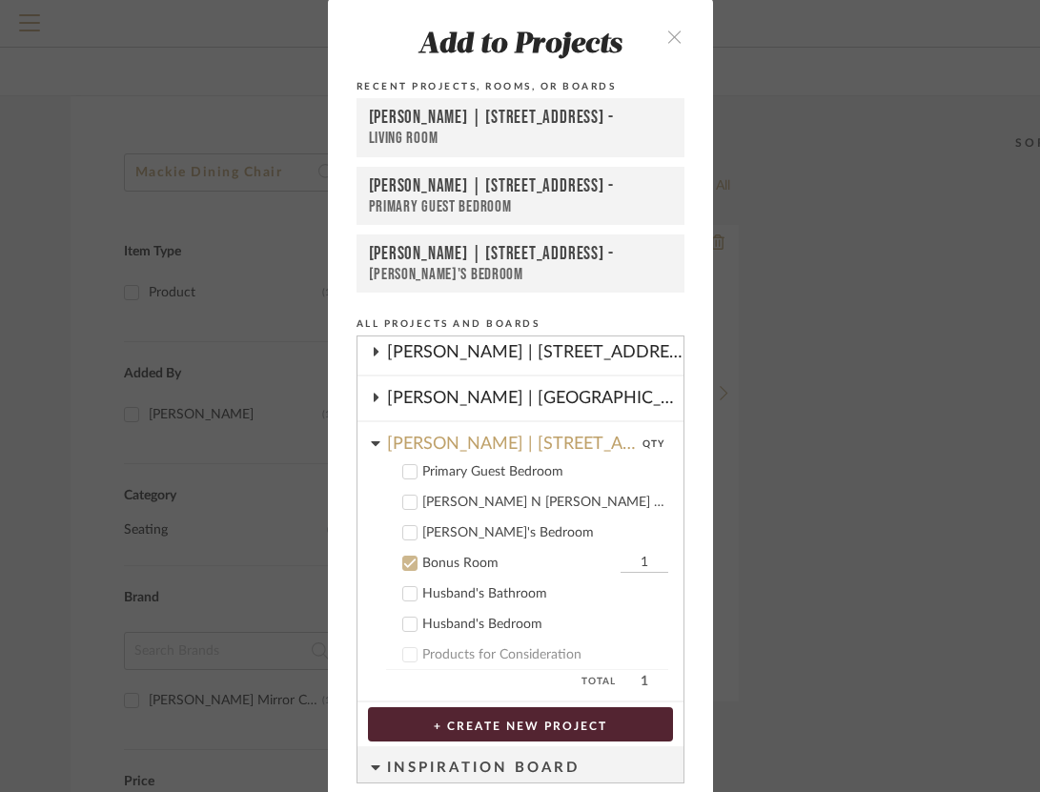
scroll to position [396, 0]
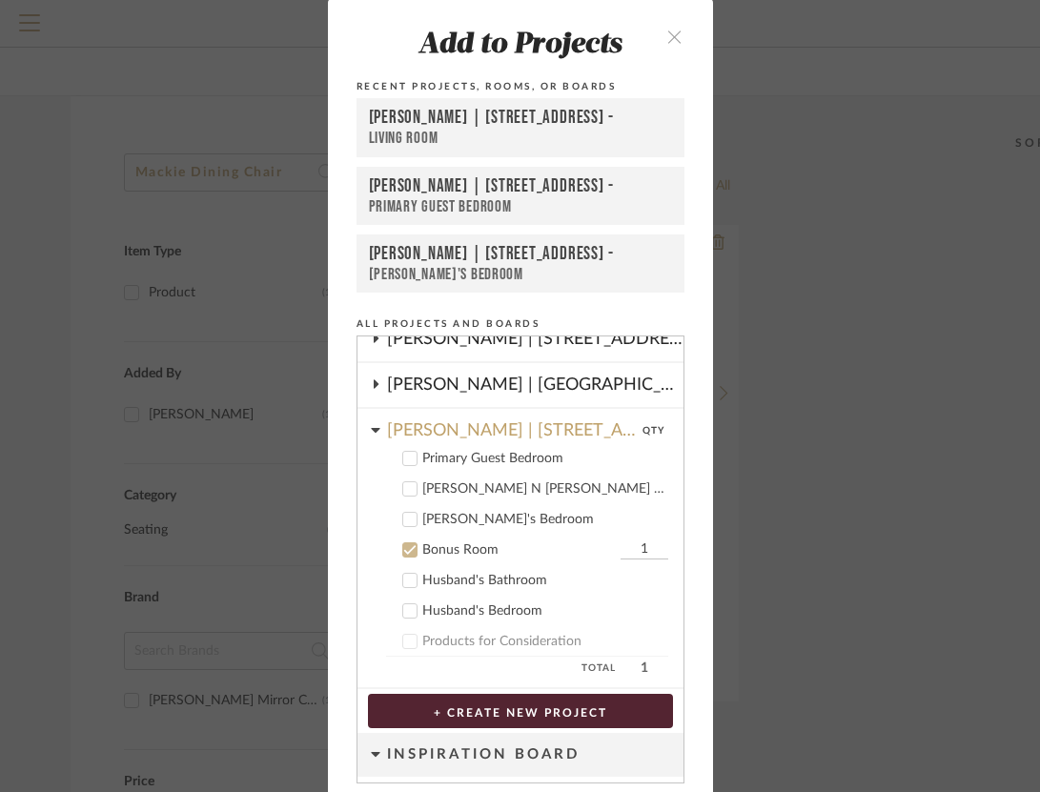
click at [630, 541] on input "1" at bounding box center [645, 550] width 48 height 19
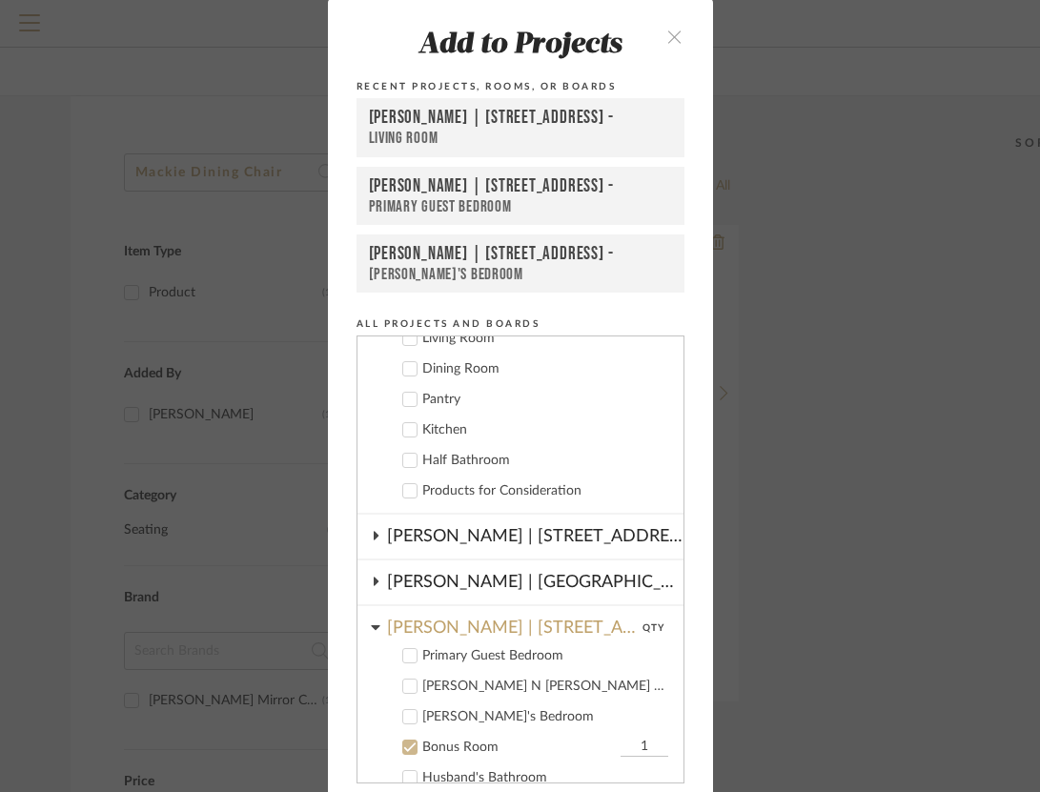
scroll to position [200, 0]
click at [629, 740] on input "1" at bounding box center [645, 745] width 48 height 19
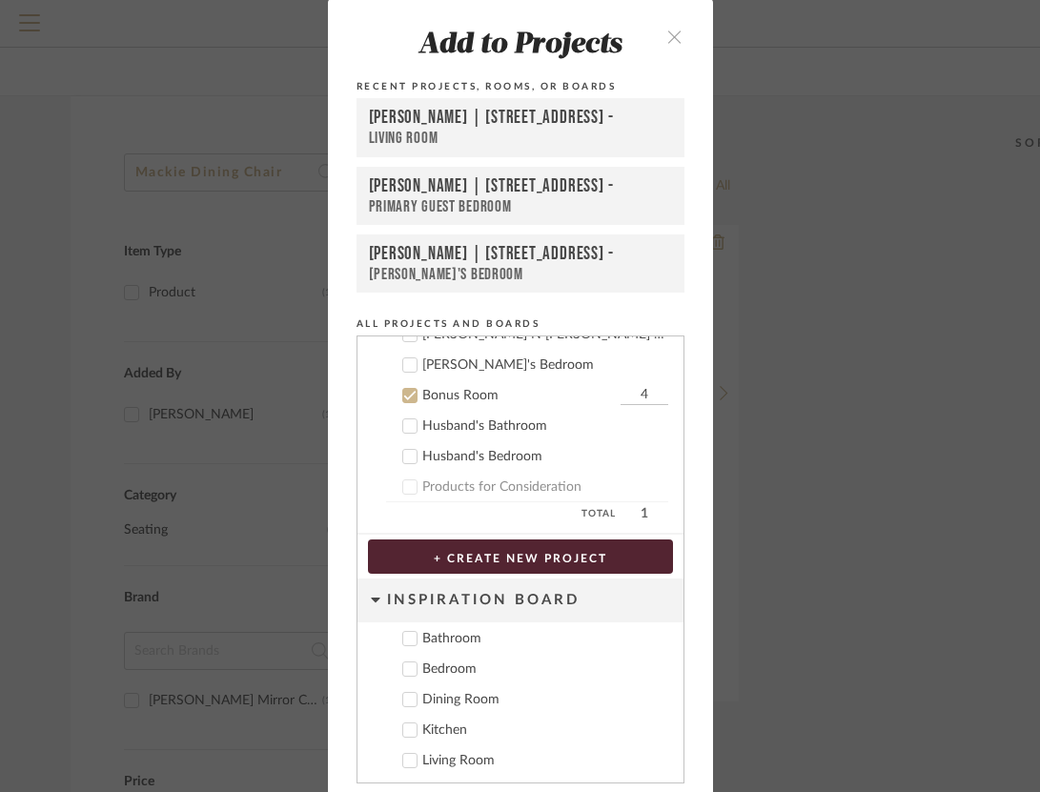
scroll to position [69, 0]
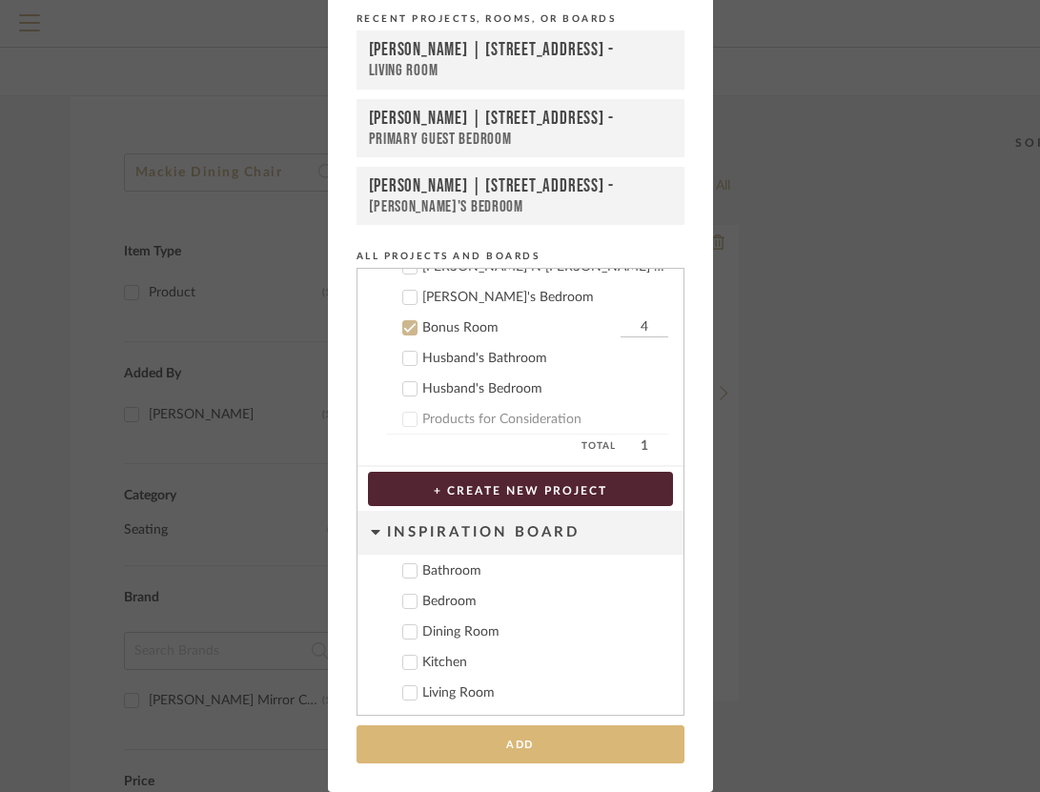
type input "4"
click at [555, 749] on button "Add" at bounding box center [521, 745] width 328 height 39
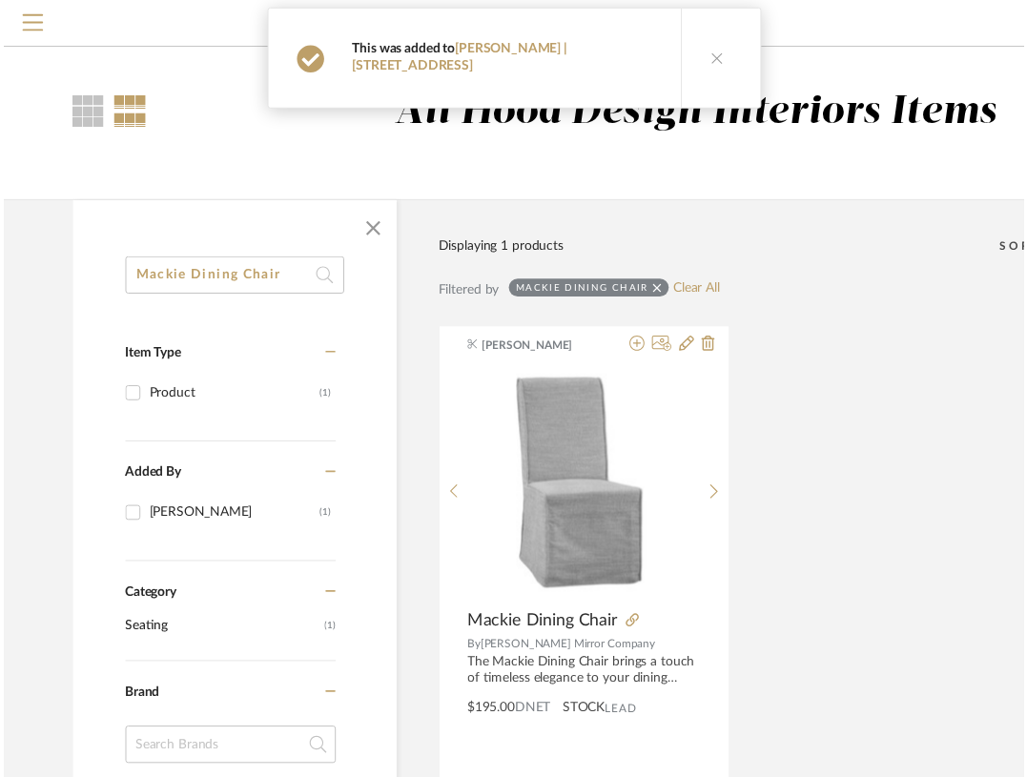
scroll to position [108, 0]
